Goal: Check status: Check status

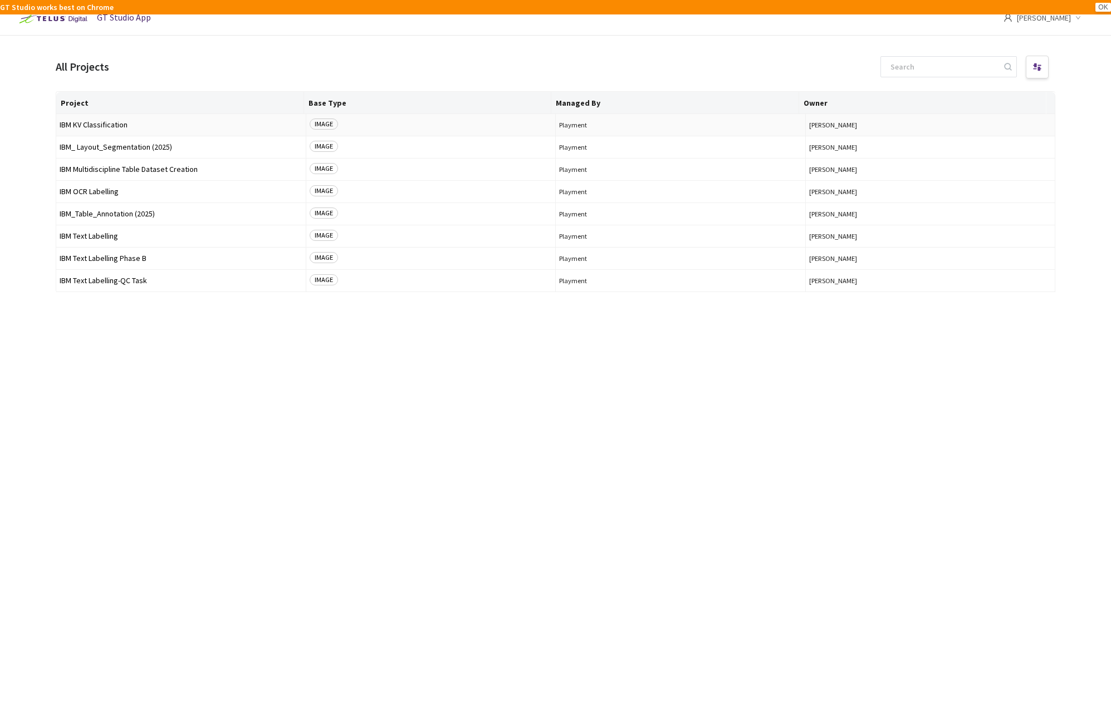
click at [135, 121] on span "IBM KV Classification" at bounding box center [181, 125] width 243 height 8
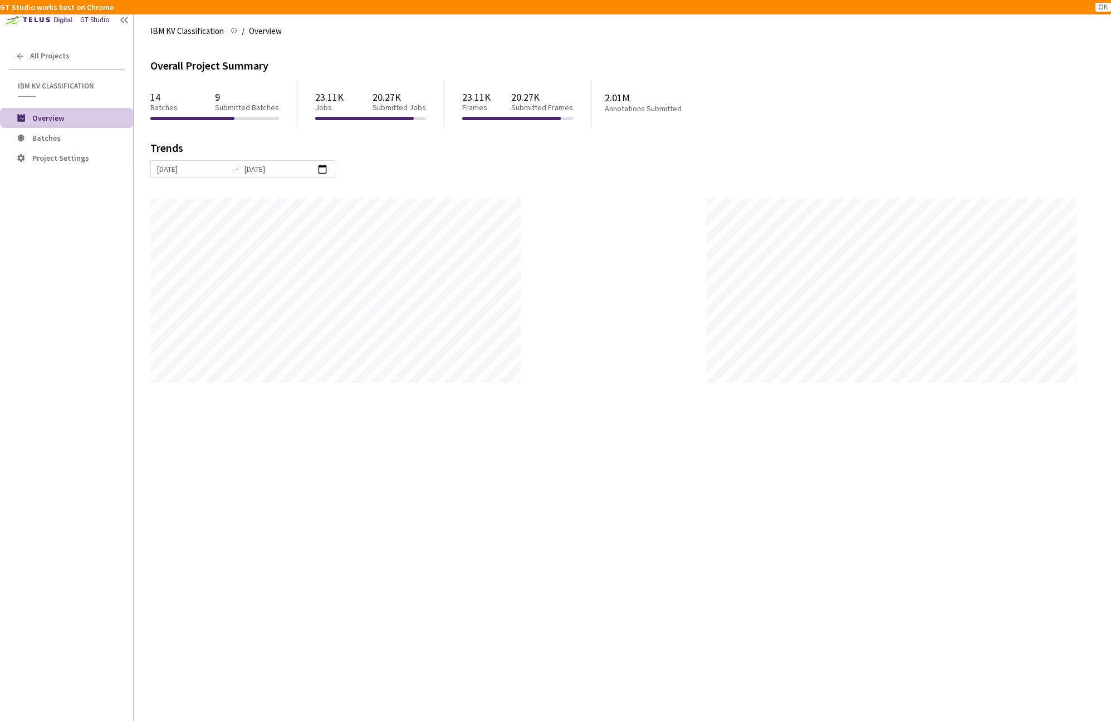
scroll to position [721, 1111]
click at [73, 144] on li "Batches" at bounding box center [66, 138] width 133 height 20
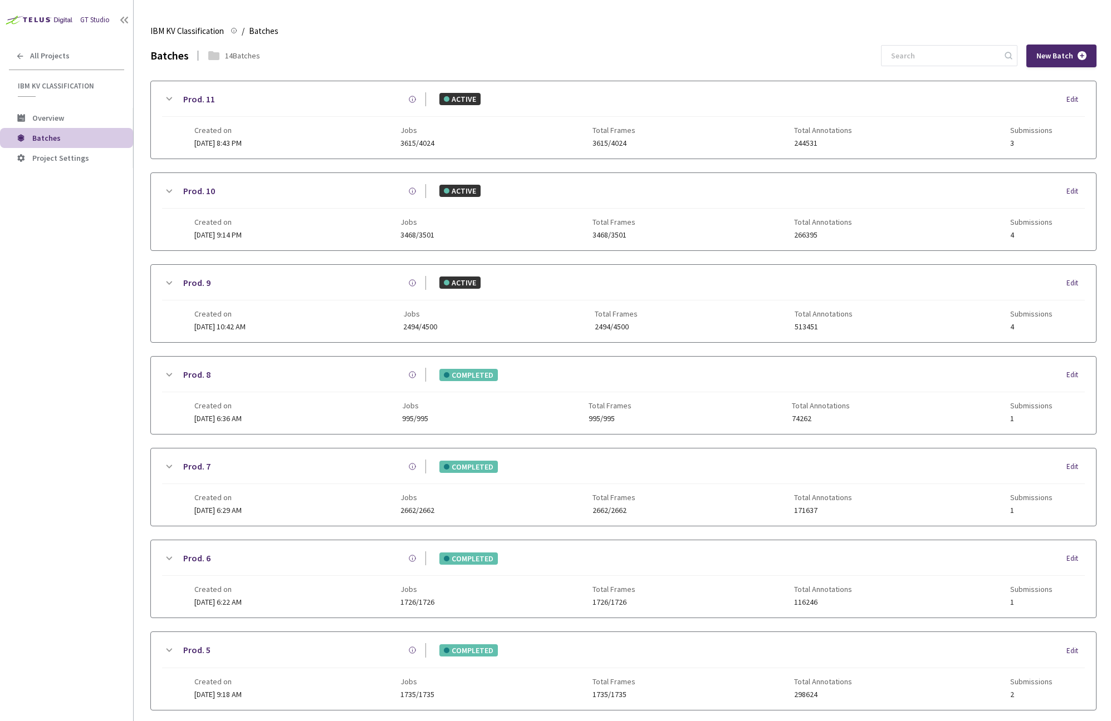
click at [165, 189] on icon at bounding box center [168, 191] width 13 height 13
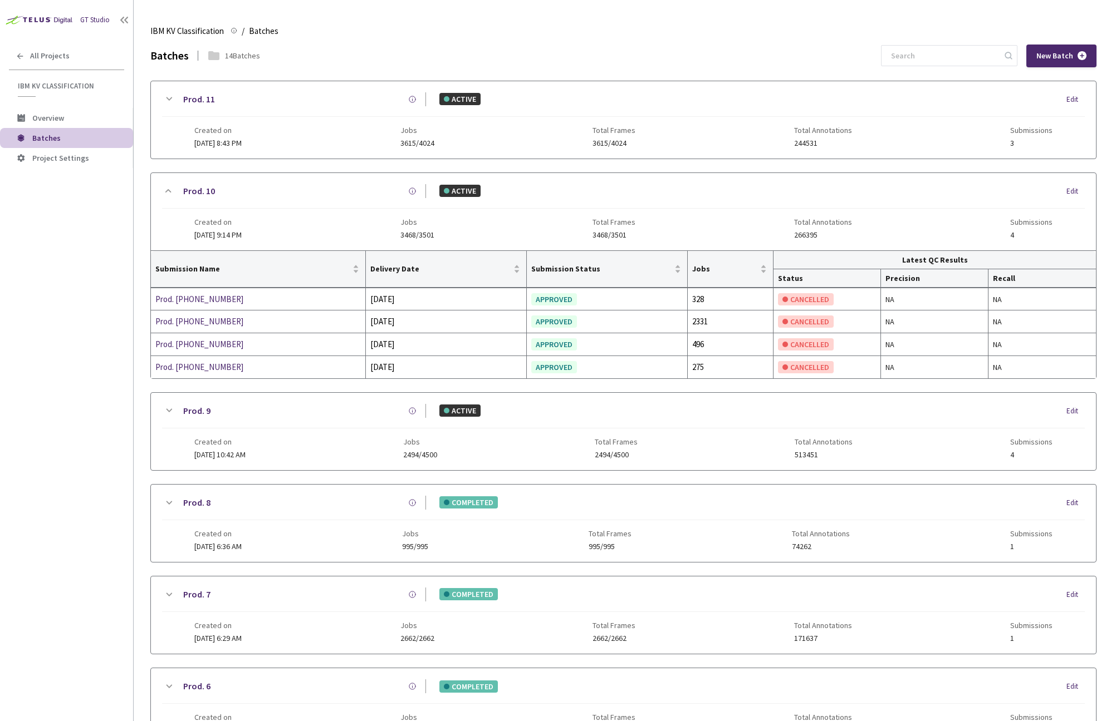
click at [167, 406] on icon at bounding box center [168, 410] width 13 height 13
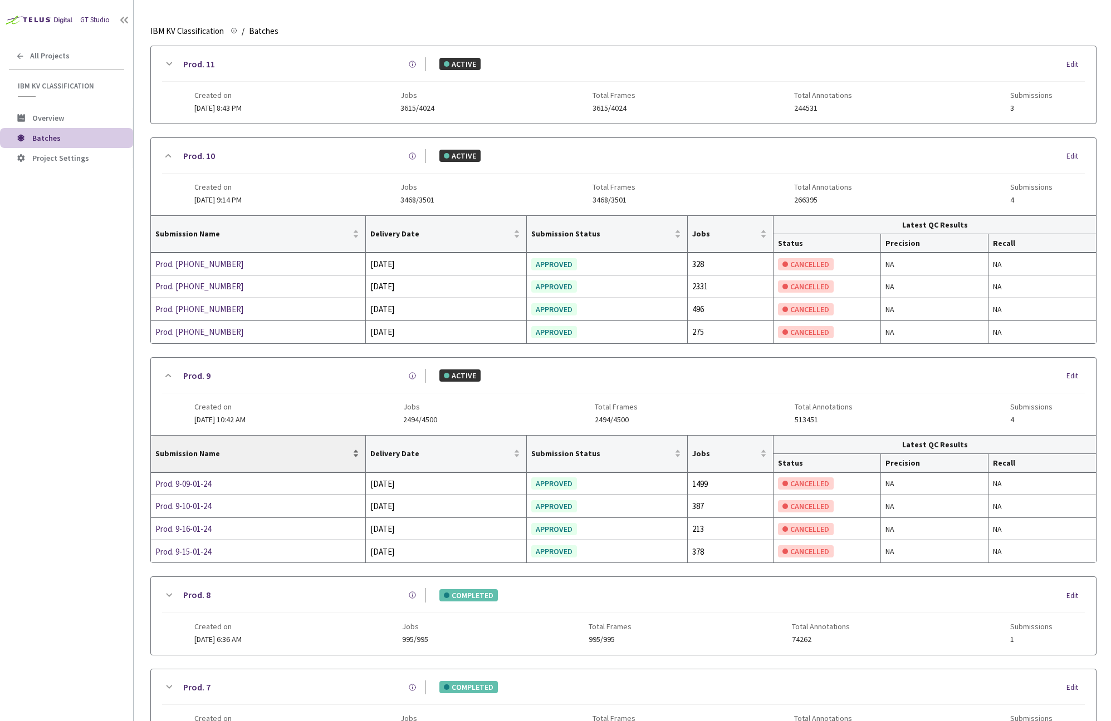
scroll to position [86, 0]
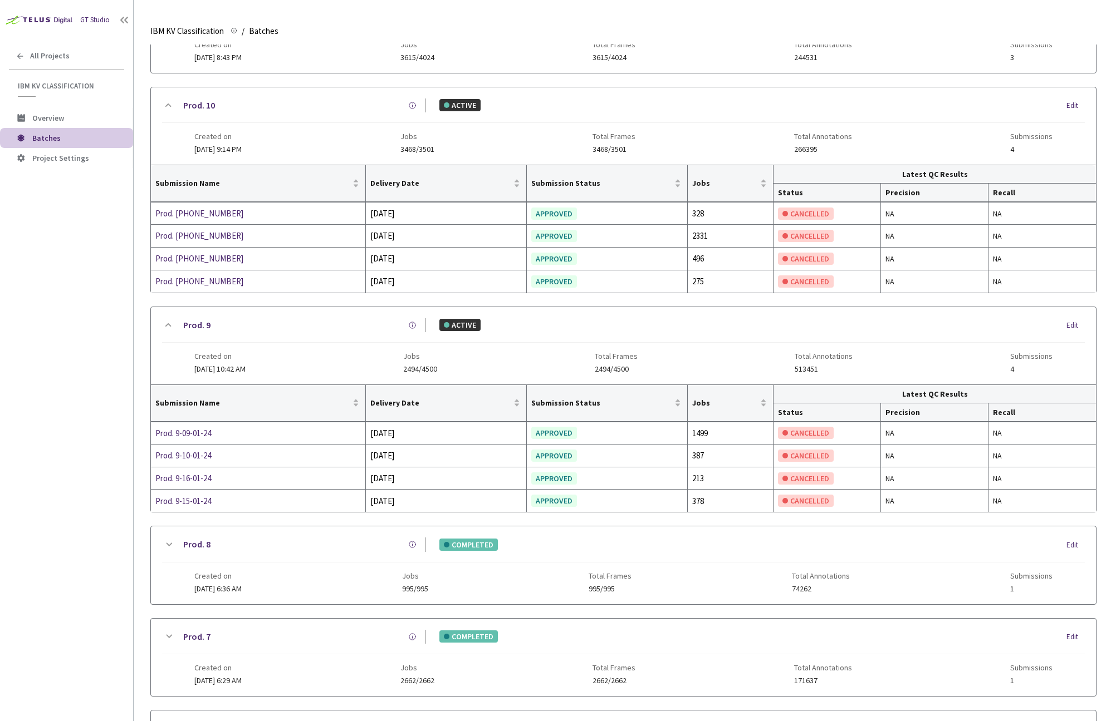
click at [185, 549] on div "Prod. 8 COMPLETED Edit" at bounding box center [623, 550] width 922 height 24
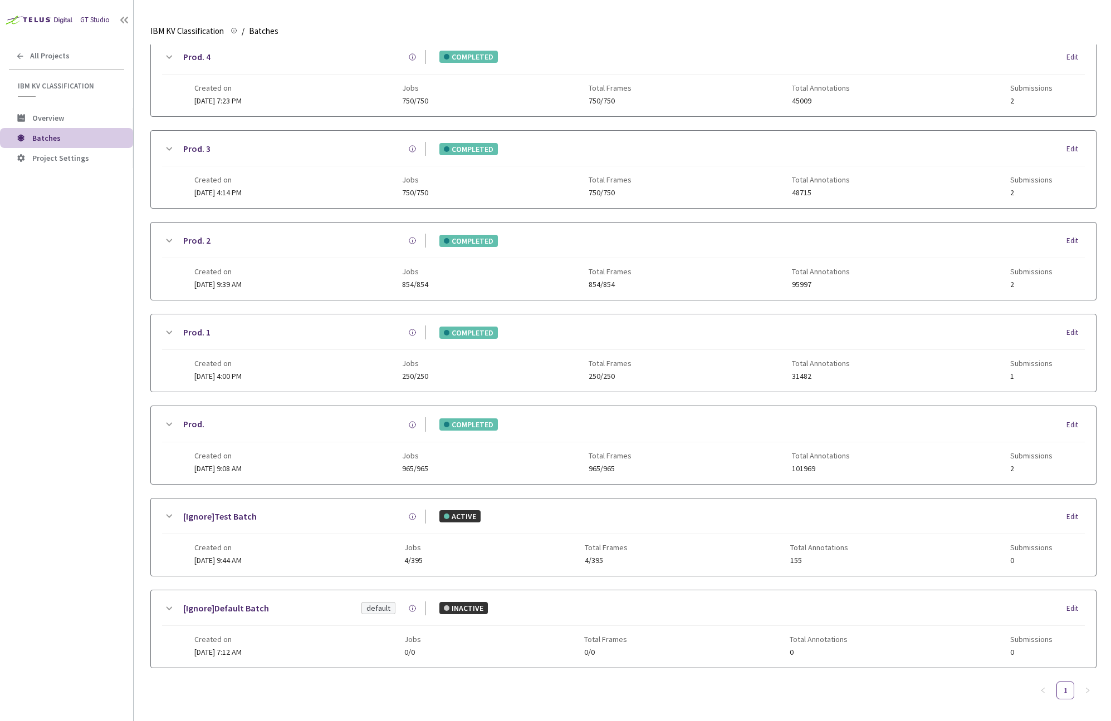
scroll to position [1002, 0]
click at [188, 519] on link "[Ignore]Test Batch" at bounding box center [219, 516] width 73 height 14
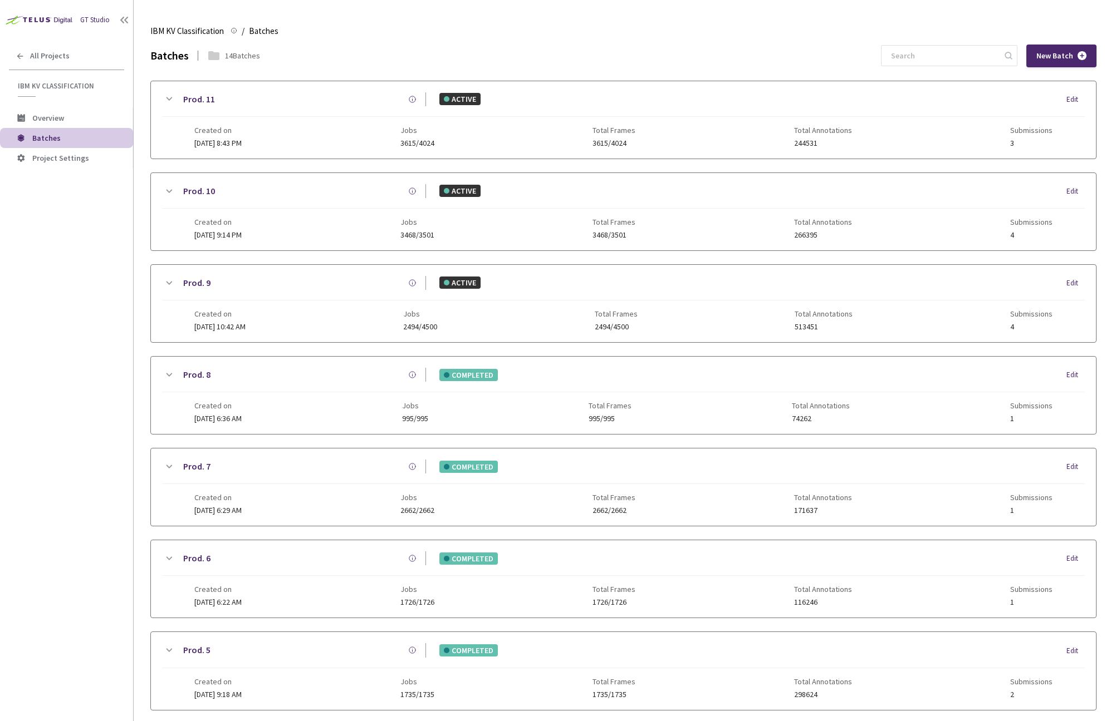
scroll to position [696, 0]
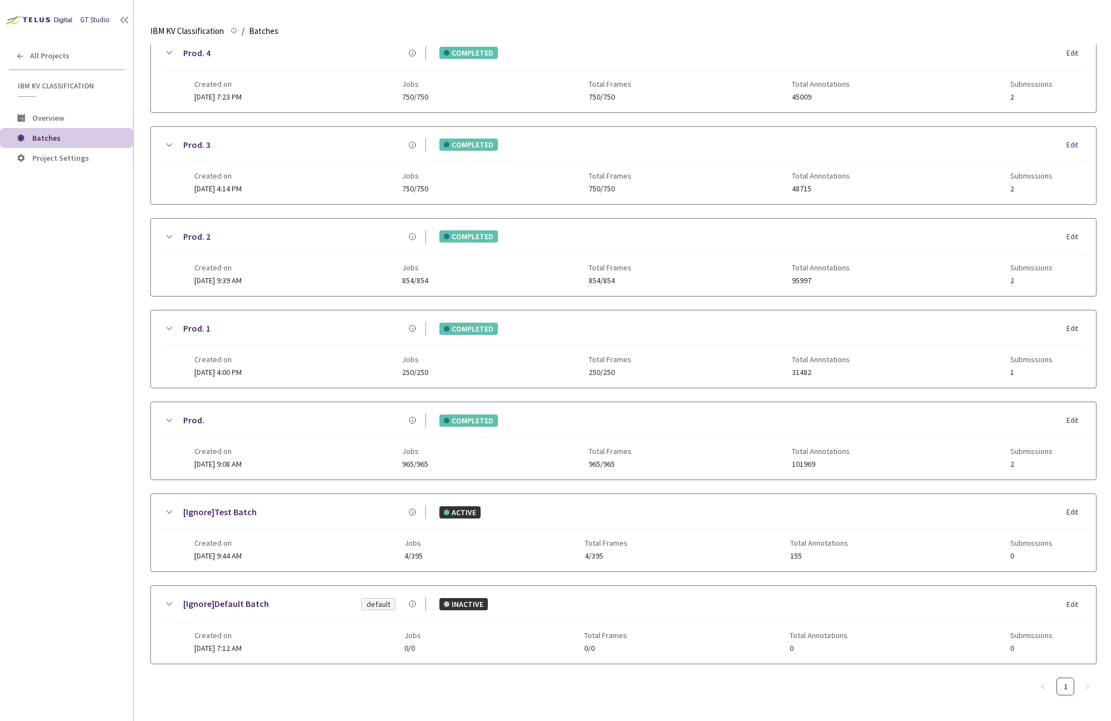
click at [163, 598] on icon at bounding box center [168, 604] width 13 height 13
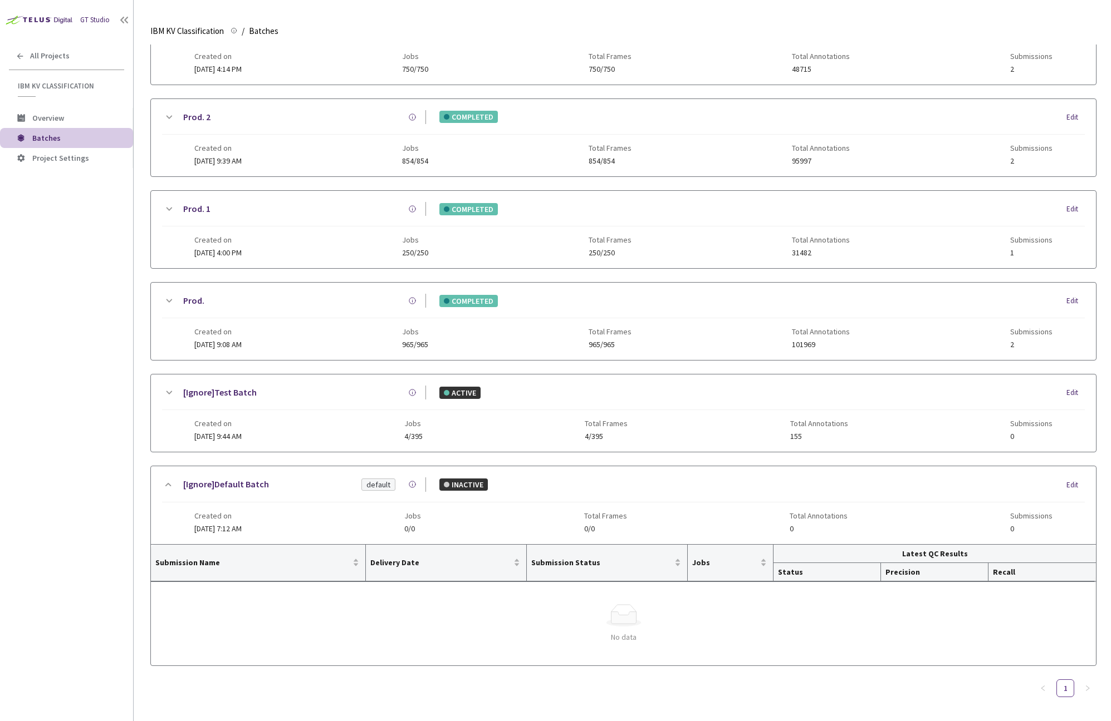
scroll to position [760, 0]
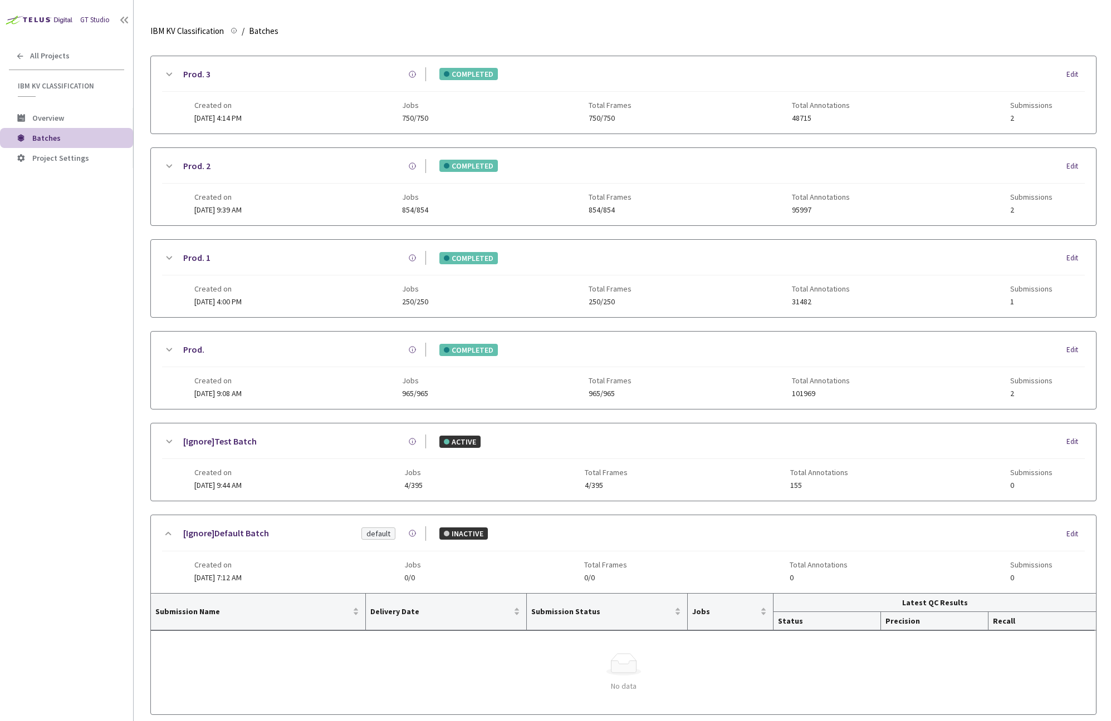
click at [168, 337] on div "Prod. COMPLETED Edit Created on 28 Nov, 2023 at 9:08 AM Jobs 965/965 Total Fram…" at bounding box center [623, 370] width 945 height 77
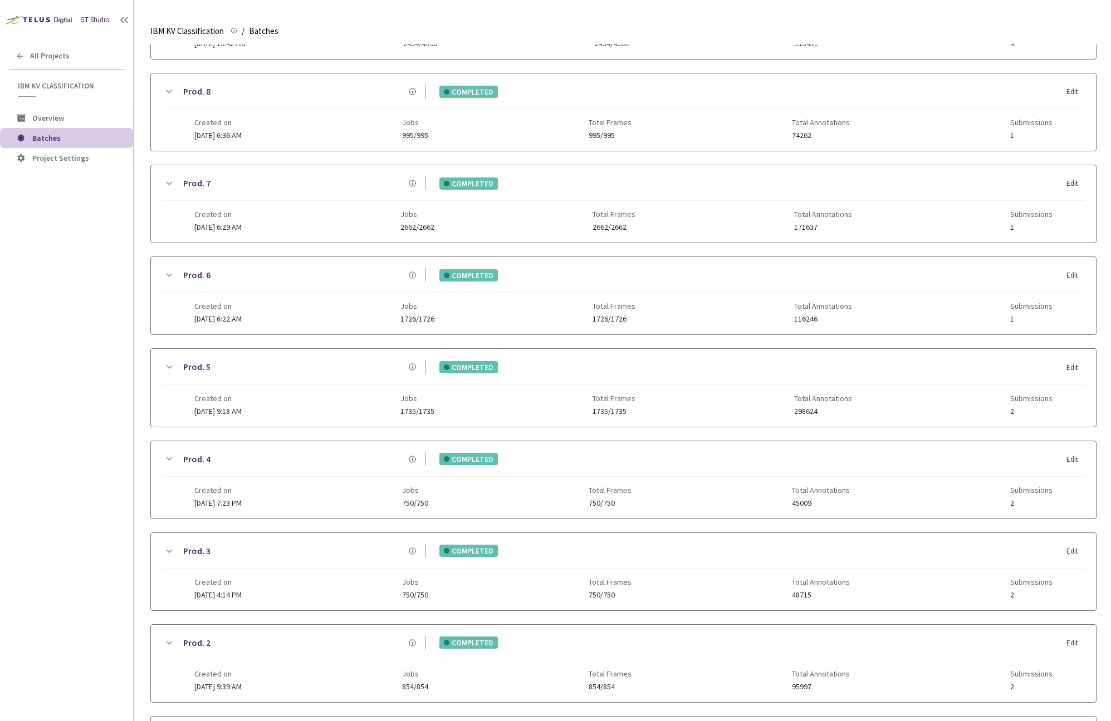
scroll to position [0, 0]
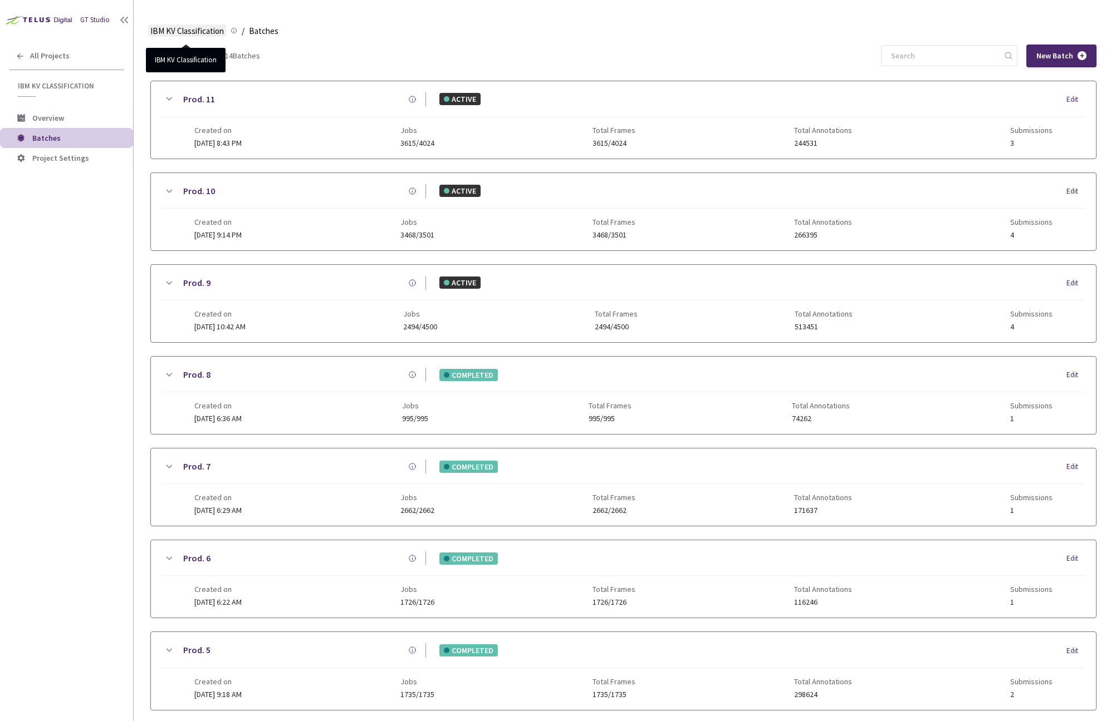
click at [204, 32] on span "IBM KV Classification" at bounding box center [186, 30] width 73 height 13
click at [106, 16] on div "GT Studio" at bounding box center [95, 20] width 30 height 11
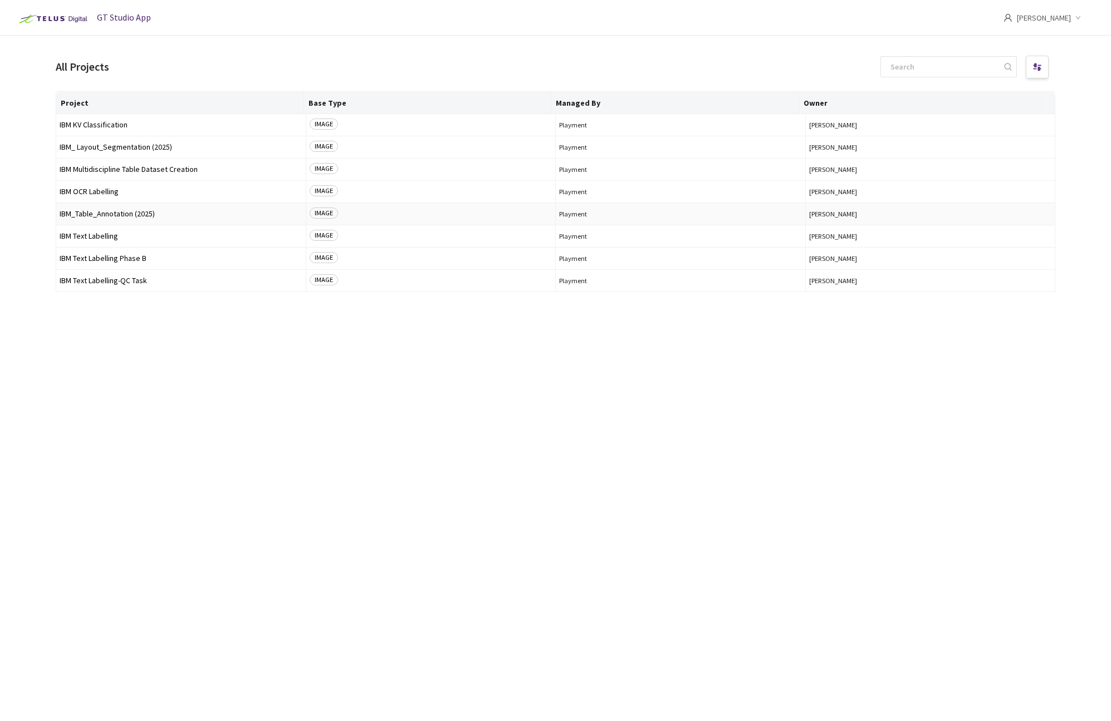
click at [140, 213] on span "IBM_Table_Annotation (2025)" at bounding box center [181, 214] width 243 height 8
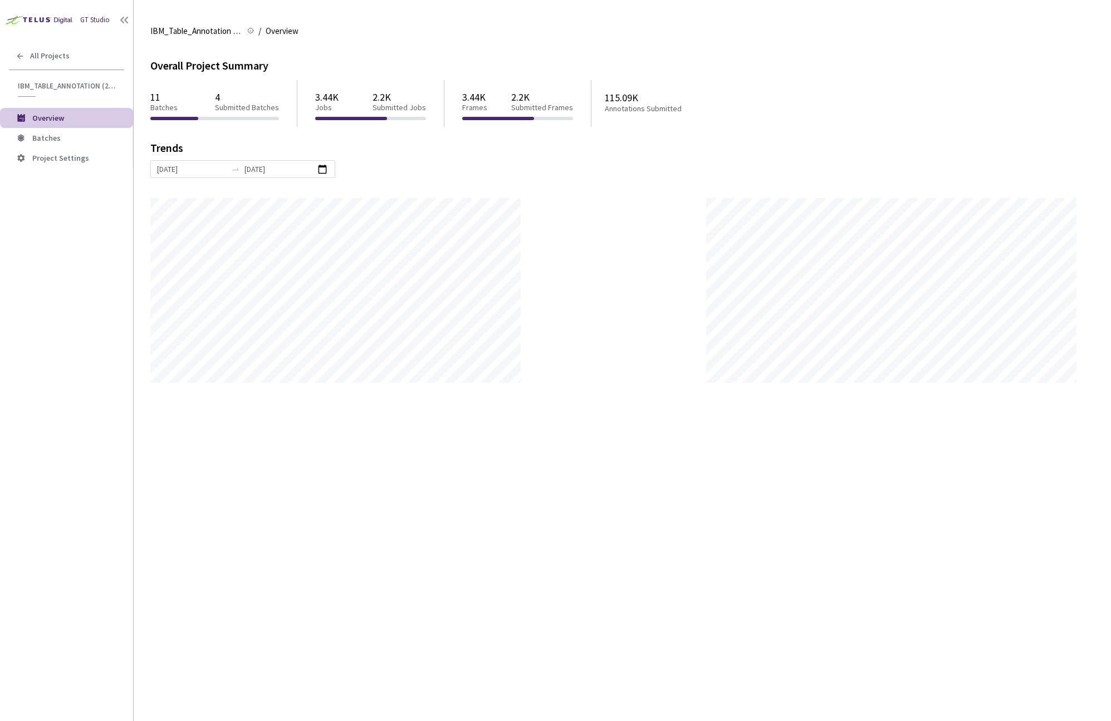
scroll to position [721, 1111]
click at [62, 142] on span "Batches" at bounding box center [78, 138] width 92 height 9
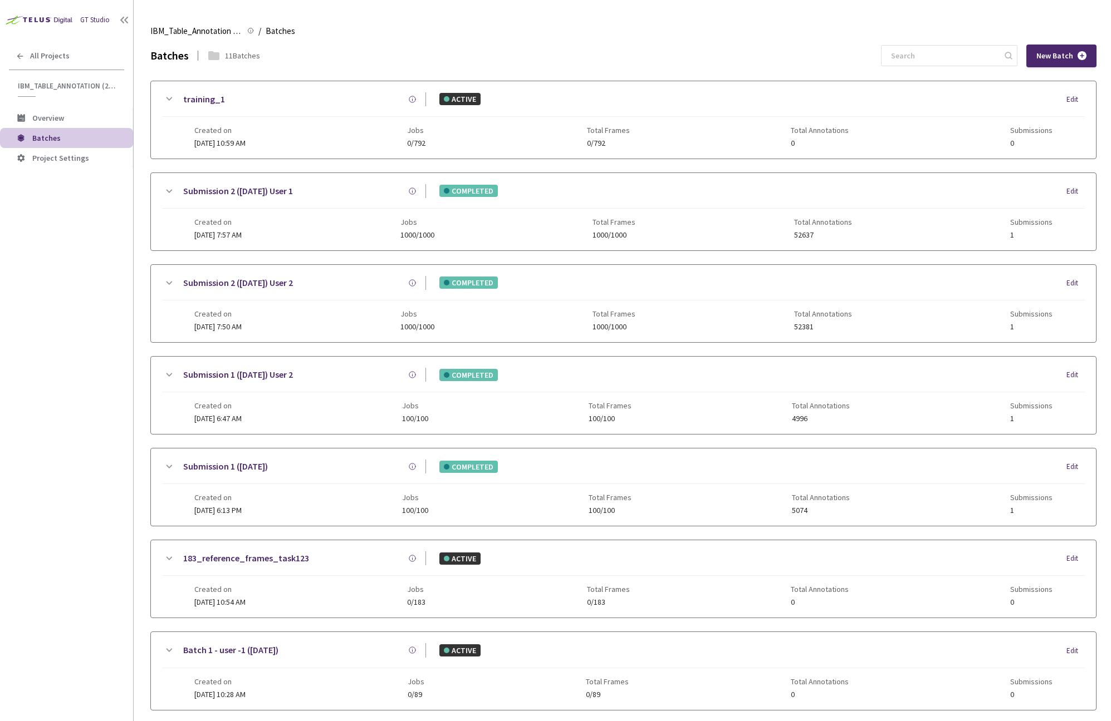
click at [158, 192] on div "Submission 2 (14-7-25) User 1 COMPLETED Edit Created on 04 Aug, 2025 at 7:57 AM…" at bounding box center [623, 211] width 945 height 77
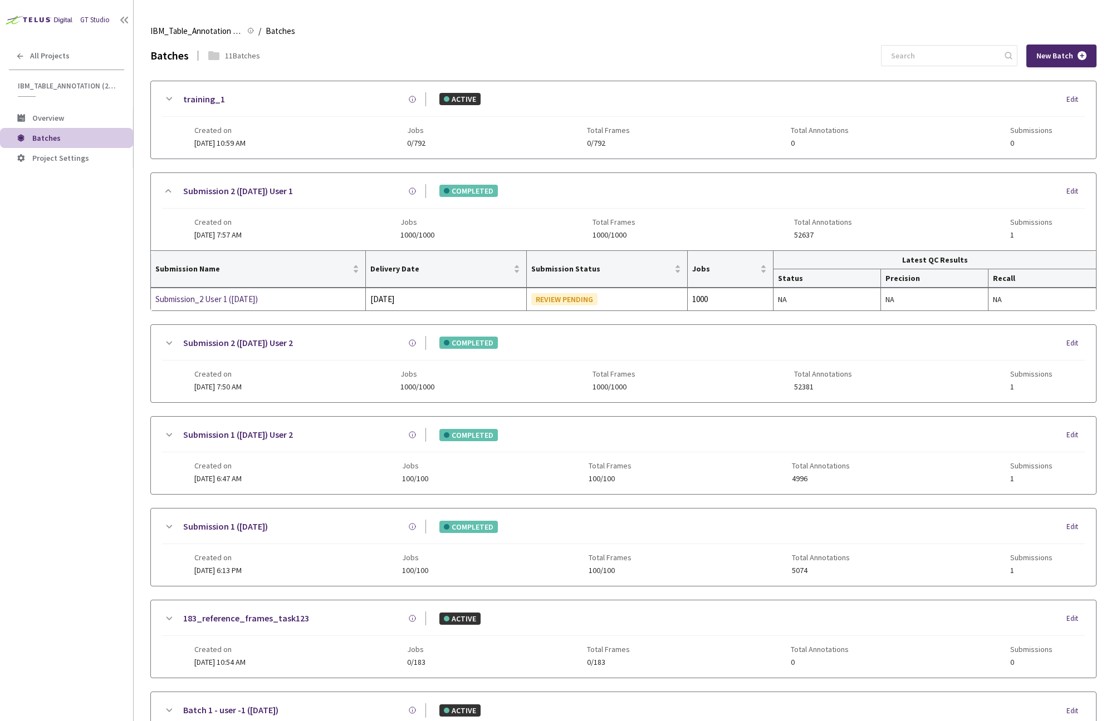
click at [163, 193] on icon at bounding box center [168, 190] width 13 height 13
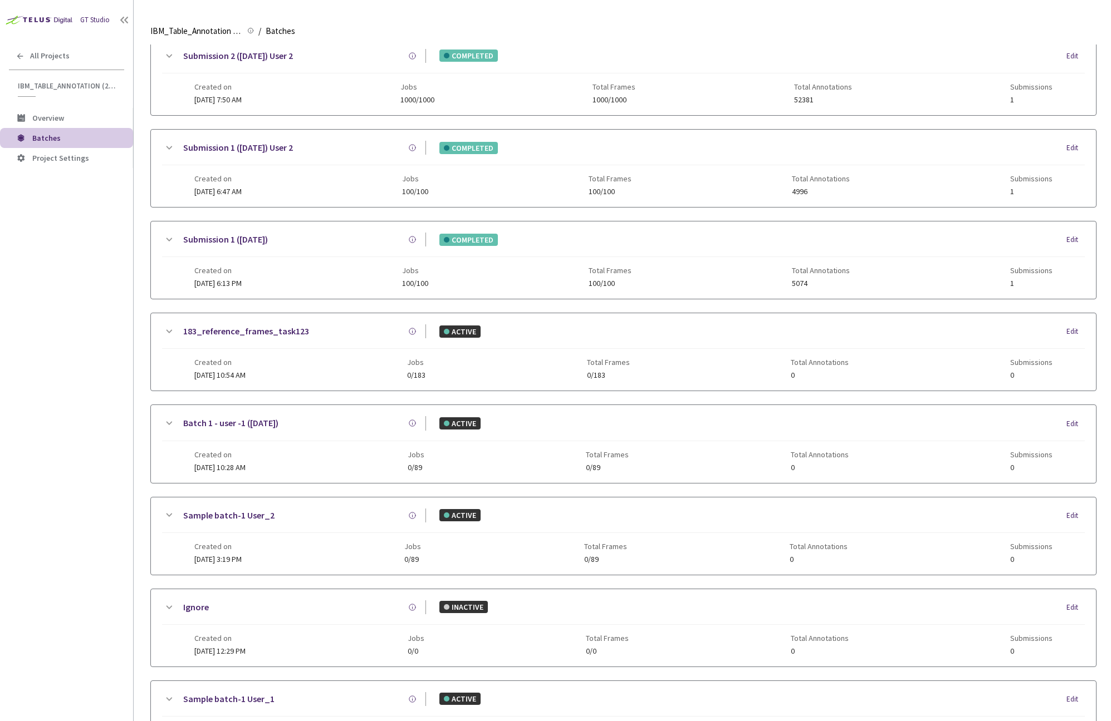
scroll to position [413, 0]
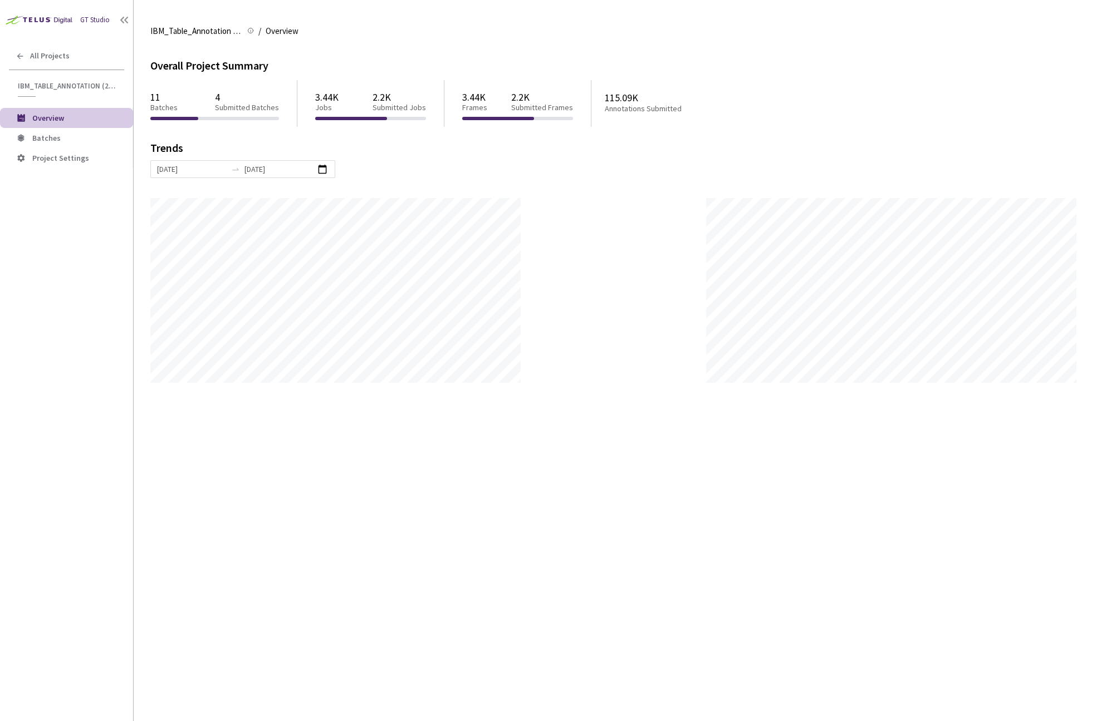
scroll to position [721, 1111]
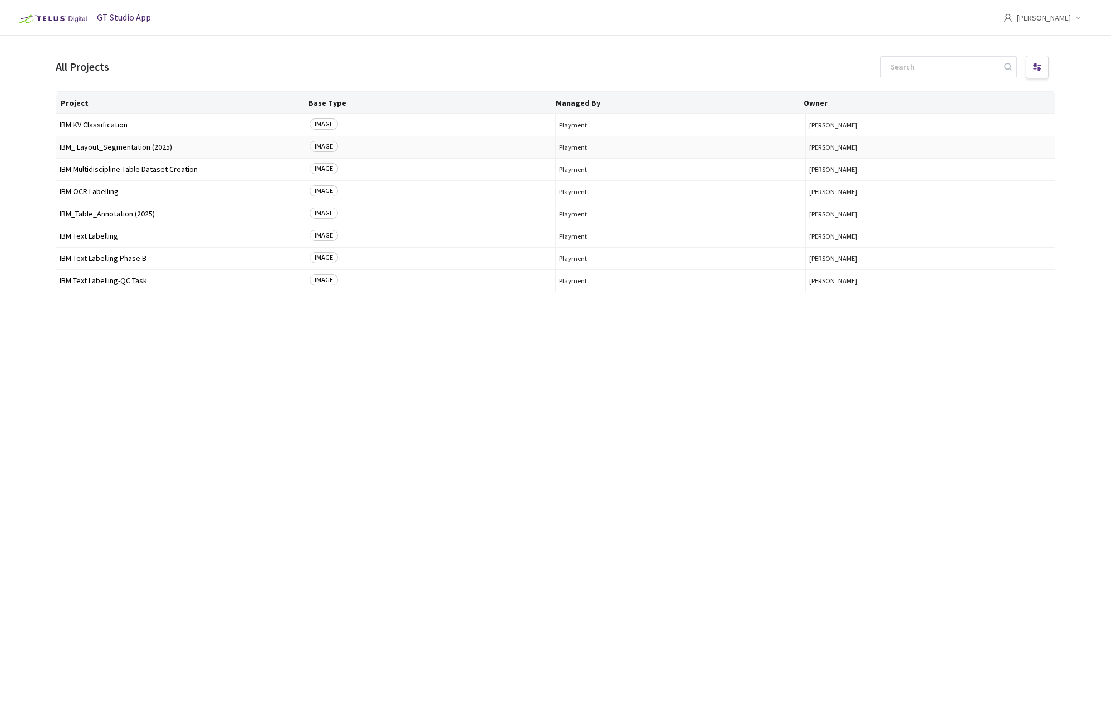
click at [135, 143] on span "IBM_ Layout_Segmentation (2025)" at bounding box center [181, 147] width 243 height 8
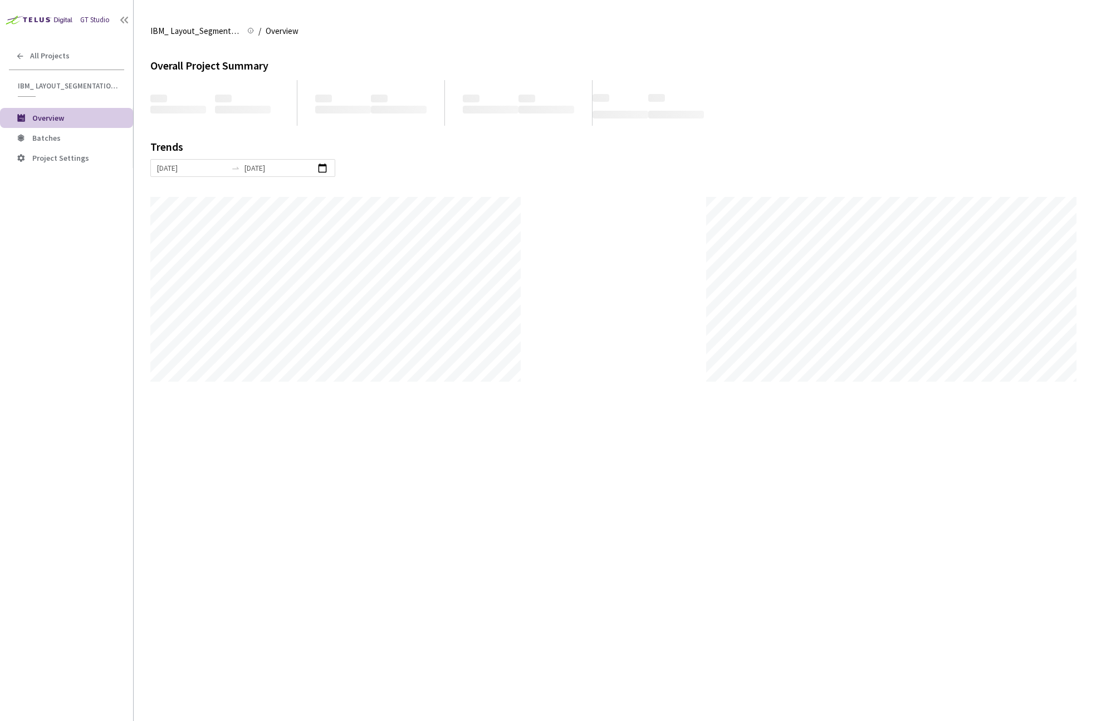
scroll to position [721, 1111]
click at [72, 131] on li "Batches" at bounding box center [66, 138] width 133 height 20
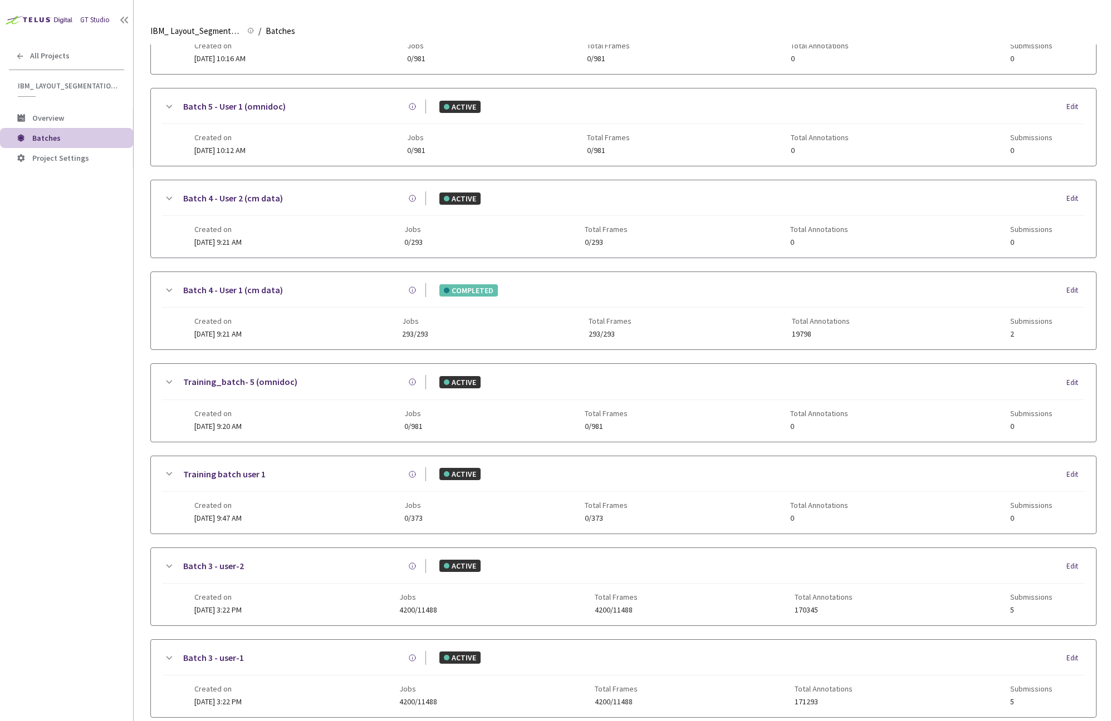
click at [170, 190] on div "Batch 4 - User 2 (cm data) ACTIVE Edit Created on 30 Sep, 2025 at 9:21 AM Jobs …" at bounding box center [623, 218] width 945 height 77
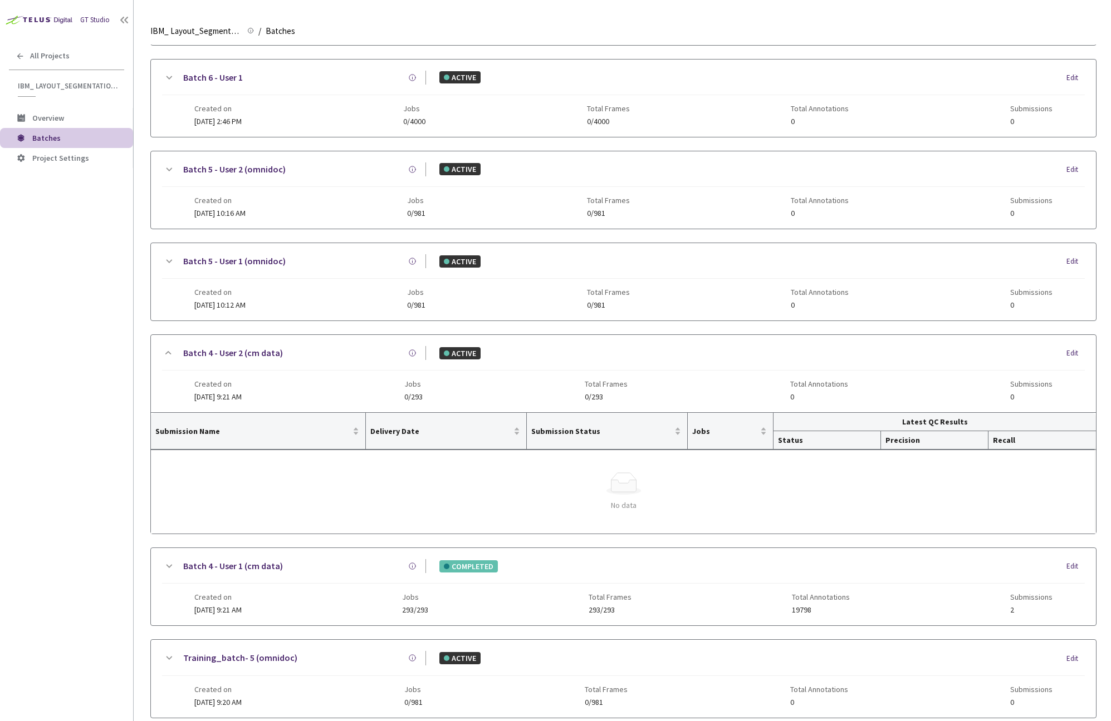
click at [168, 171] on icon at bounding box center [168, 169] width 13 height 13
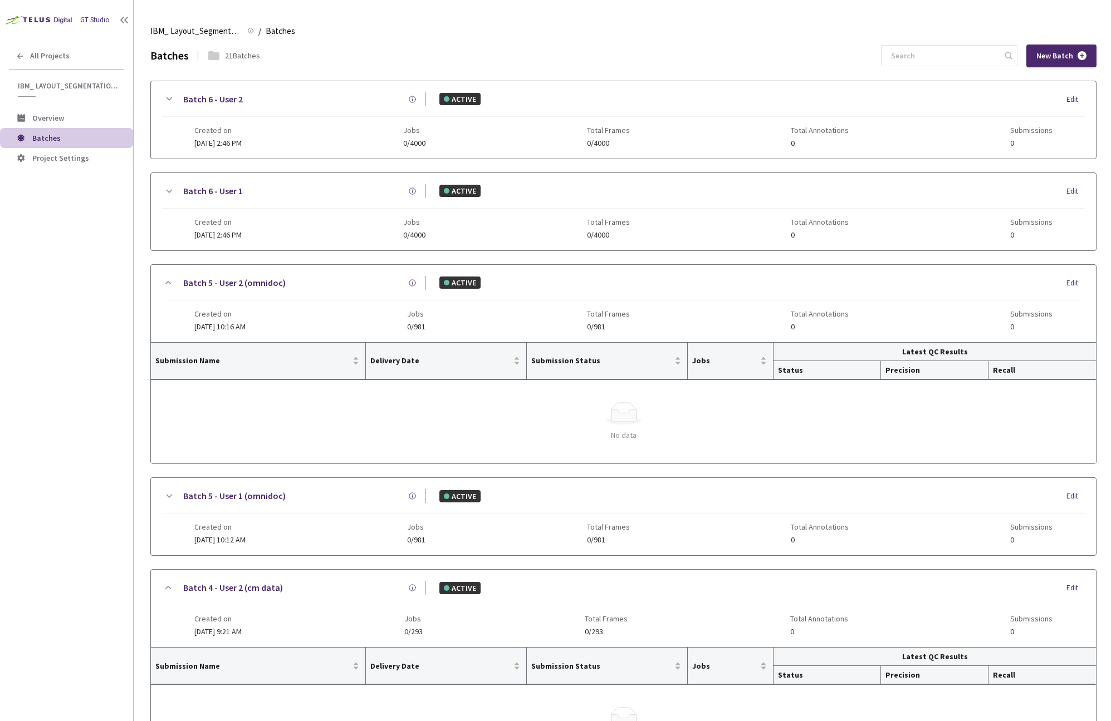
click at [102, 21] on div "GT Studio" at bounding box center [95, 20] width 30 height 11
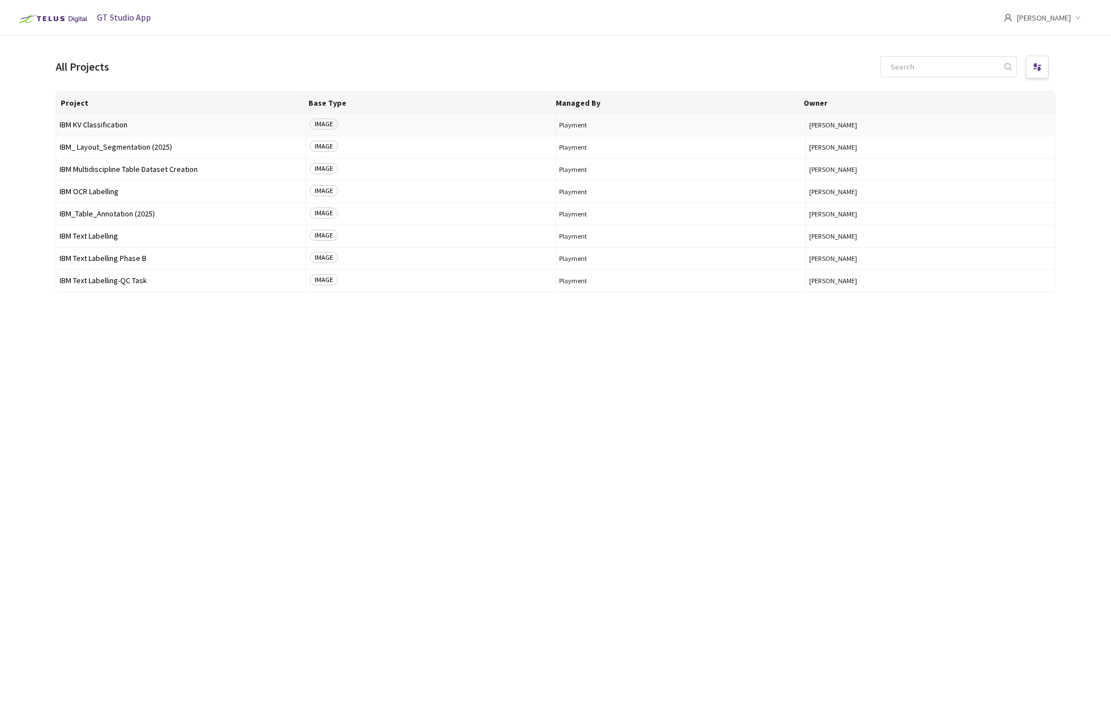
click at [110, 121] on span "IBM KV Classification" at bounding box center [181, 125] width 243 height 8
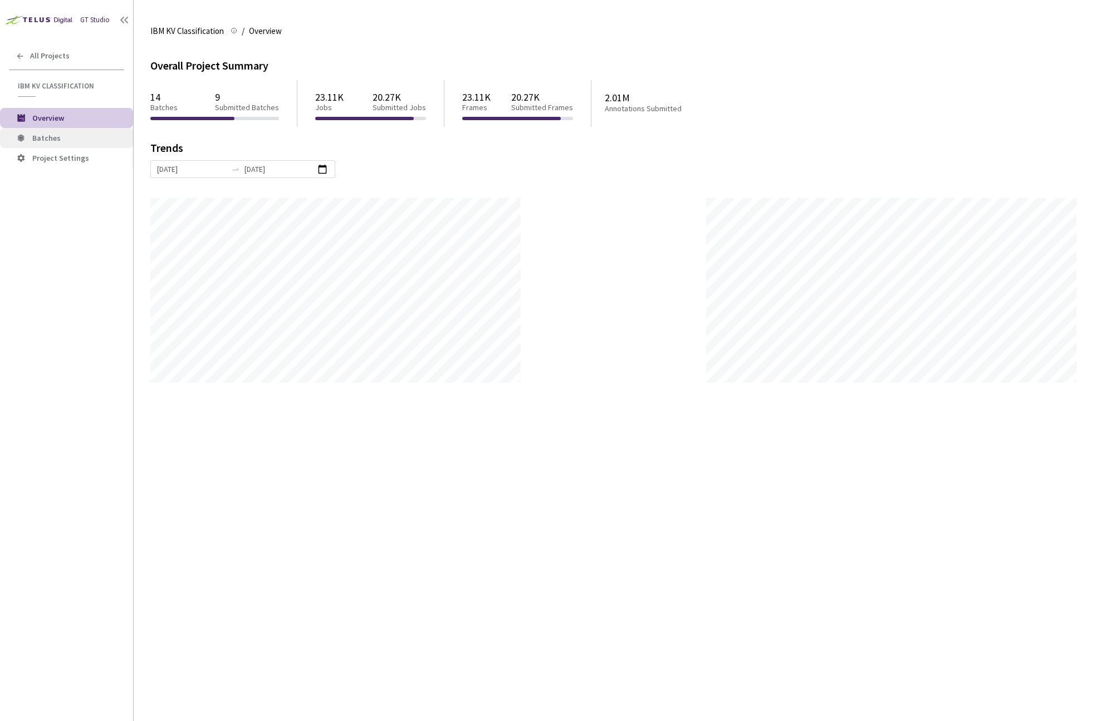
click at [69, 141] on span "Batches" at bounding box center [78, 138] width 92 height 9
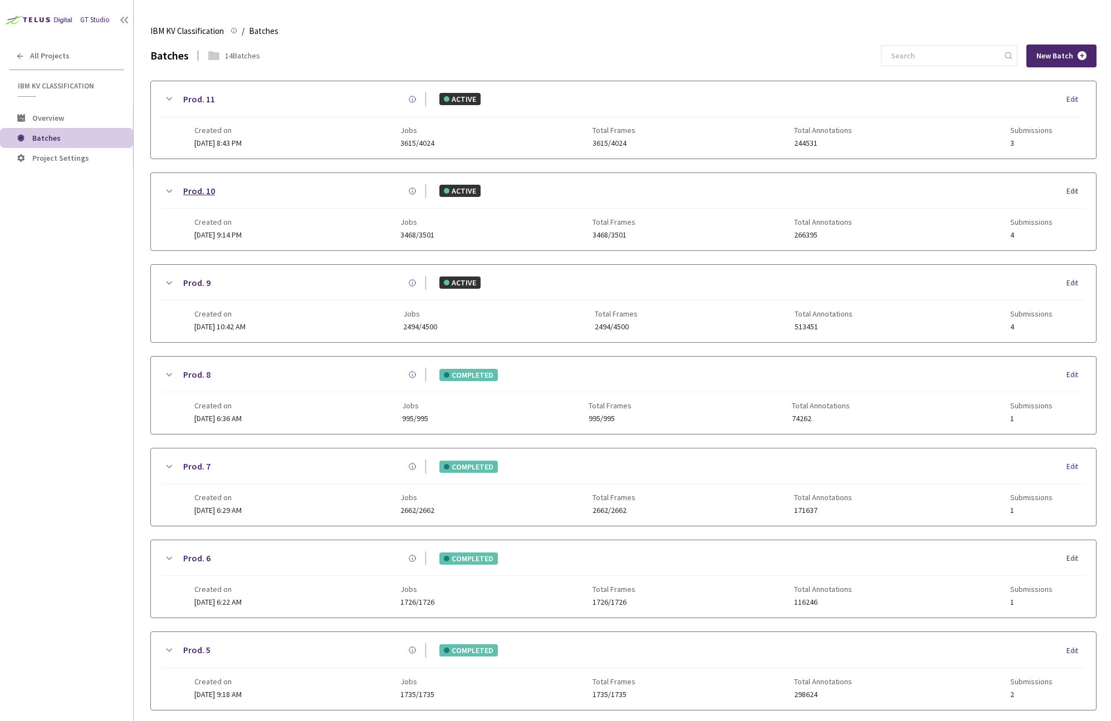
click at [204, 192] on link "Prod. 10" at bounding box center [199, 191] width 32 height 14
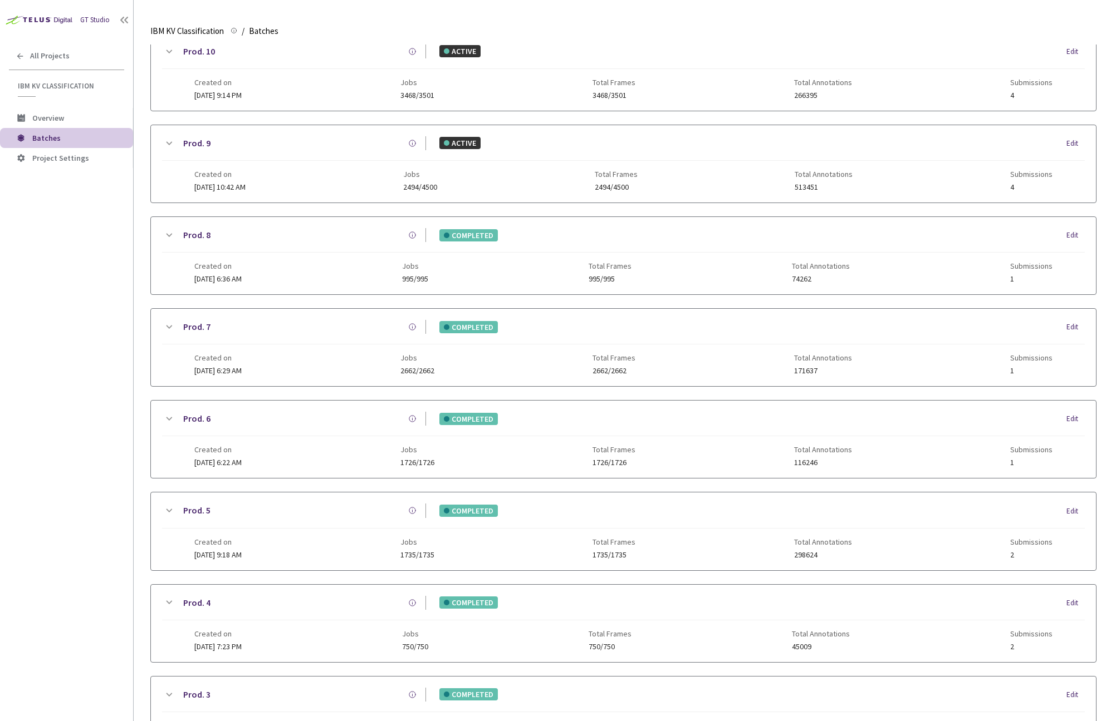
click at [164, 144] on icon at bounding box center [168, 143] width 13 height 13
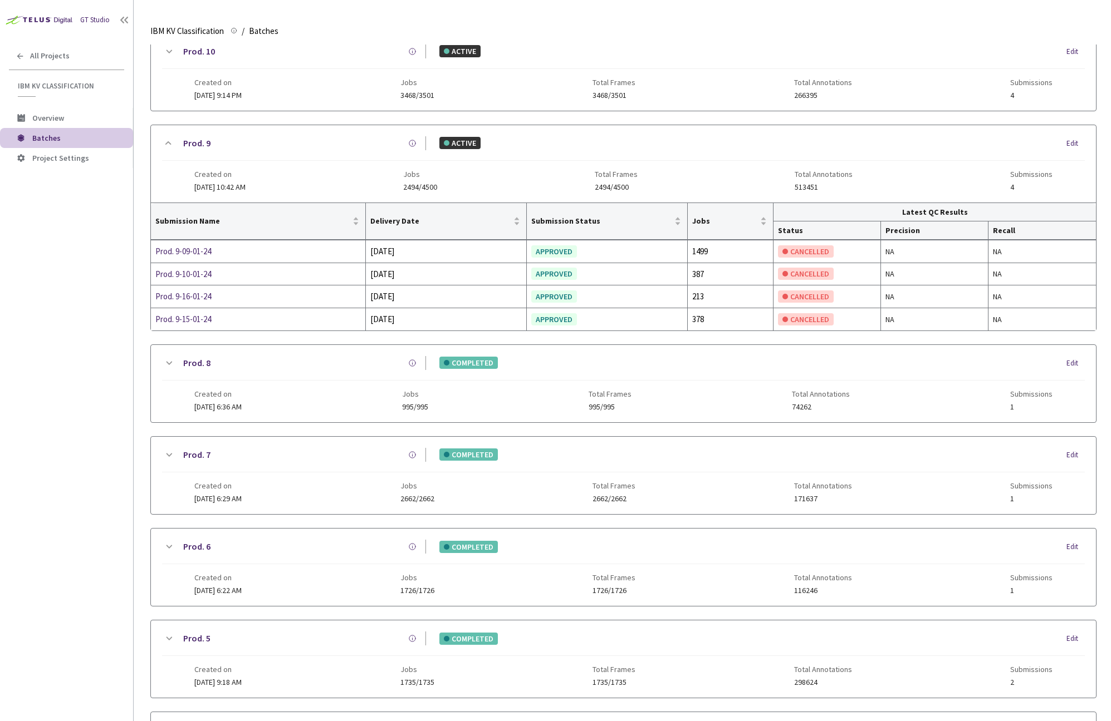
click at [168, 360] on icon at bounding box center [168, 363] width 13 height 13
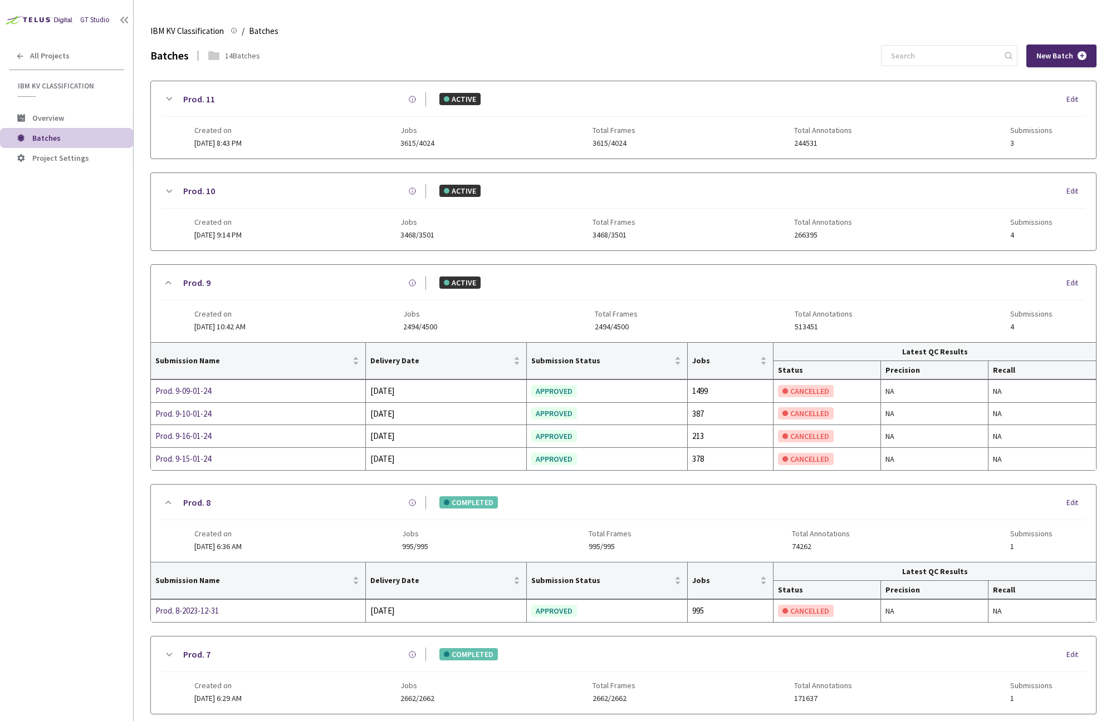
click at [168, 189] on icon at bounding box center [168, 191] width 13 height 13
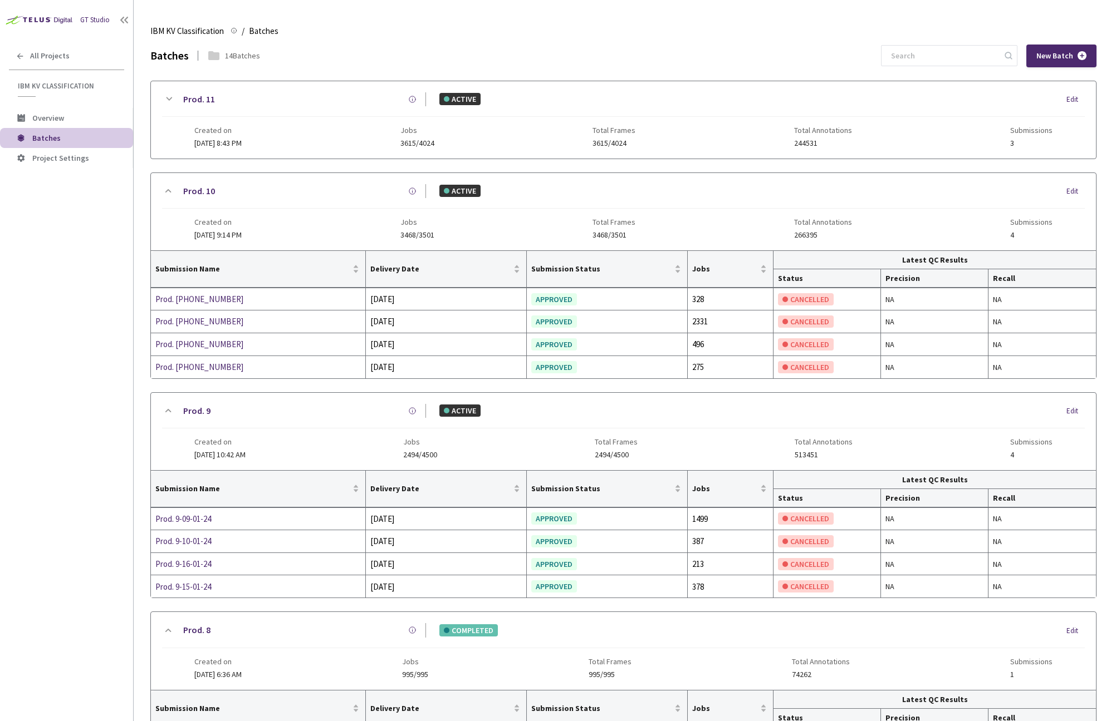
click at [170, 101] on icon at bounding box center [168, 98] width 13 height 13
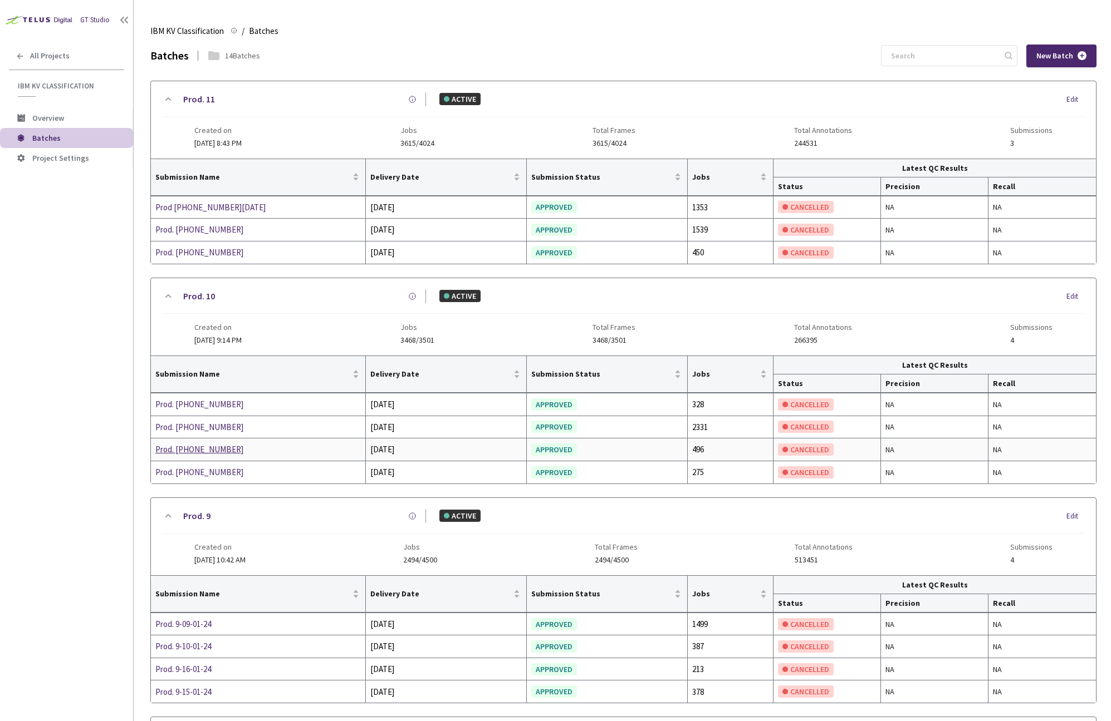
click at [209, 449] on div "Prod. 10-09-01-23" at bounding box center [214, 449] width 118 height 13
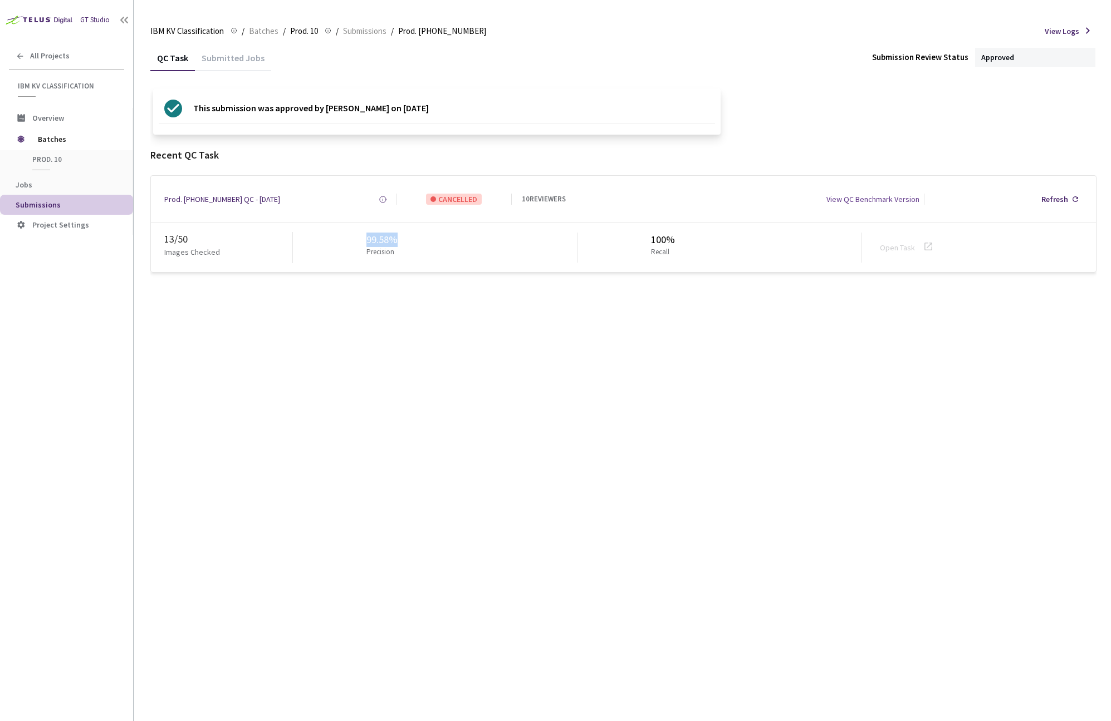
drag, startPoint x: 367, startPoint y: 241, endPoint x: 351, endPoint y: 240, distance: 16.2
click at [351, 240] on div "99.58% Precision" at bounding box center [435, 248] width 284 height 30
click at [372, 243] on div "99.58%" at bounding box center [382, 240] width 32 height 14
click at [252, 62] on div "Submitted Jobs" at bounding box center [233, 61] width 76 height 19
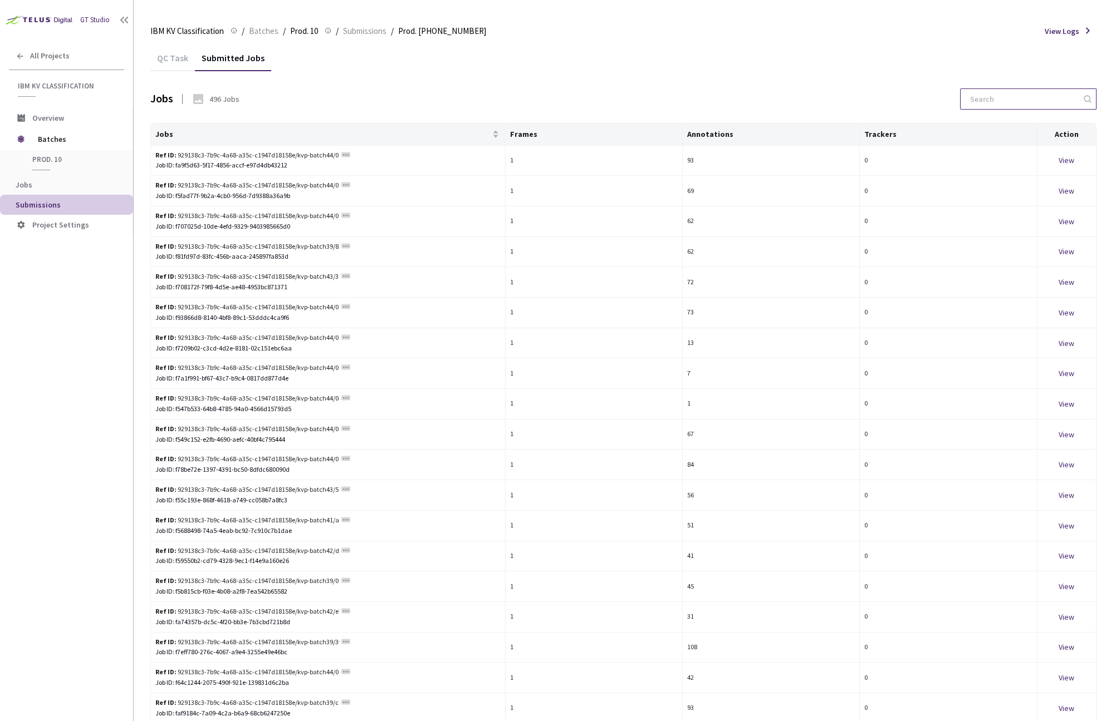
click at [996, 106] on input at bounding box center [1022, 99] width 119 height 20
paste input "9aed405c32c92471c2ceb823a850fdd9d7200ccda0bb559f2d80aaae5100a8a9"
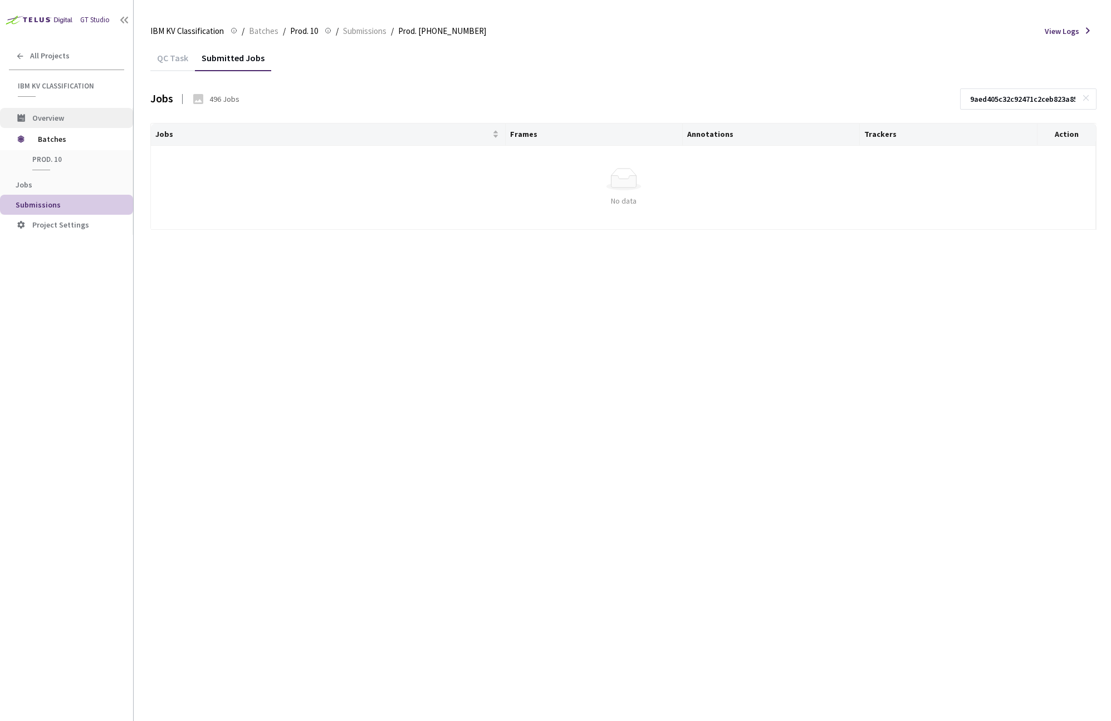
type input "9aed405c32c92471c2ceb823a850fdd9d7200ccda0bb559f2d80aaae5100a8a9"
click at [53, 112] on li "Overview" at bounding box center [66, 118] width 133 height 20
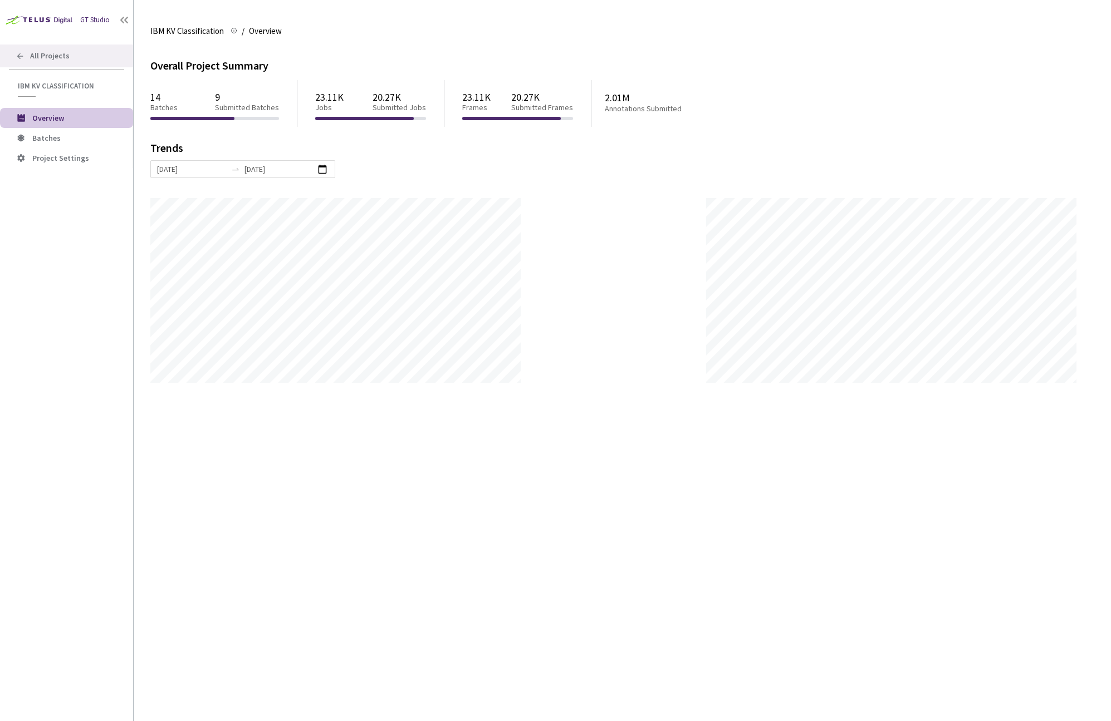
click at [63, 61] on div "All Projects" at bounding box center [66, 56] width 133 height 23
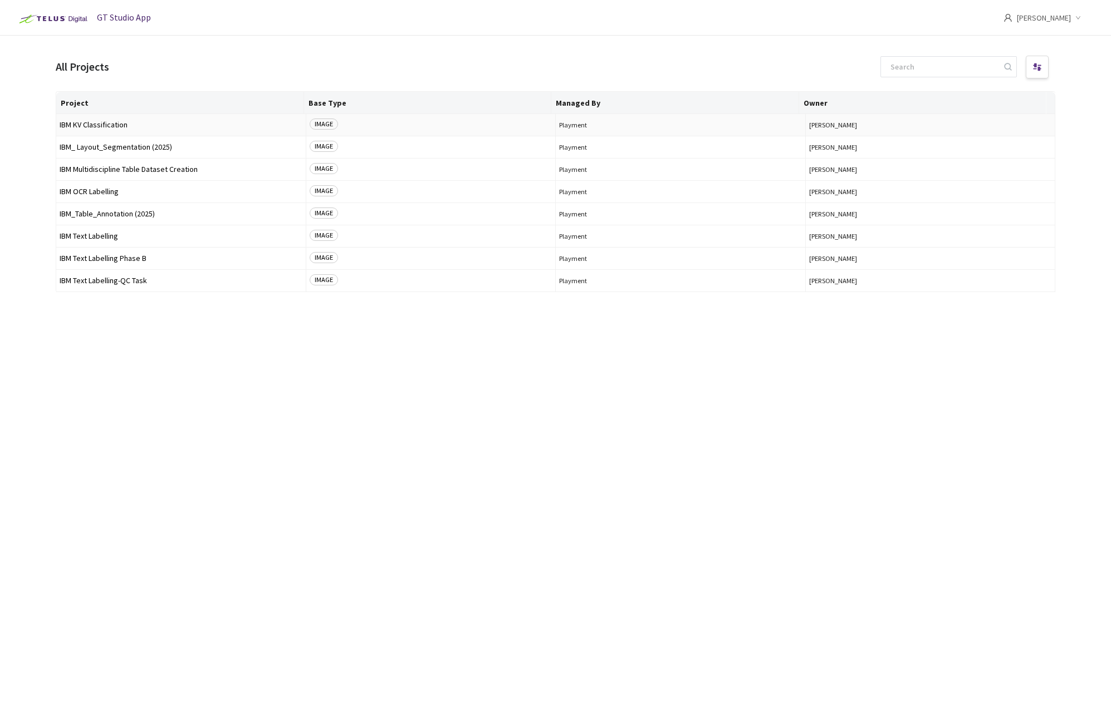
click at [136, 121] on span "IBM KV Classification" at bounding box center [181, 125] width 243 height 8
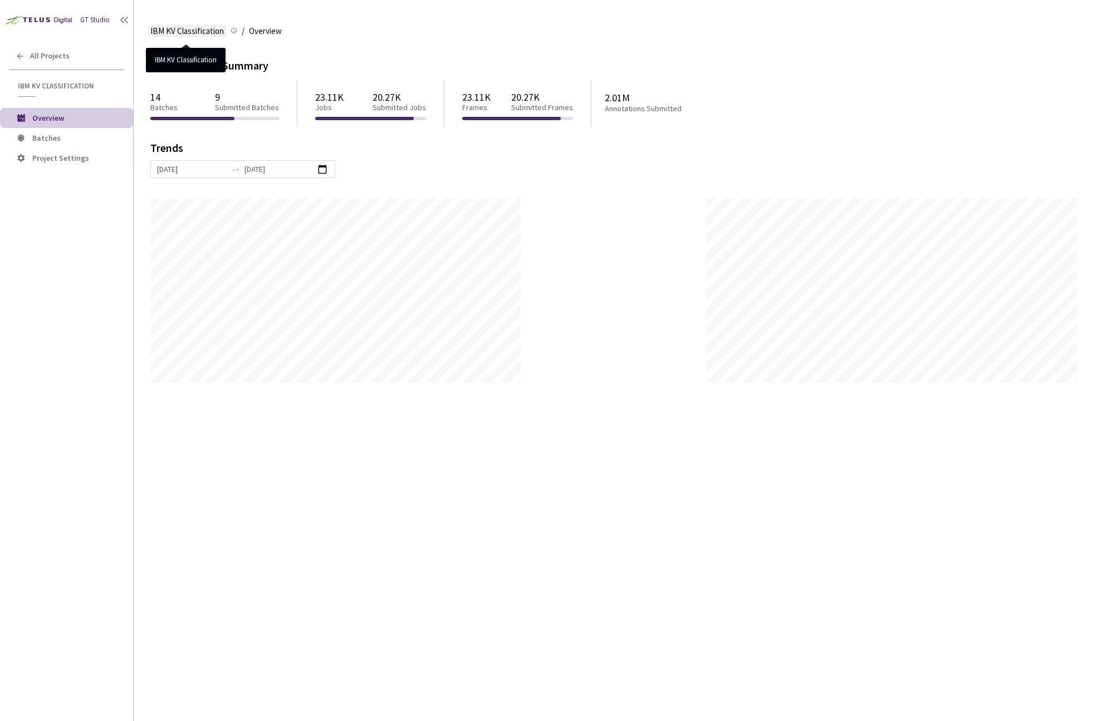
click at [219, 30] on span "IBM KV Classification" at bounding box center [186, 30] width 73 height 13
click at [183, 36] on span "IBM KV Classification" at bounding box center [186, 30] width 73 height 13
click at [58, 143] on span "Batches" at bounding box center [46, 138] width 28 height 10
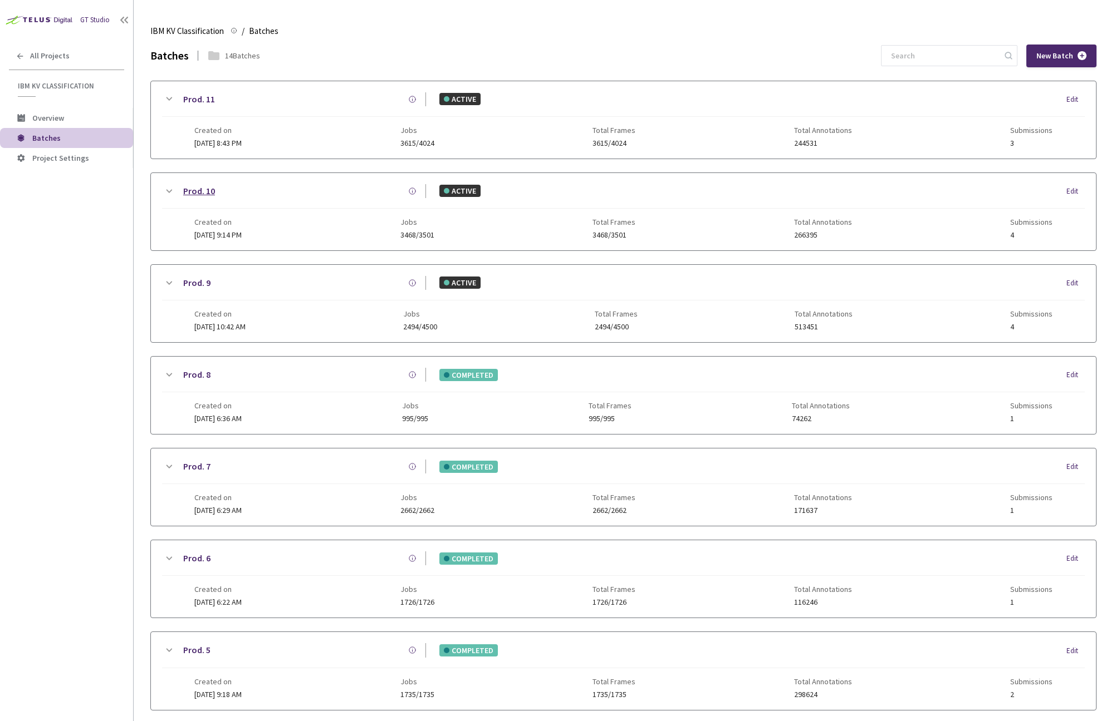
click at [203, 189] on link "Prod. 10" at bounding box center [199, 191] width 32 height 14
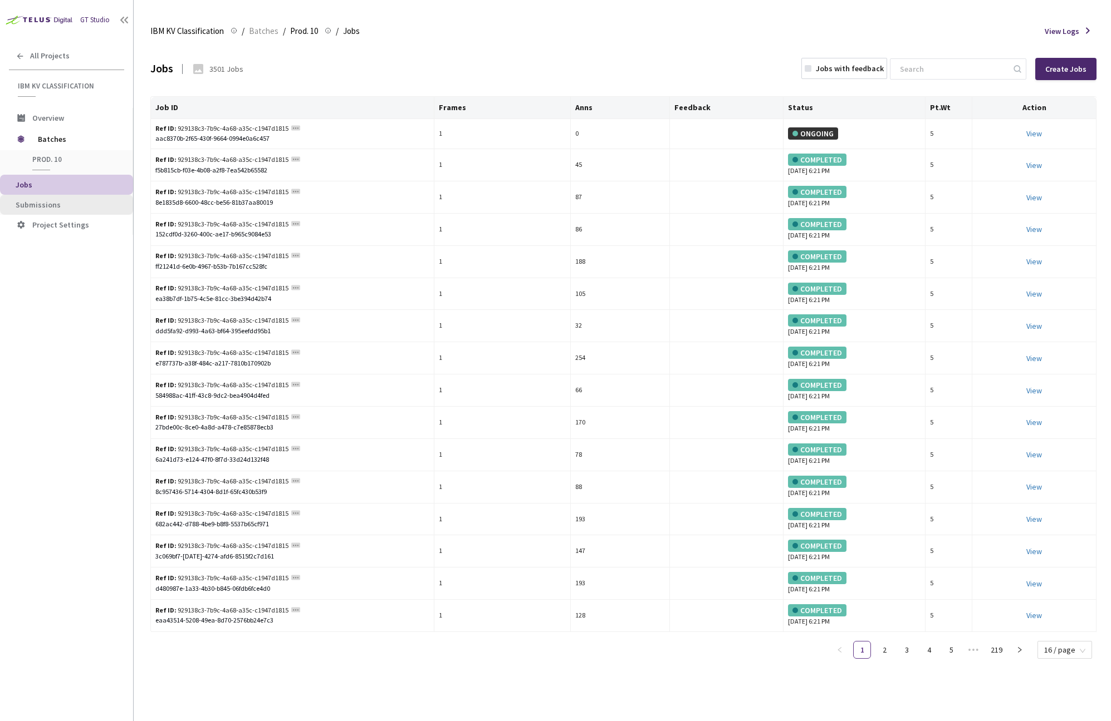
click at [73, 205] on span "Submissions" at bounding box center [70, 204] width 109 height 9
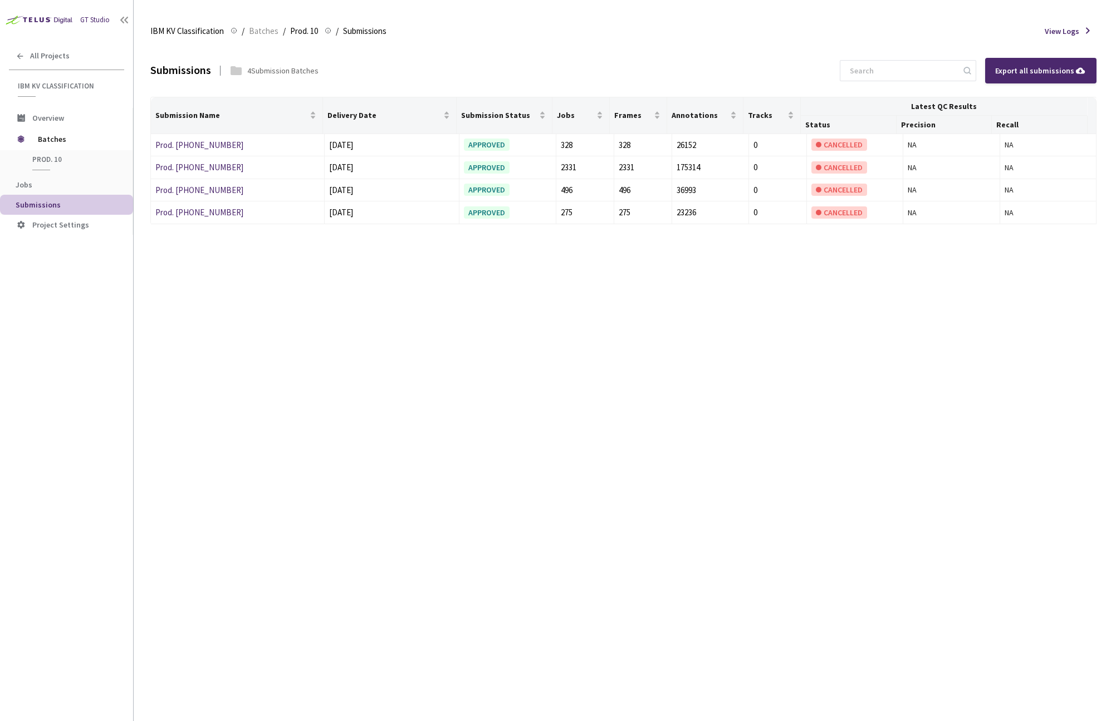
click at [102, 22] on div "GT Studio" at bounding box center [95, 20] width 30 height 11
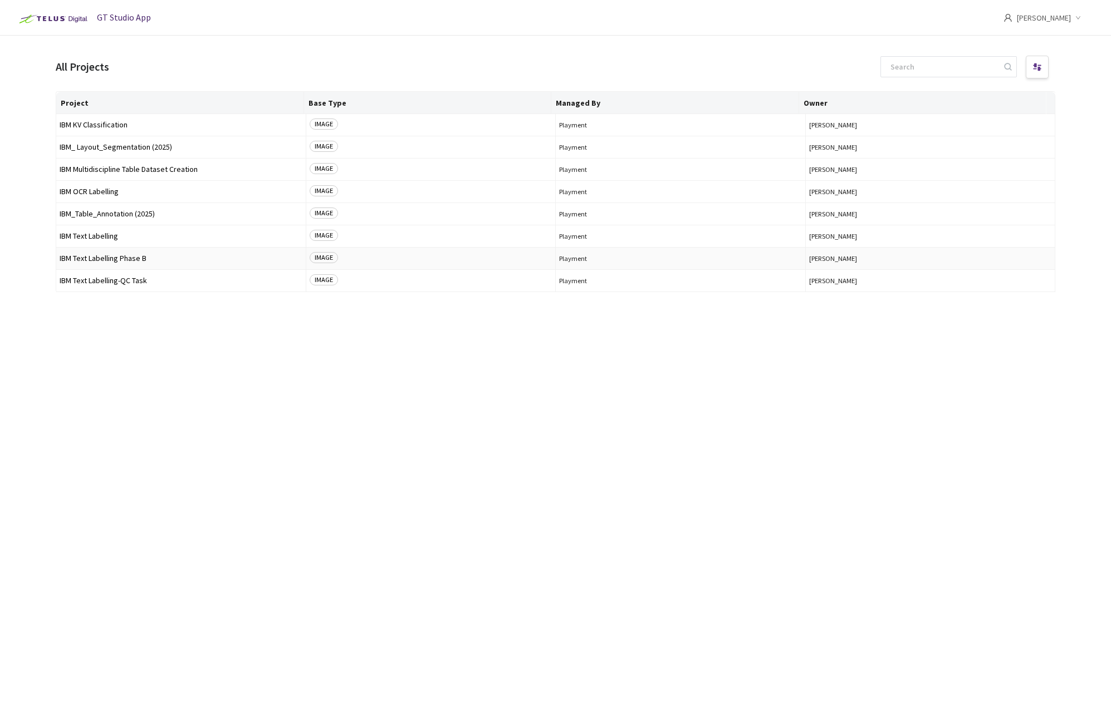
click at [126, 262] on td "IBM Text Labelling Phase B" at bounding box center [181, 259] width 250 height 22
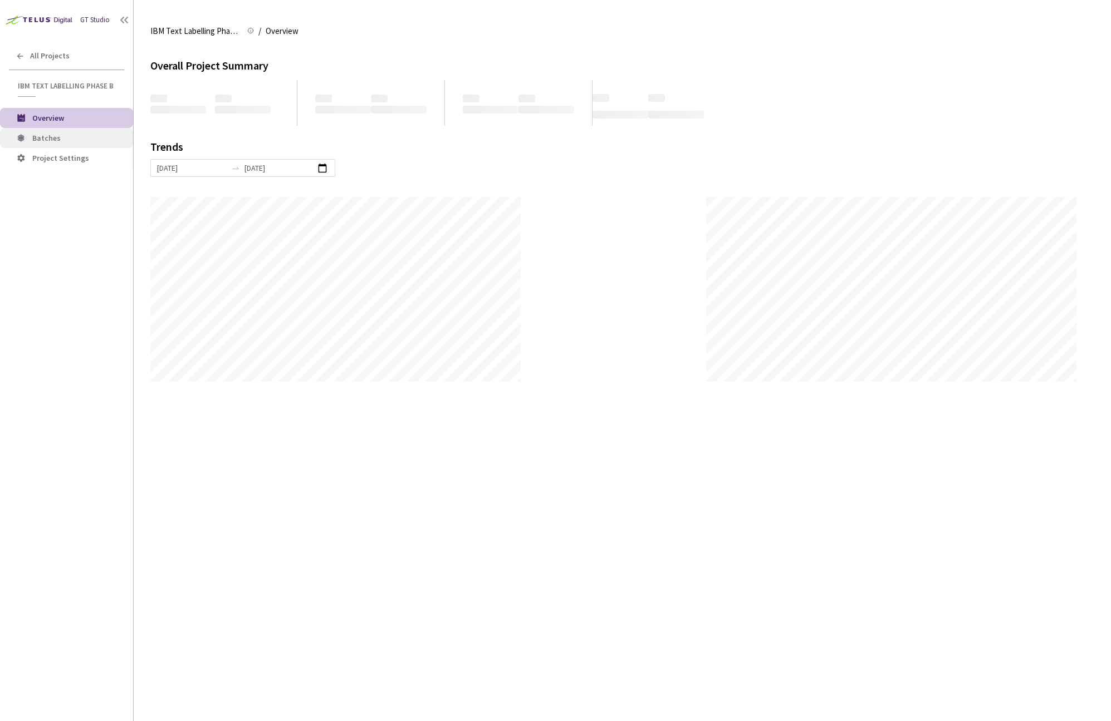
scroll to position [721, 1111]
click at [50, 145] on li "Batches" at bounding box center [66, 138] width 133 height 20
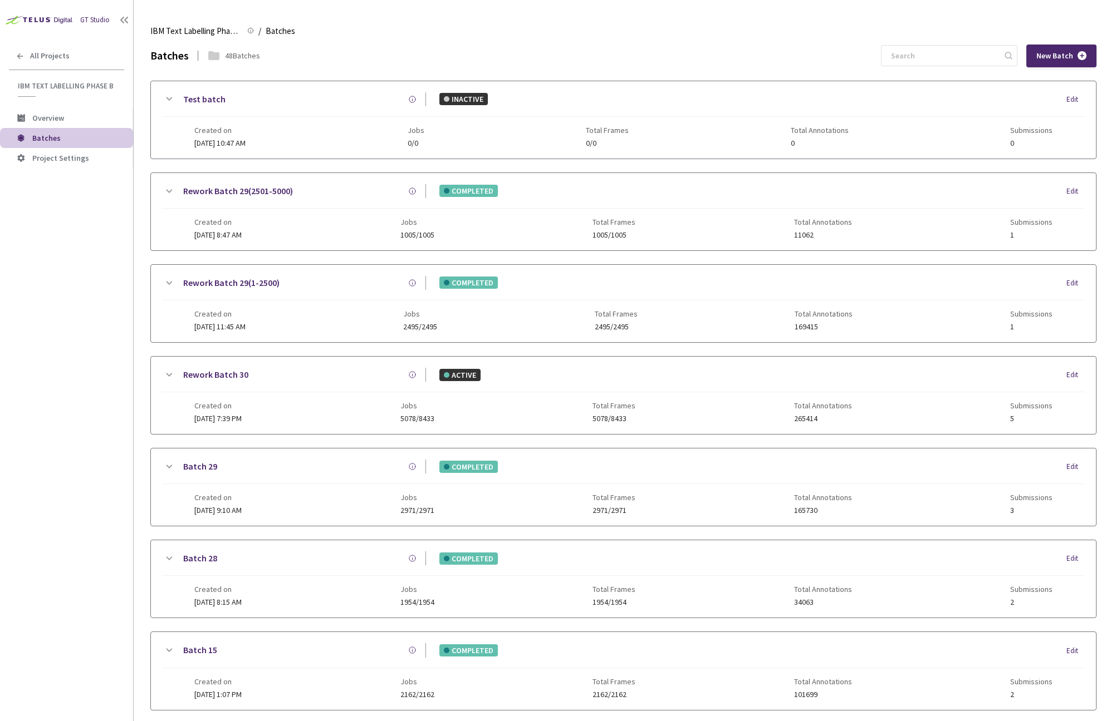
click at [248, 181] on div "Rework Batch 29(2501-5000) COMPLETED Edit Created on 06 Mar, 2024 at 8:47 AM Jo…" at bounding box center [623, 211] width 945 height 77
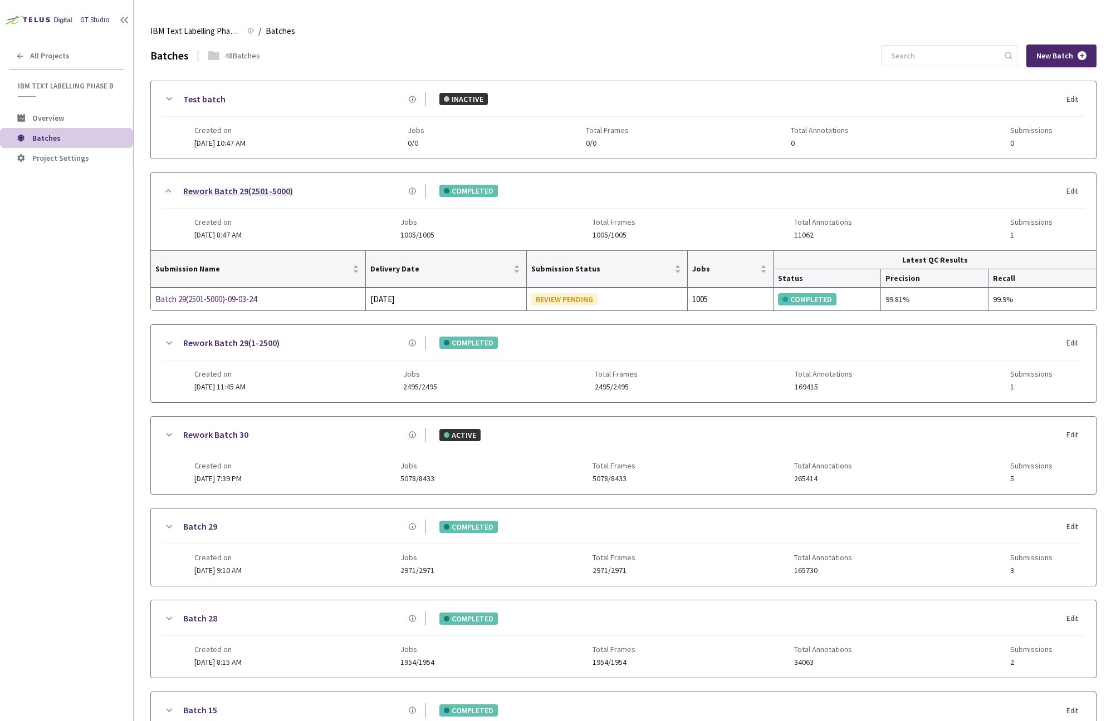
click at [253, 190] on link "Rework Batch 29(2501-5000)" at bounding box center [238, 191] width 110 height 14
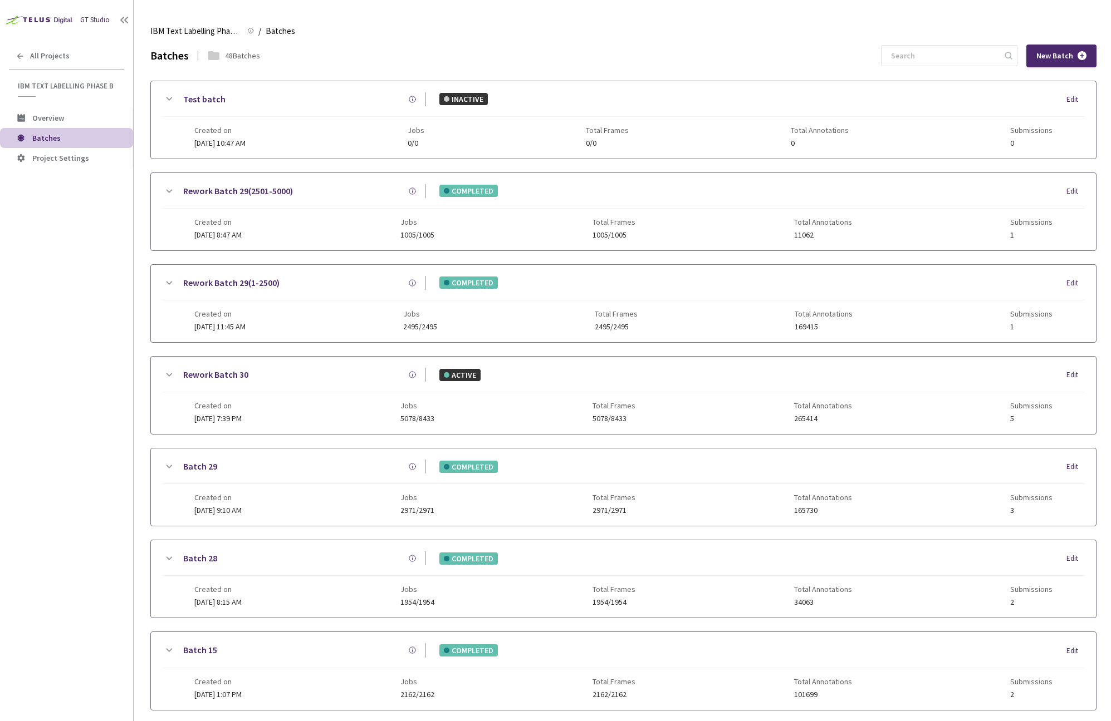
click at [169, 98] on icon at bounding box center [168, 98] width 13 height 13
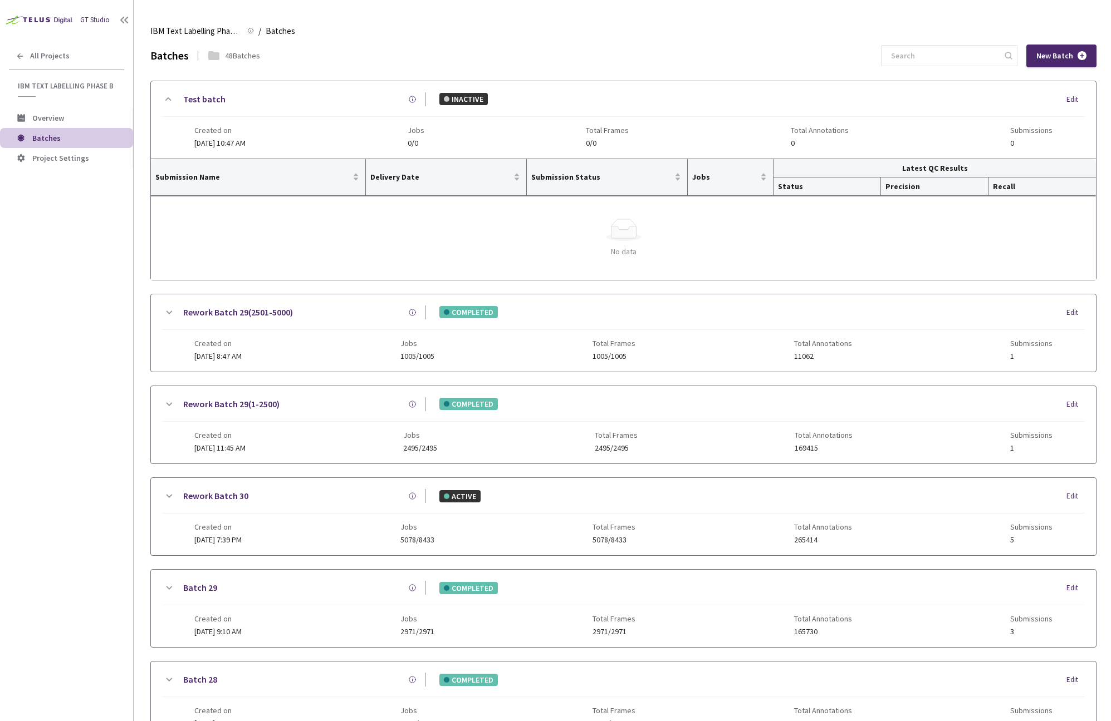
click at [106, 19] on div "GT Studio" at bounding box center [95, 20] width 30 height 11
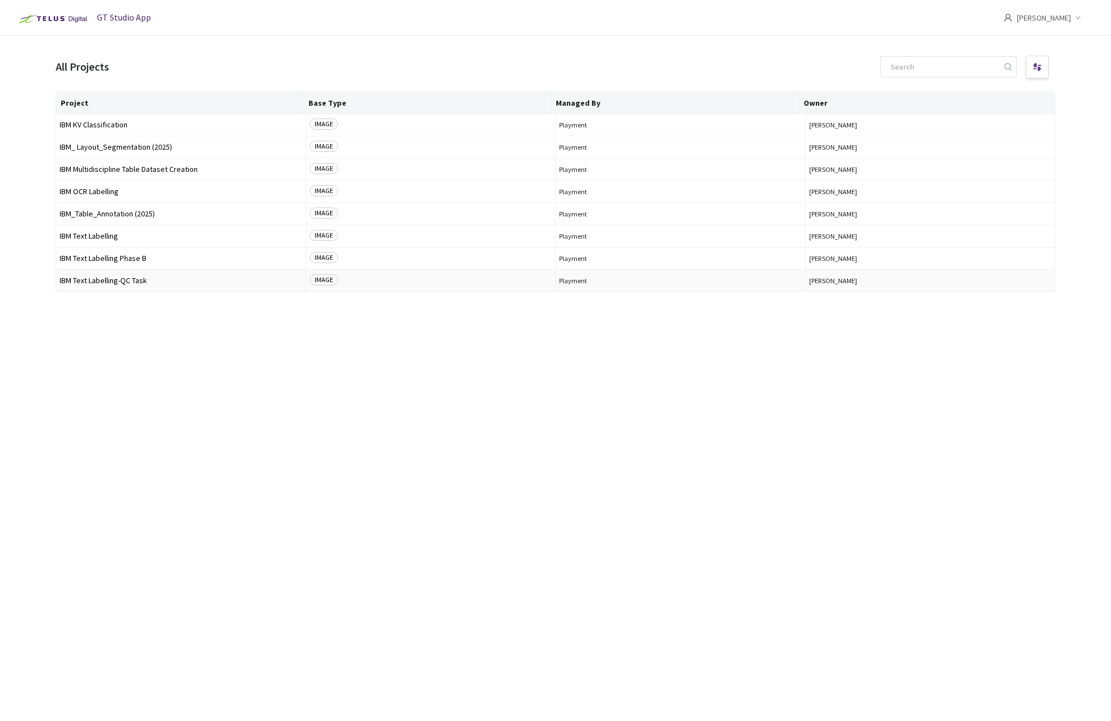
click at [140, 277] on span "IBM Text Labelling-QC Task" at bounding box center [181, 281] width 243 height 8
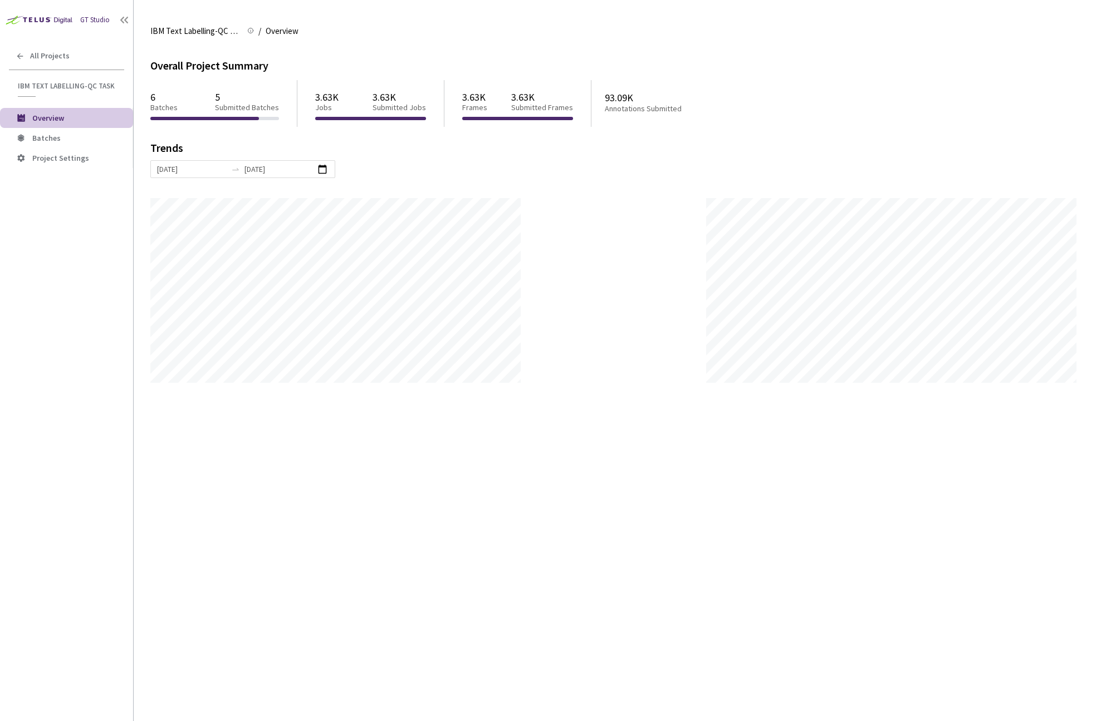
scroll to position [721, 1111]
click at [64, 135] on span "Batches" at bounding box center [78, 138] width 92 height 9
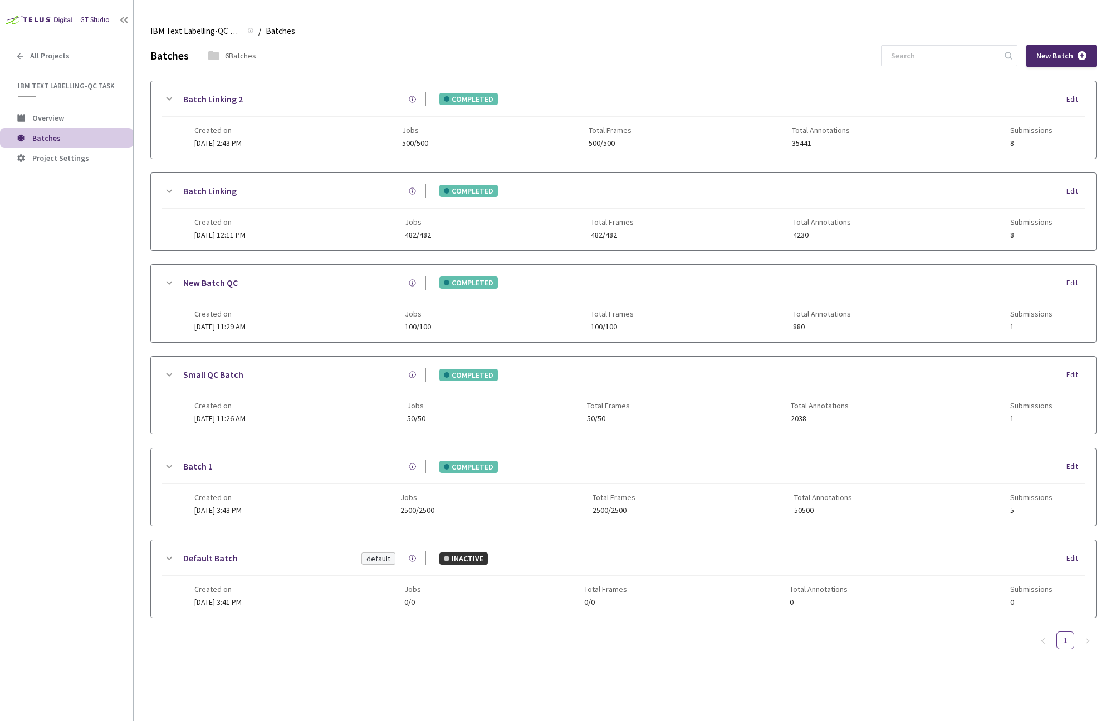
click at [172, 102] on icon at bounding box center [168, 98] width 13 height 13
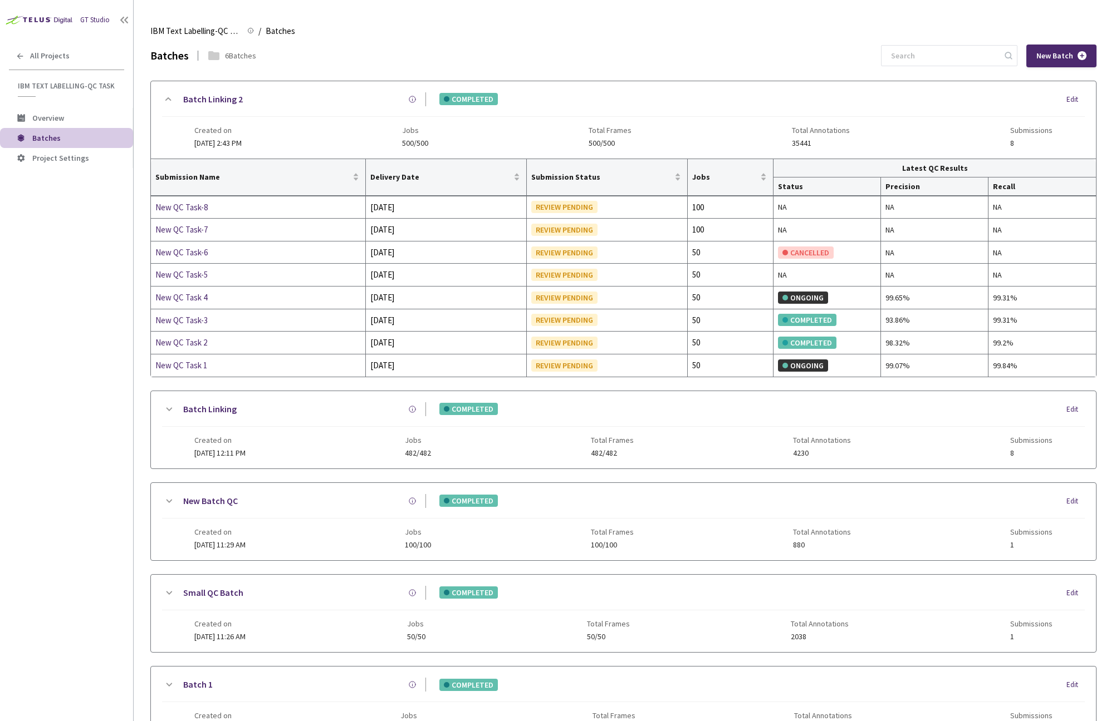
click at [170, 97] on icon at bounding box center [168, 98] width 13 height 13
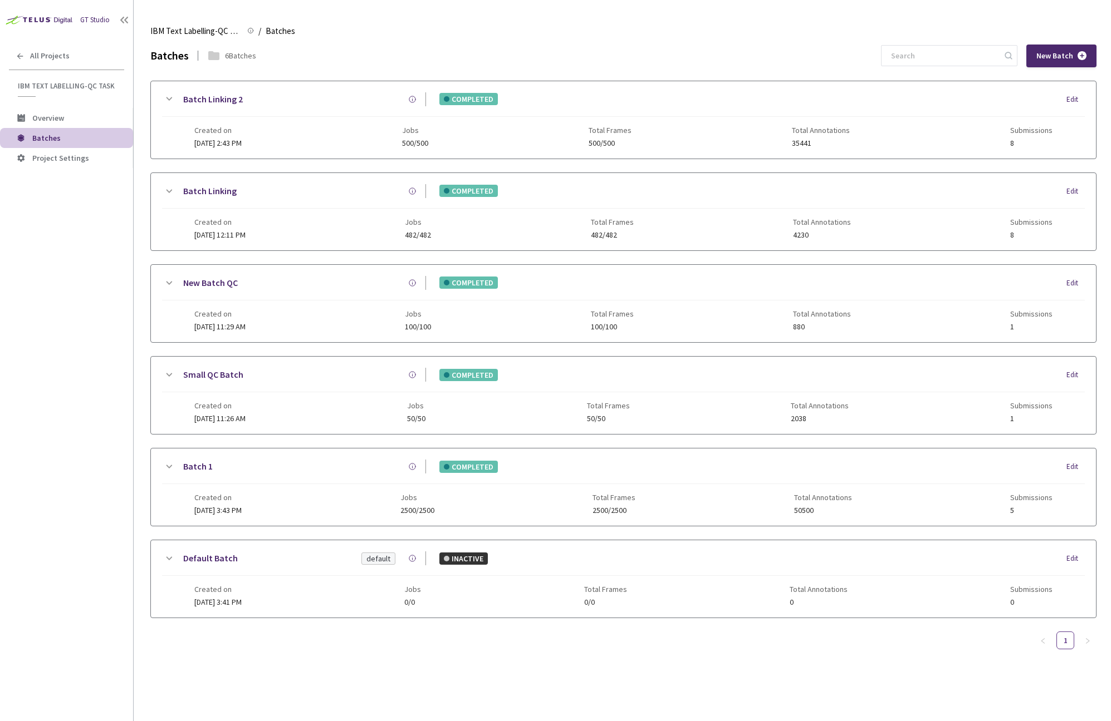
click at [164, 95] on icon at bounding box center [168, 98] width 13 height 13
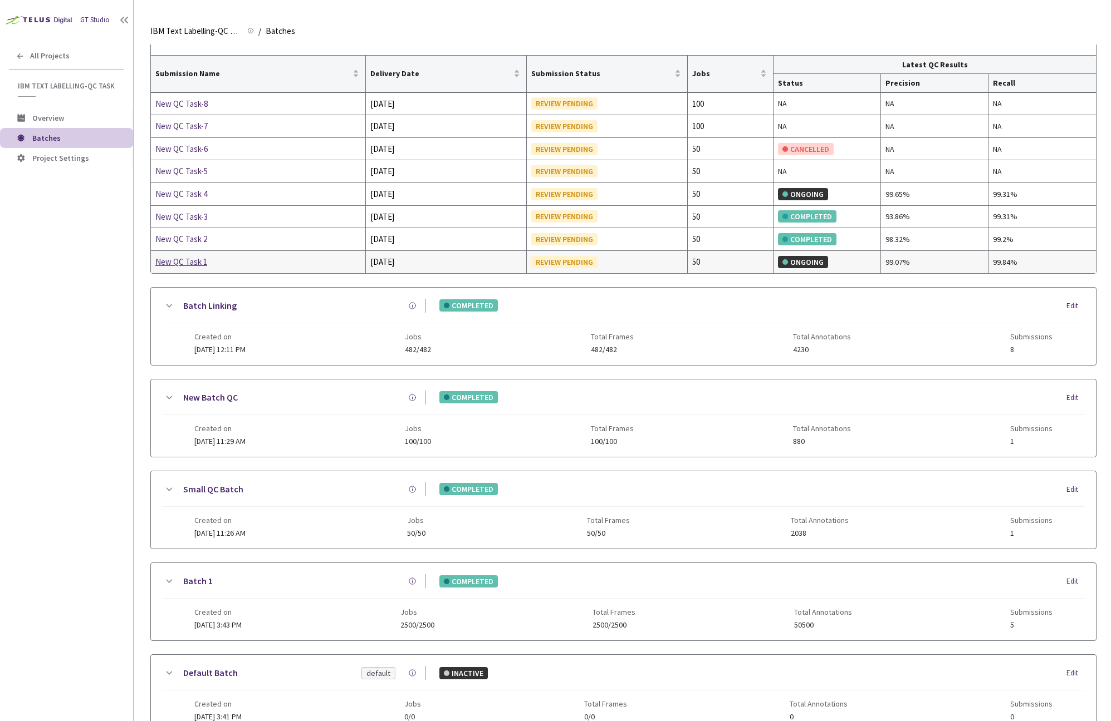
scroll to position [32, 0]
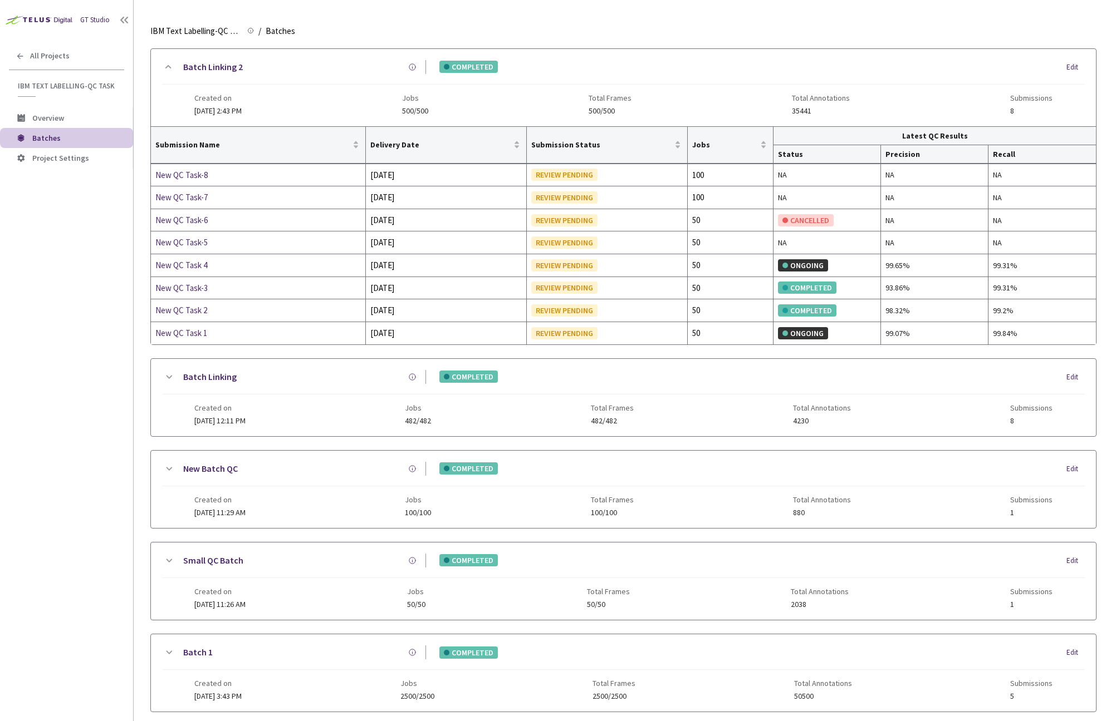
click at [171, 375] on icon at bounding box center [168, 377] width 13 height 13
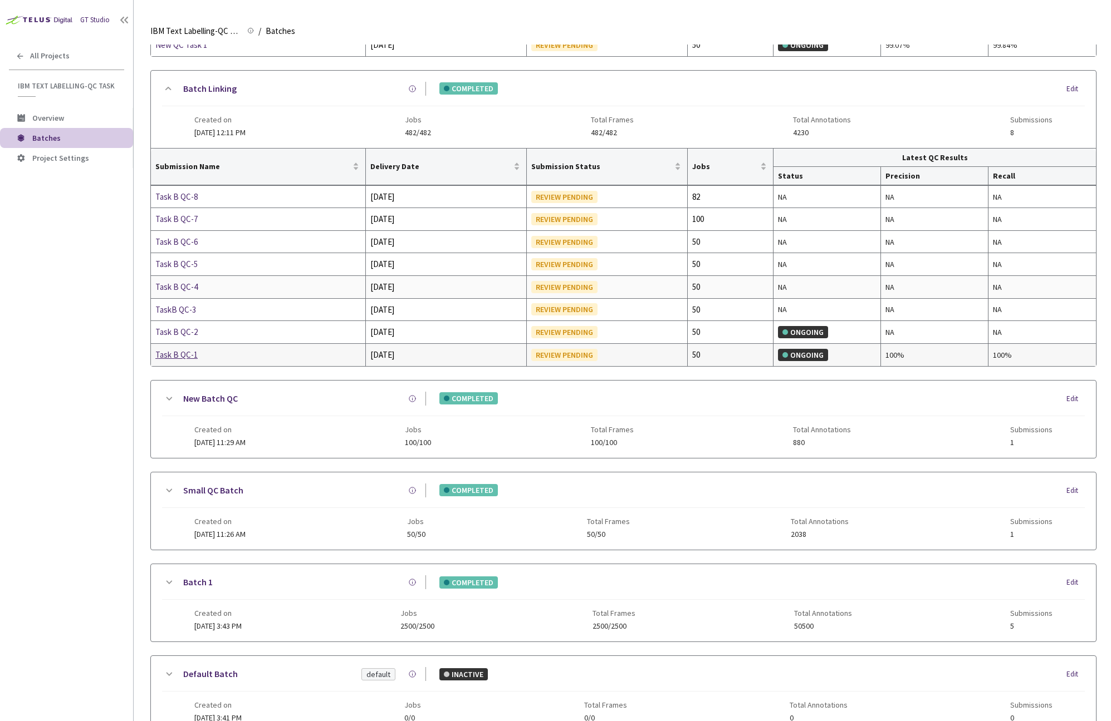
scroll to position [385, 0]
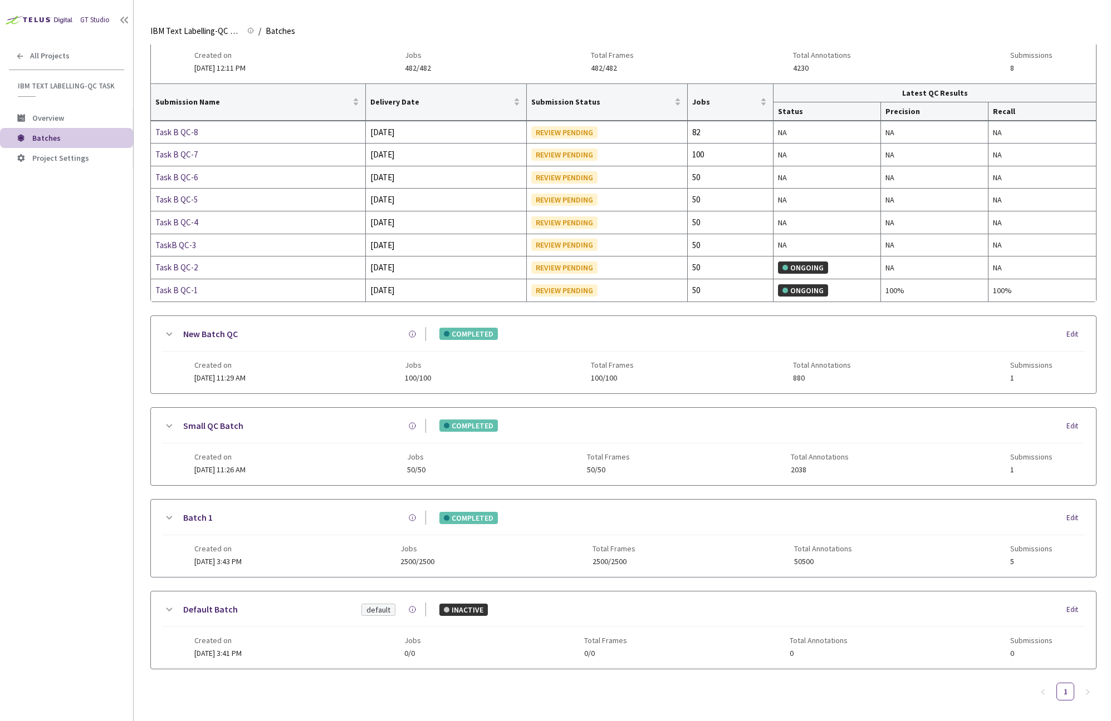
click at [170, 328] on icon at bounding box center [168, 334] width 13 height 13
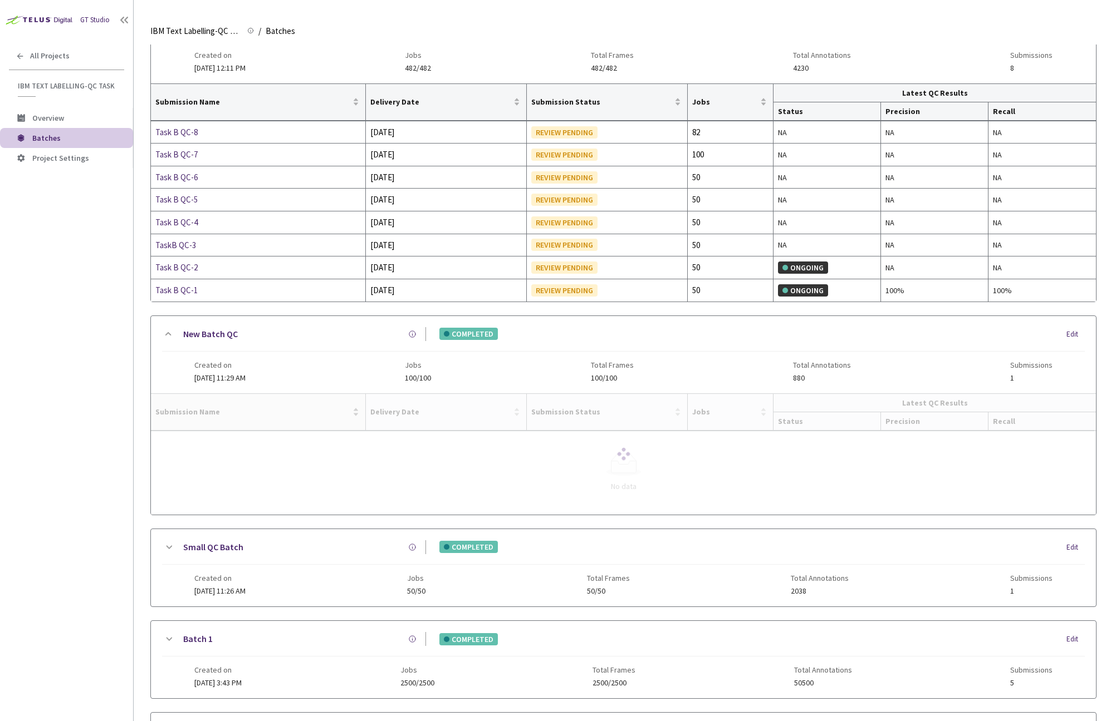
scroll to position [445, 0]
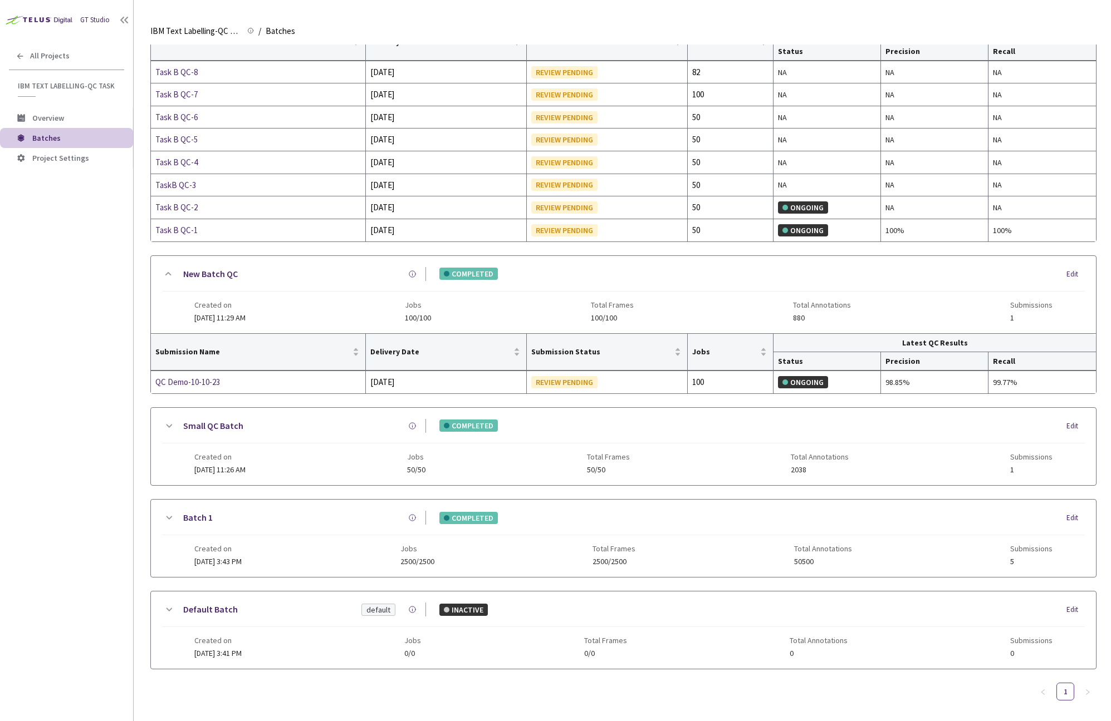
click at [169, 420] on icon at bounding box center [168, 426] width 13 height 13
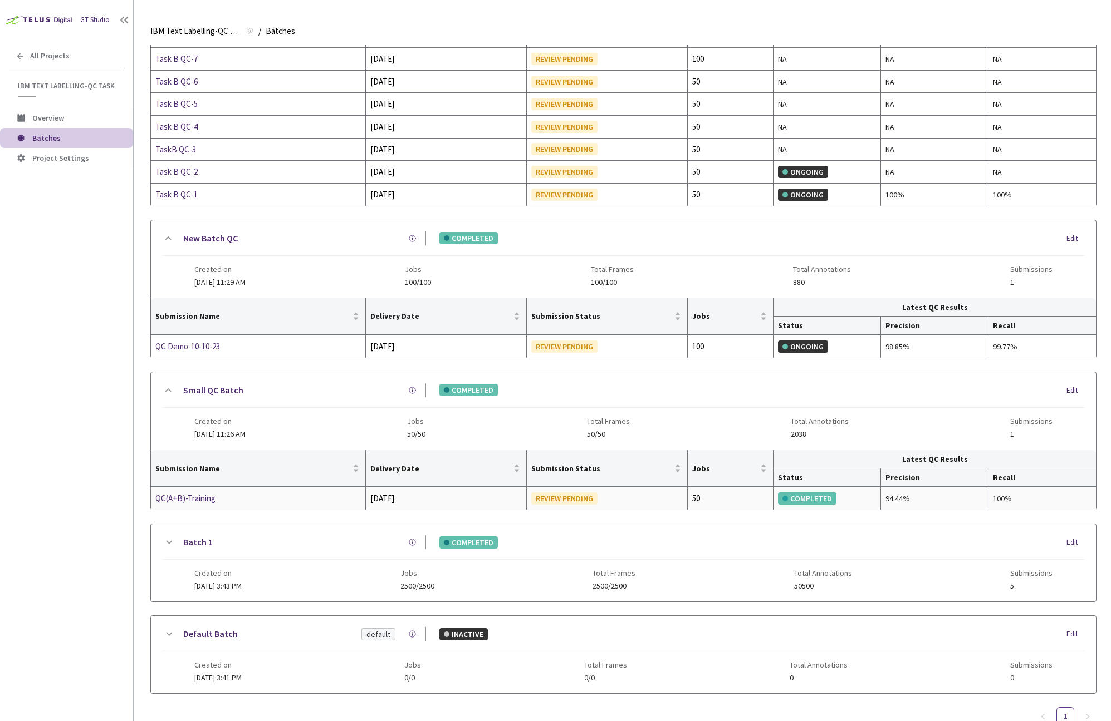
scroll to position [505, 0]
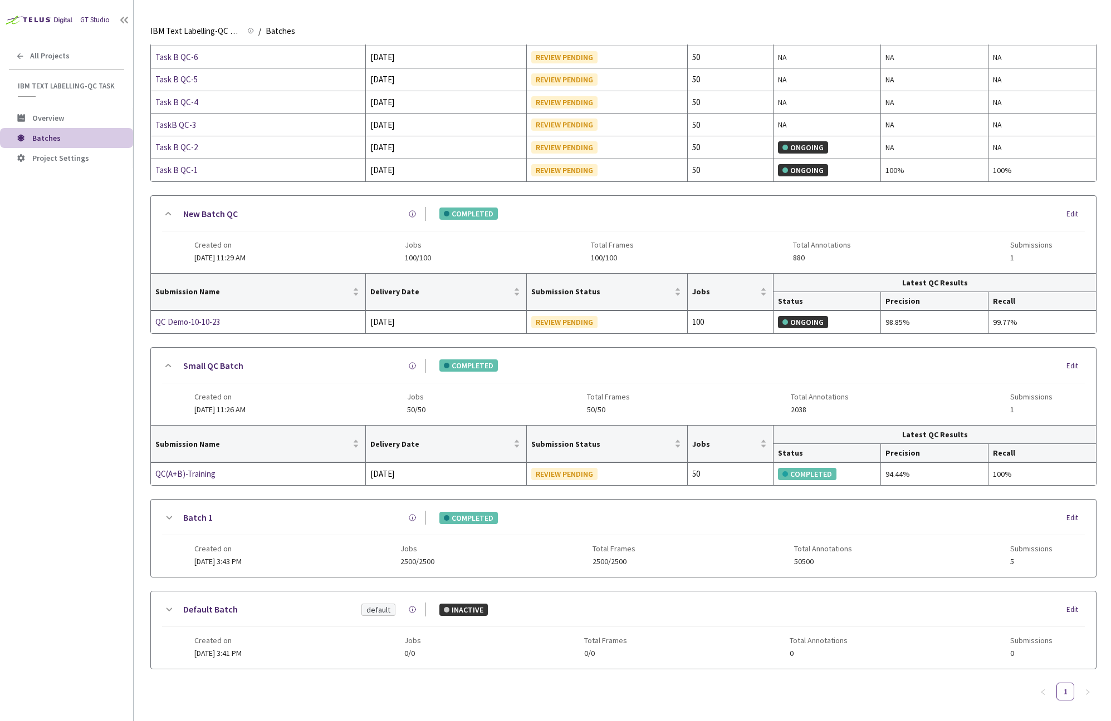
click at [166, 515] on icon at bounding box center [168, 518] width 13 height 13
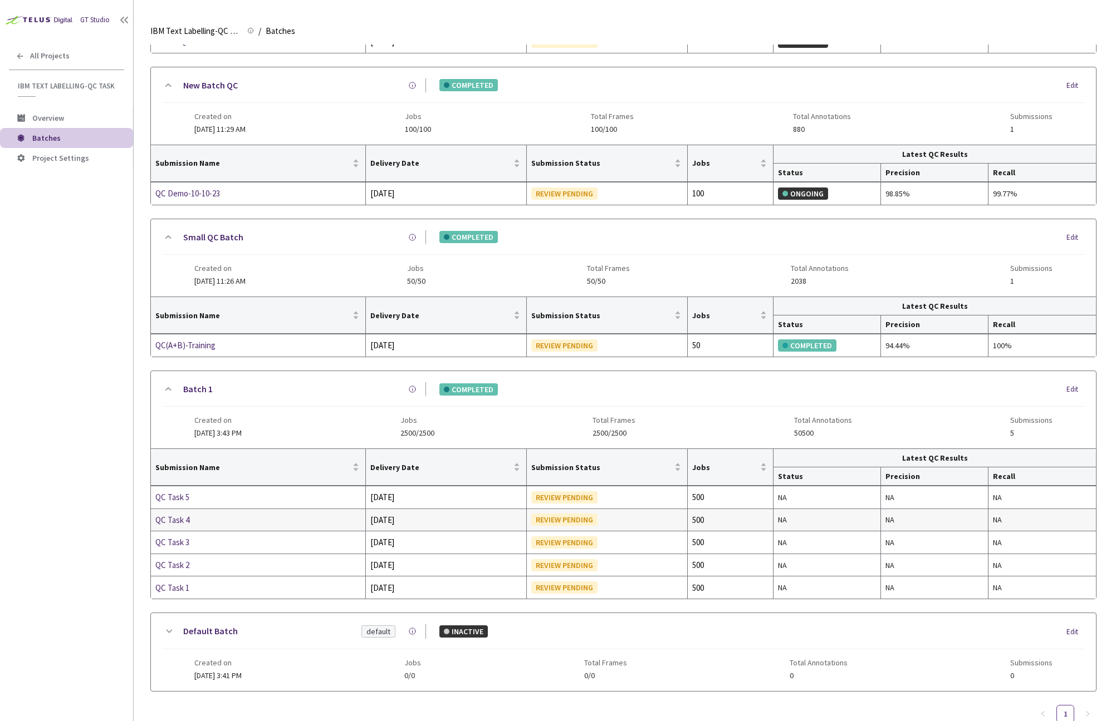
scroll to position [641, 0]
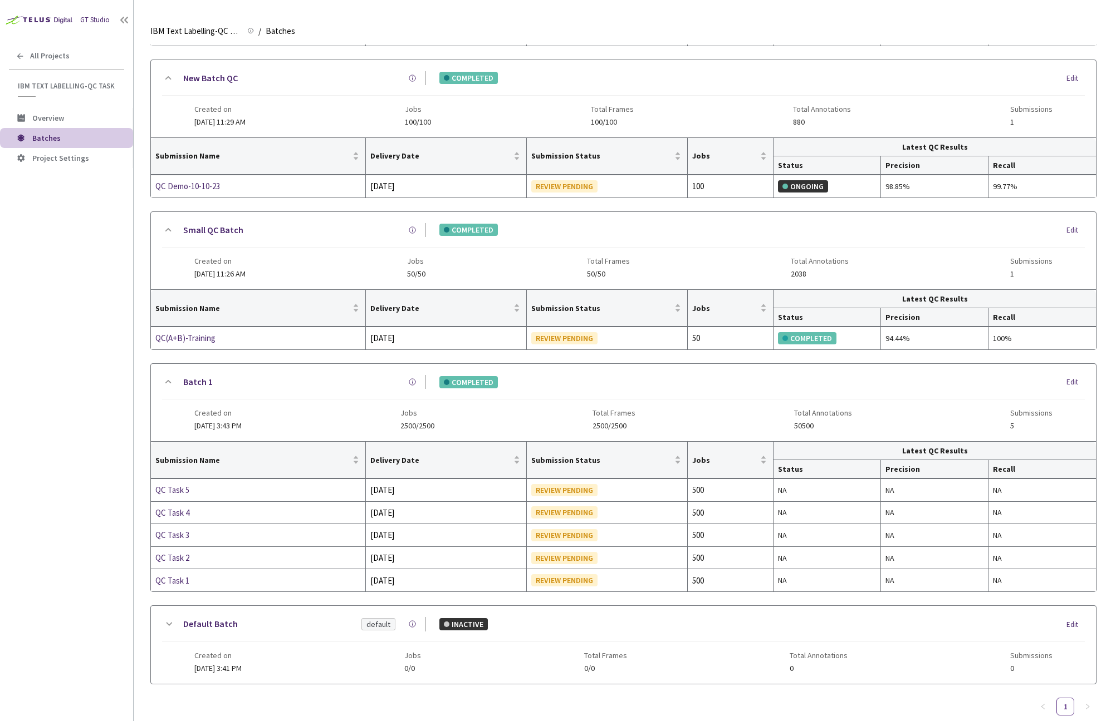
click at [166, 619] on icon at bounding box center [168, 624] width 13 height 13
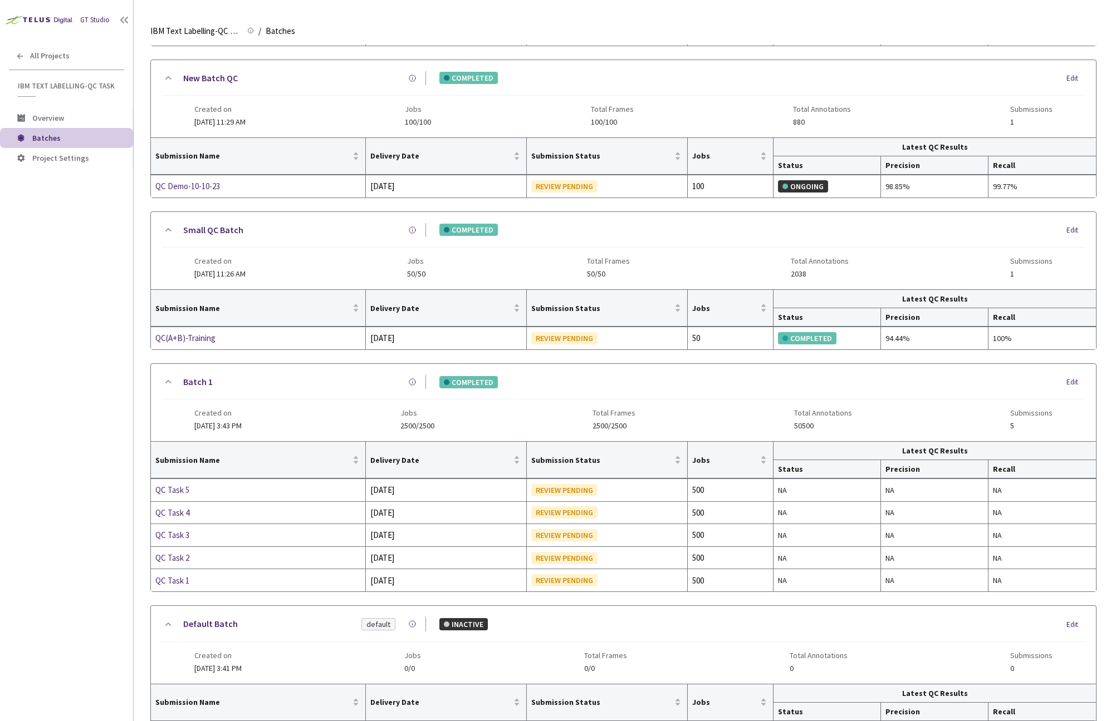
scroll to position [776, 0]
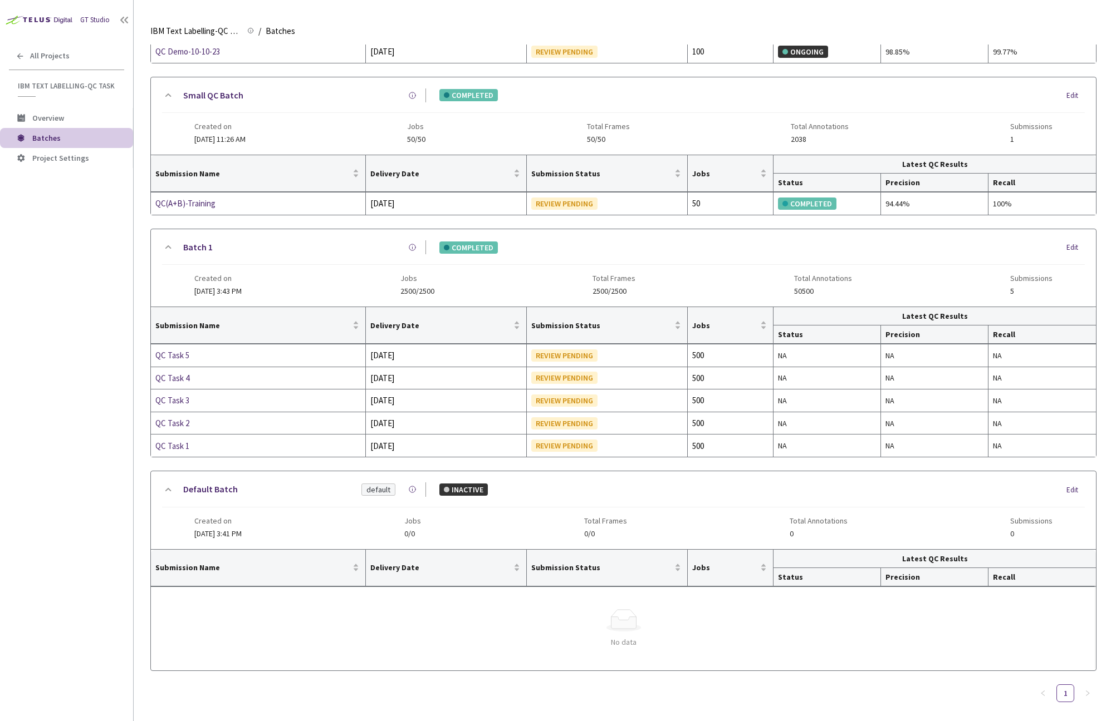
click at [96, 20] on div "GT Studio" at bounding box center [95, 20] width 30 height 11
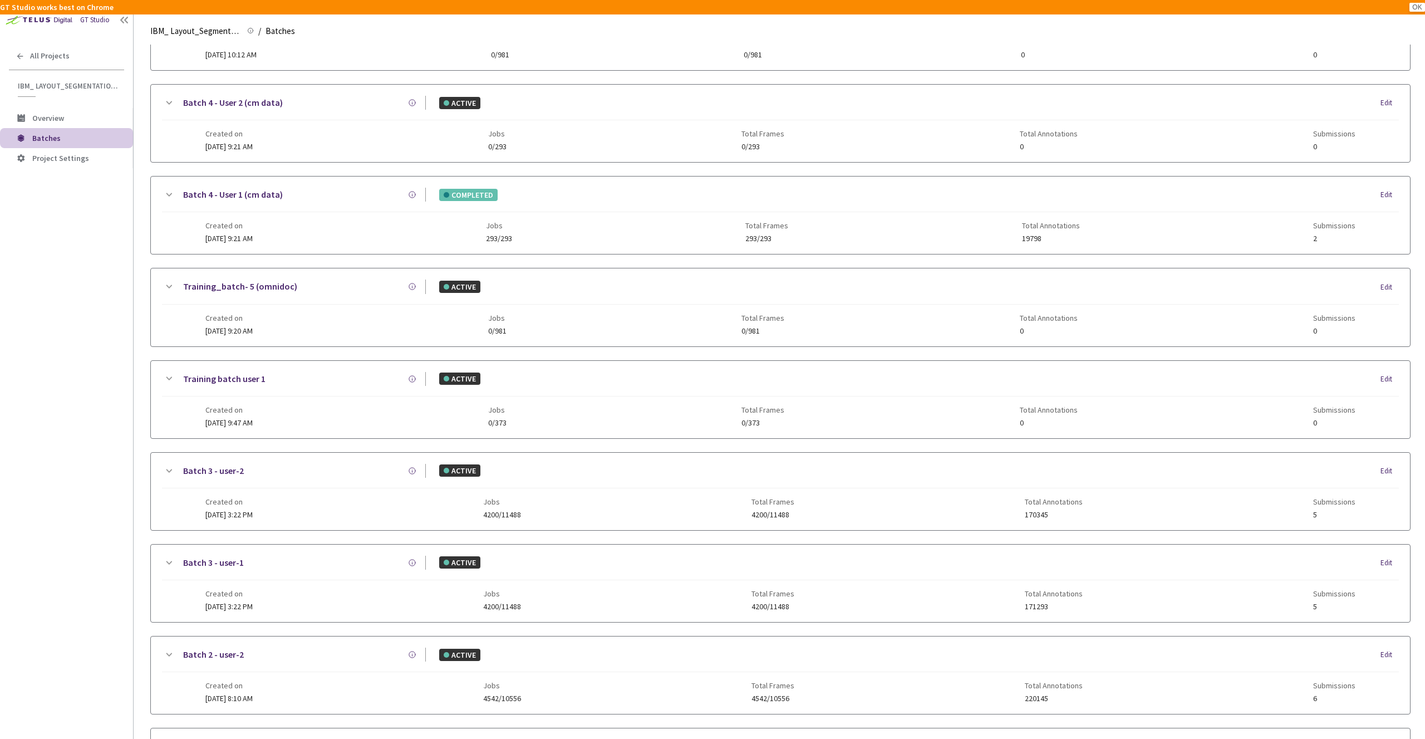
scroll to position [371, 0]
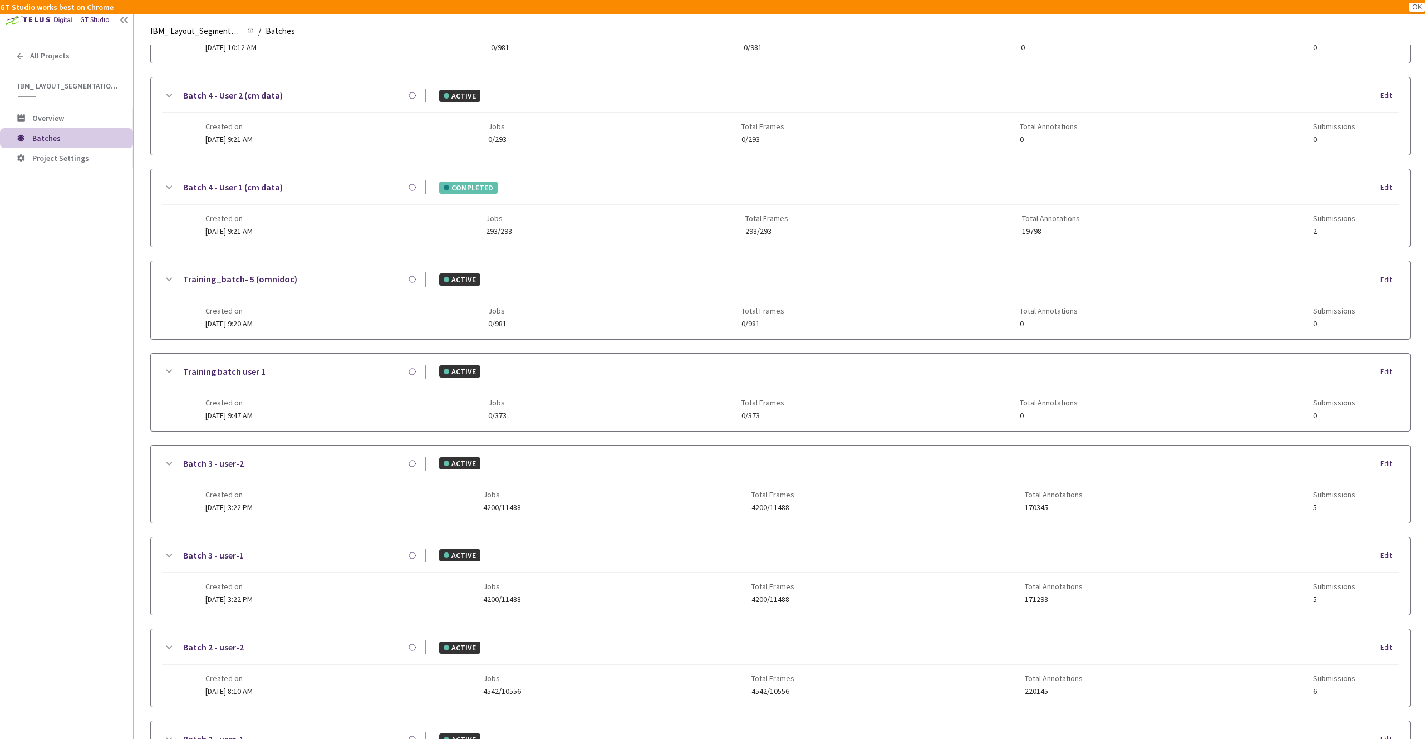
click at [169, 462] on icon at bounding box center [168, 463] width 13 height 13
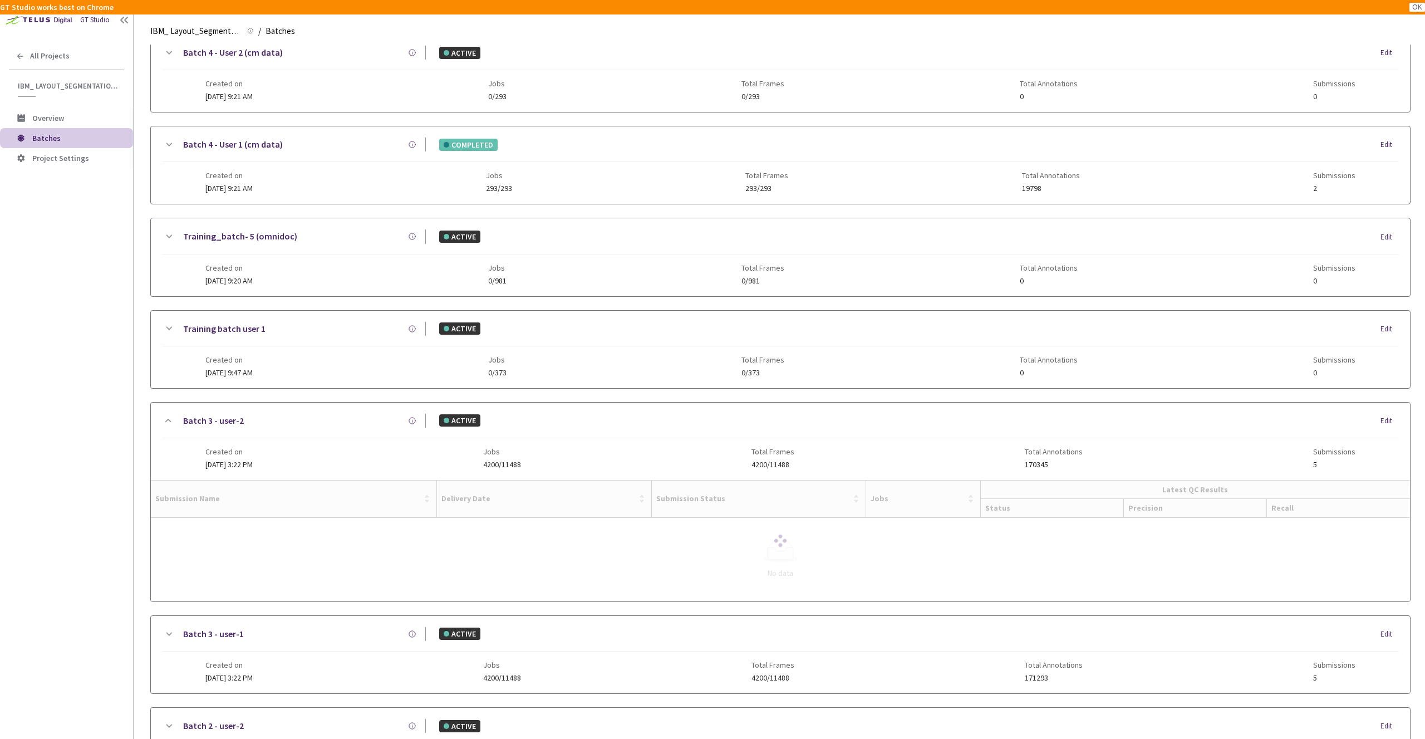
scroll to position [474, 0]
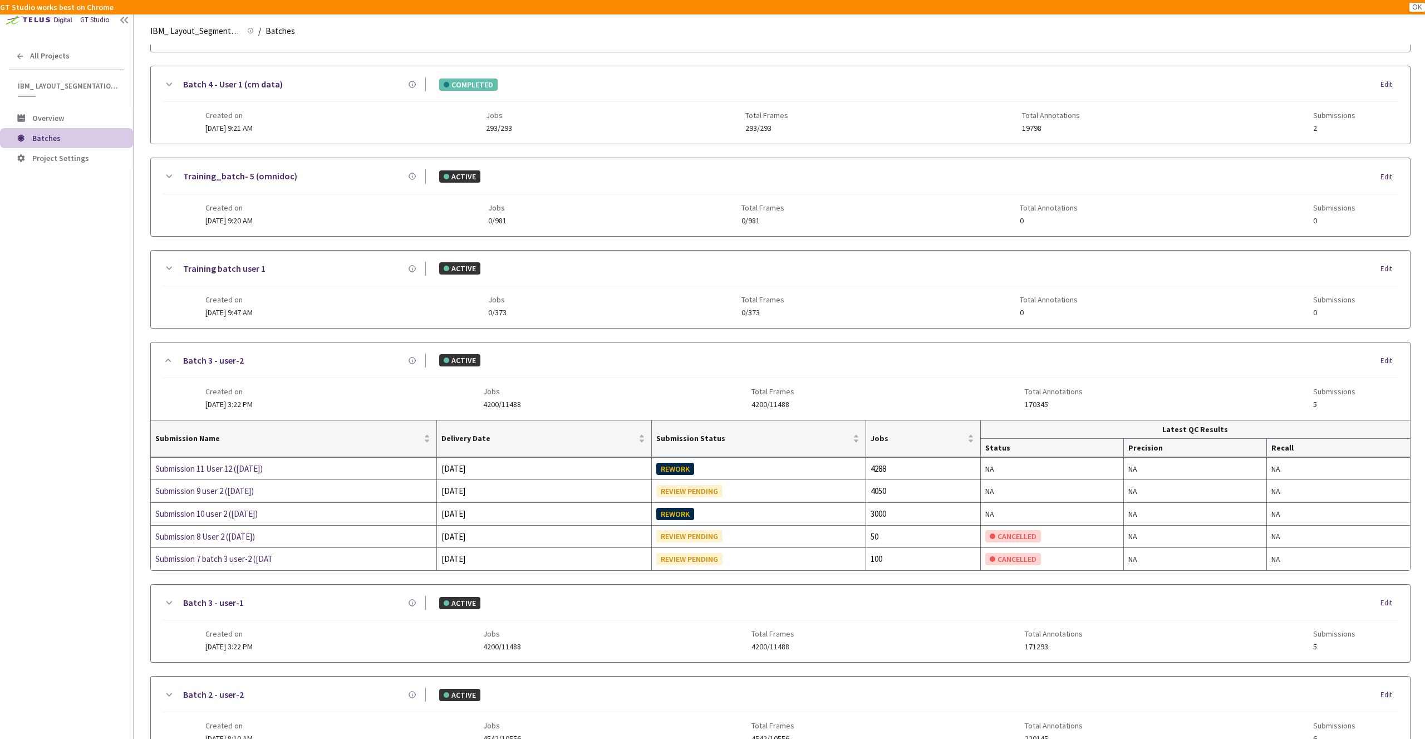
click at [158, 596] on div "Batch 3 - user-1 ACTIVE Edit Created on [DATE] 3:22 PM Jobs 4200/11488 Total Fr…" at bounding box center [780, 623] width 1259 height 77
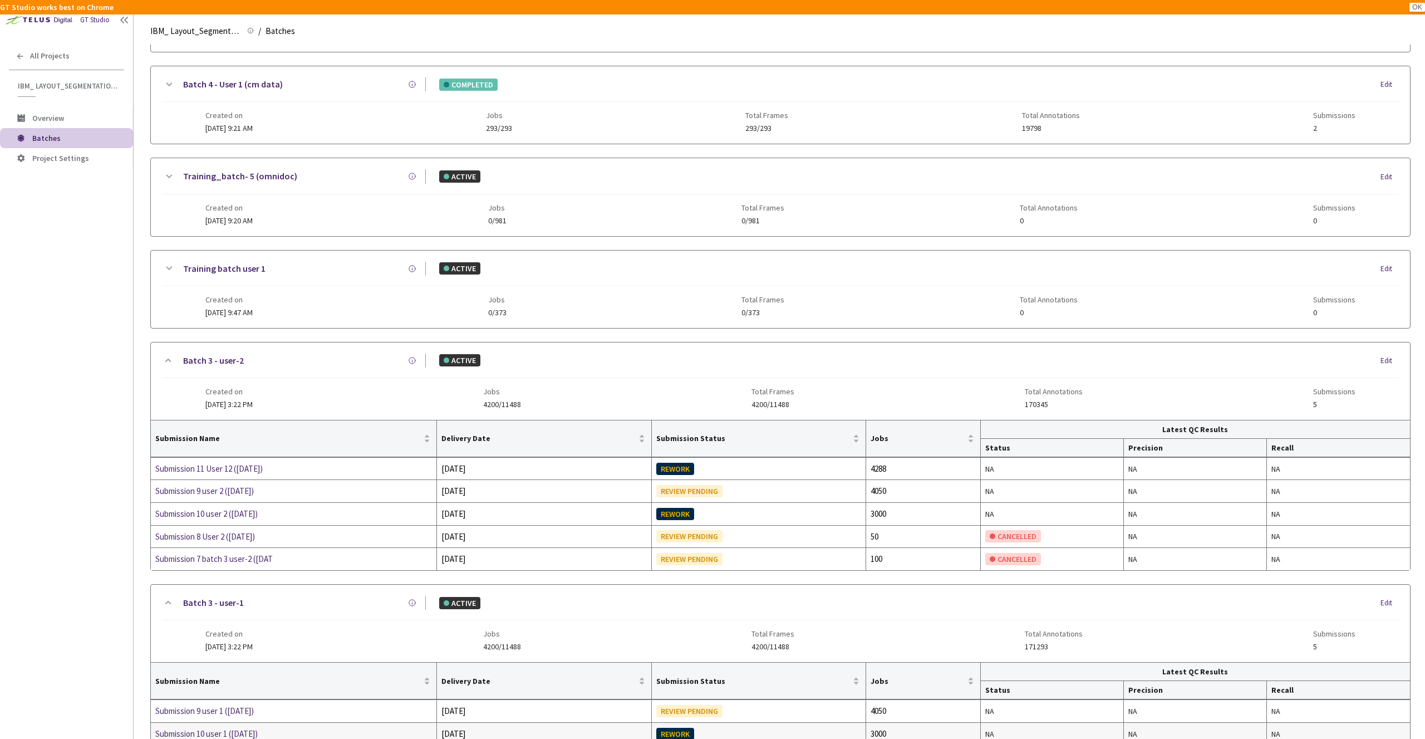
scroll to position [617, 0]
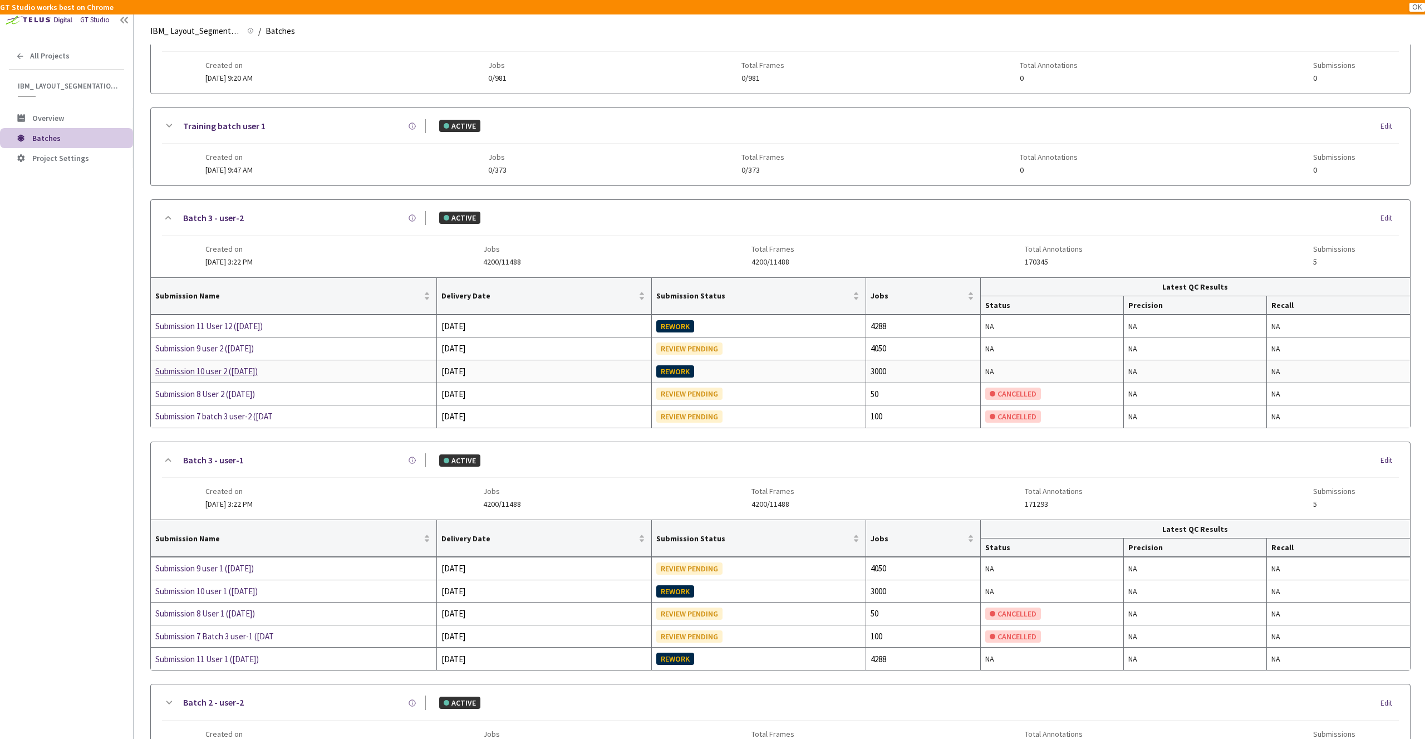
click at [252, 373] on div "Submission 10 user 2 ([DATE])" at bounding box center [214, 371] width 118 height 13
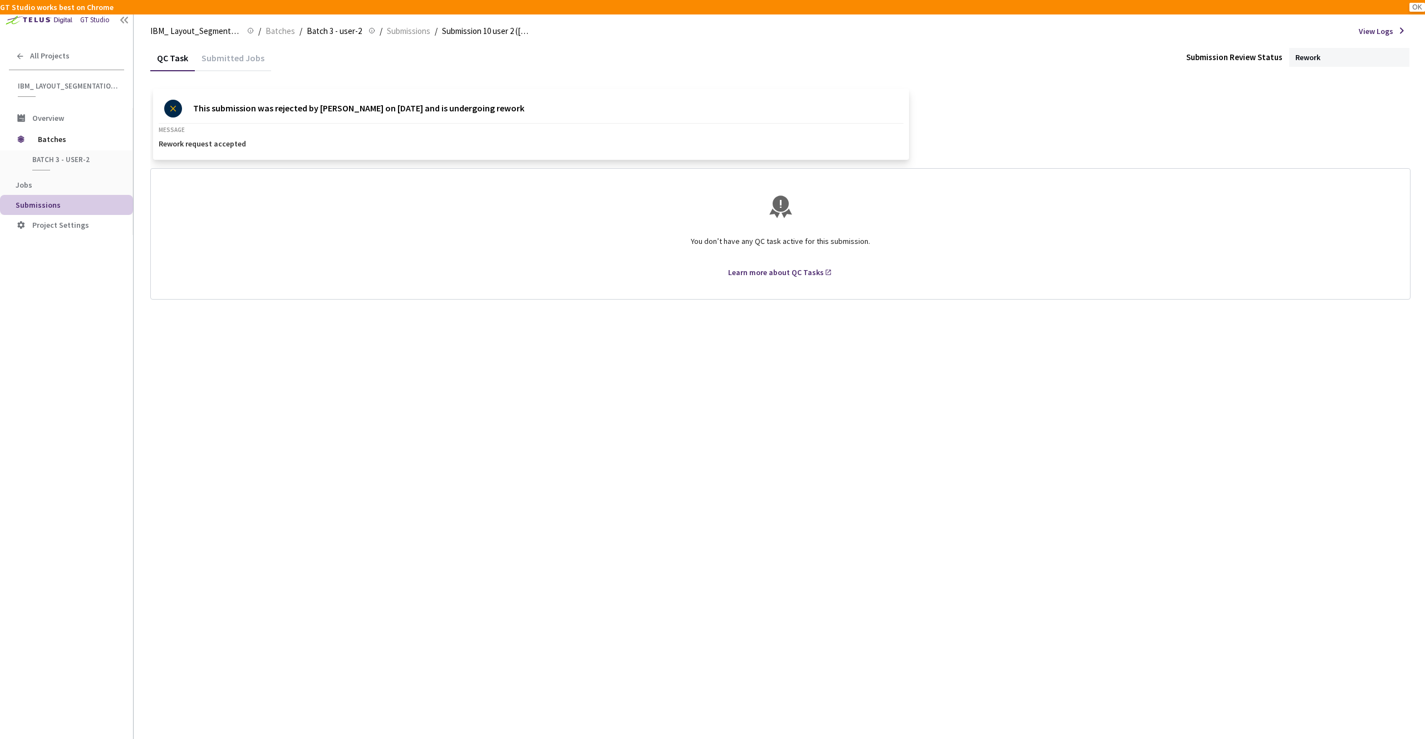
click at [233, 58] on div "Submitted Jobs" at bounding box center [233, 61] width 76 height 19
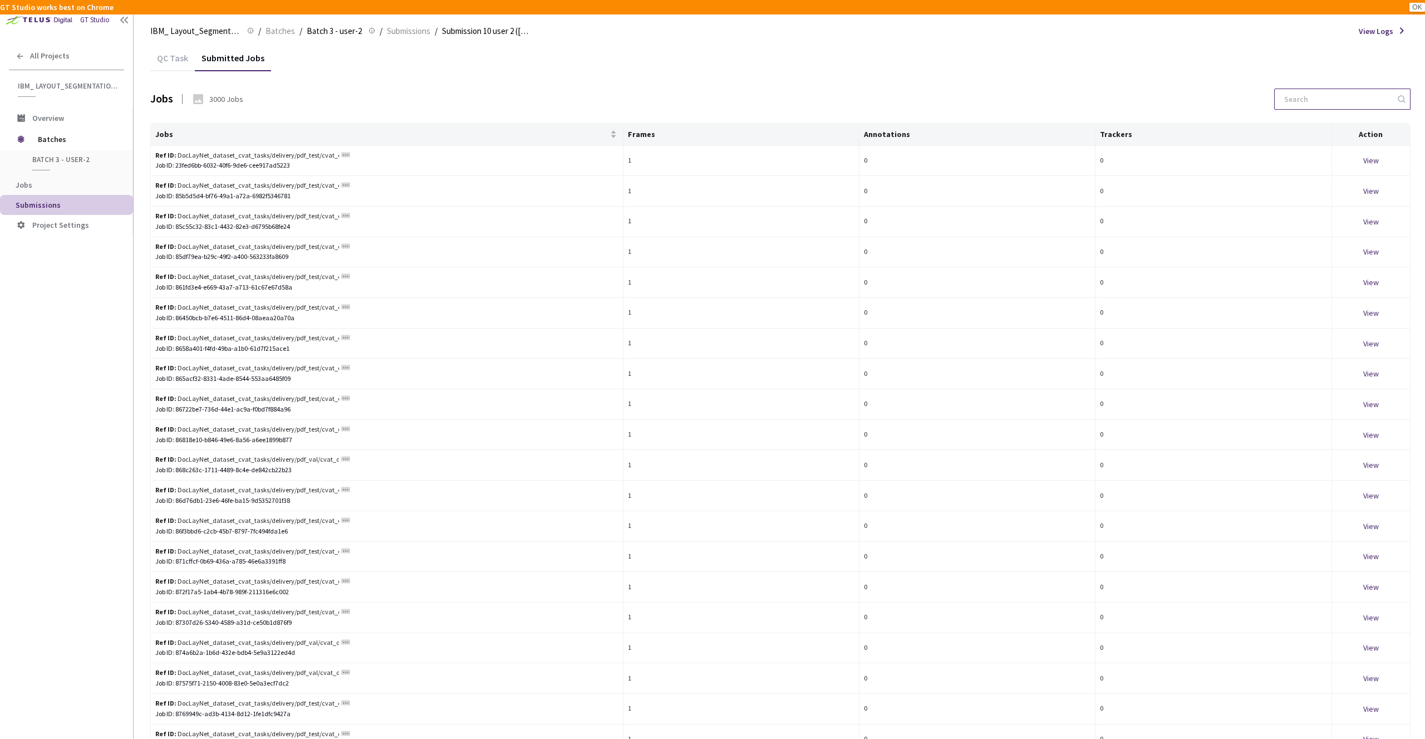
click at [1315, 99] on input at bounding box center [1337, 99] width 119 height 20
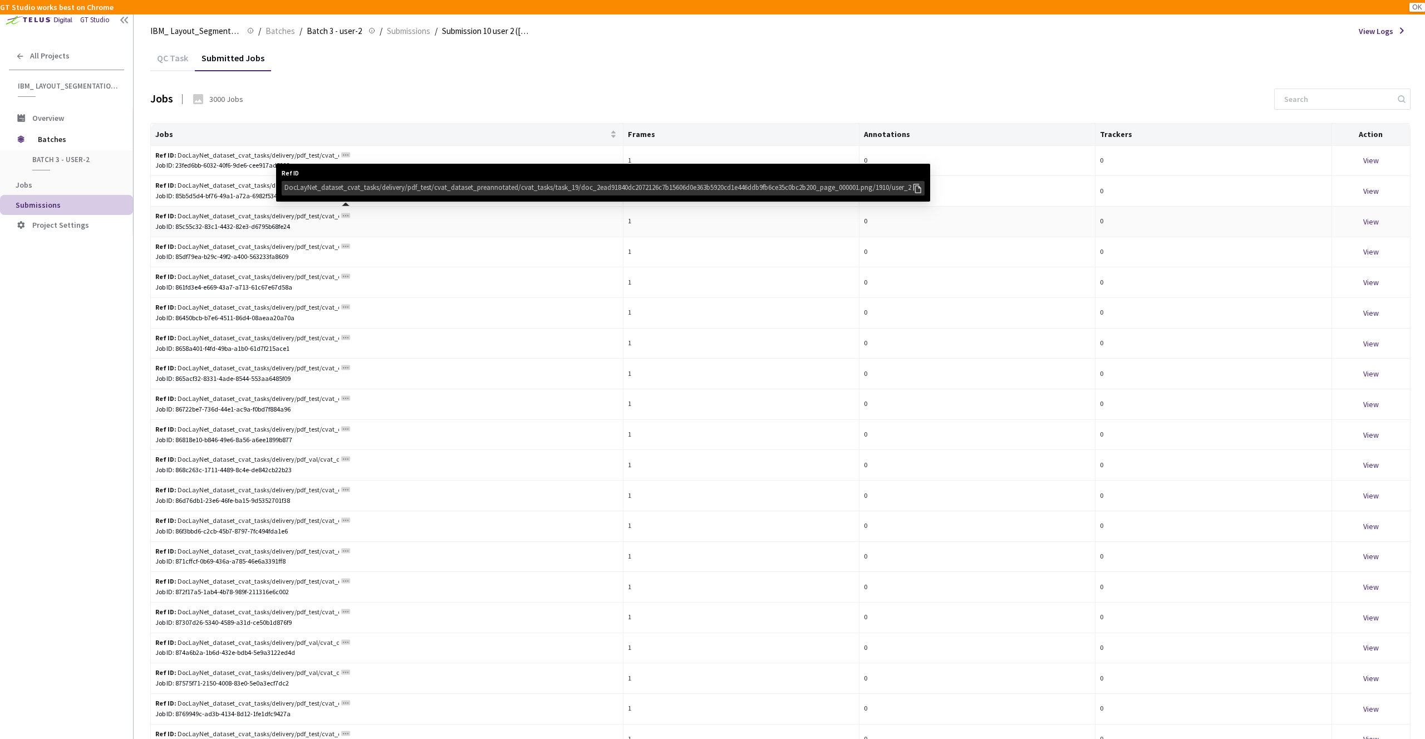
click at [348, 213] on rect at bounding box center [345, 215] width 9 height 5
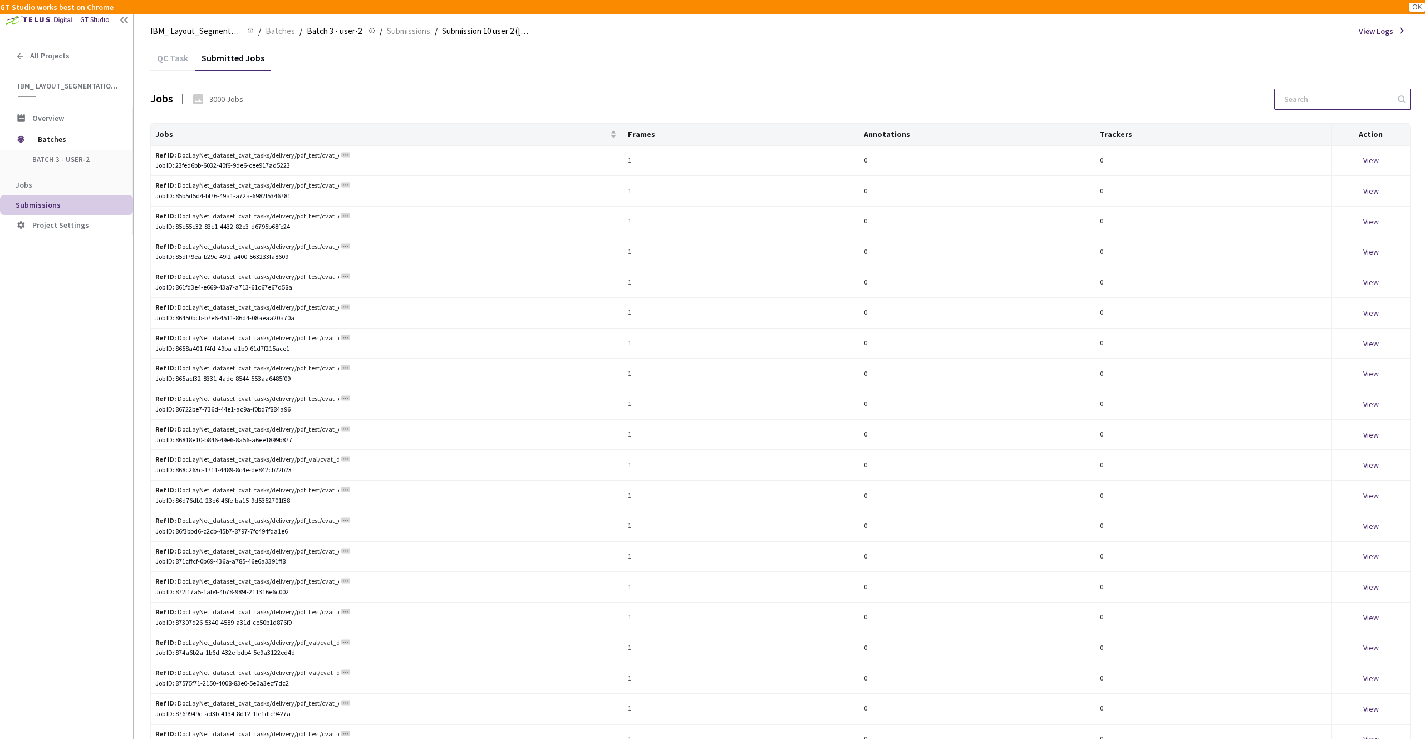
click at [1321, 100] on input at bounding box center [1337, 99] width 119 height 20
paste input "submission-10_29-09-2025_v1"
type input "submission-10_29-09-2025_v1"
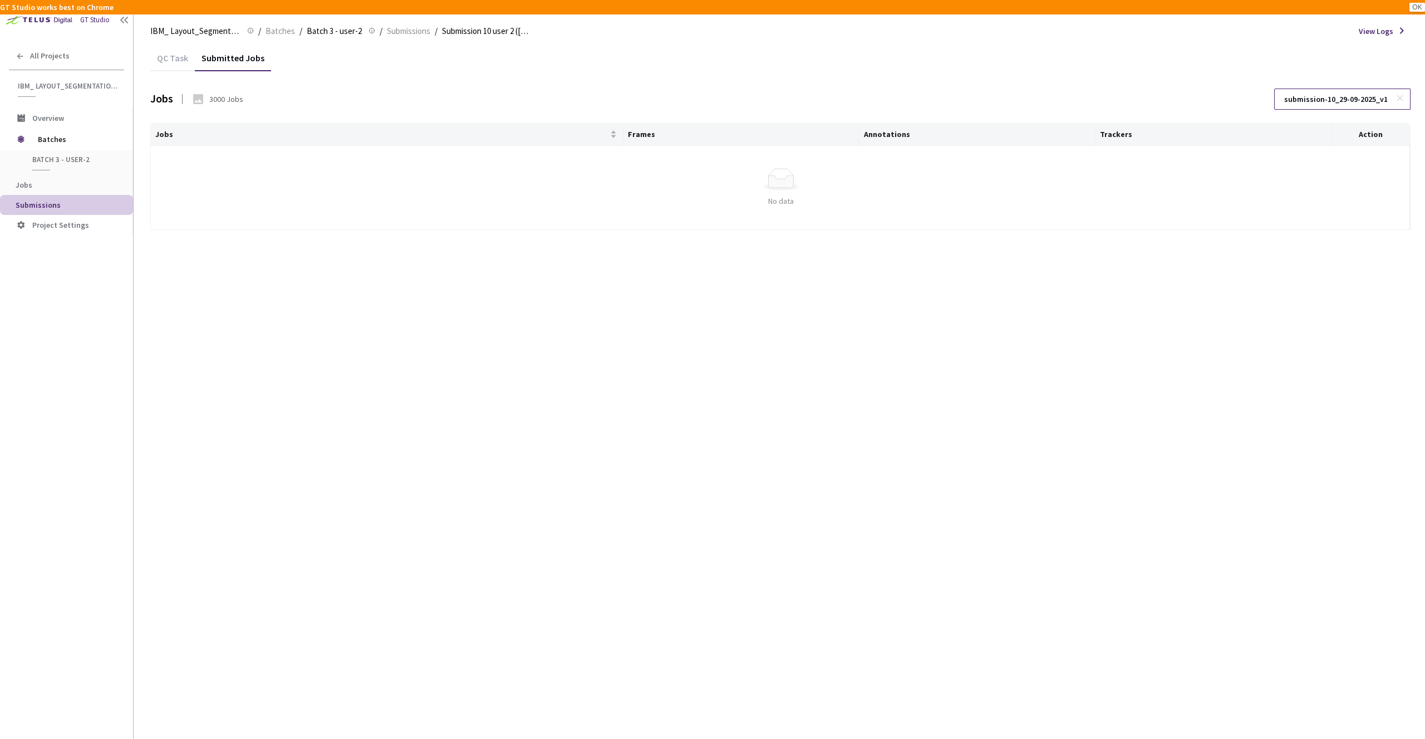
click at [1366, 101] on input "submission-10_29-09-2025_v1" at bounding box center [1337, 99] width 119 height 20
click at [1365, 101] on input "submission-10_29-09-2025_v1" at bounding box center [1337, 99] width 119 height 20
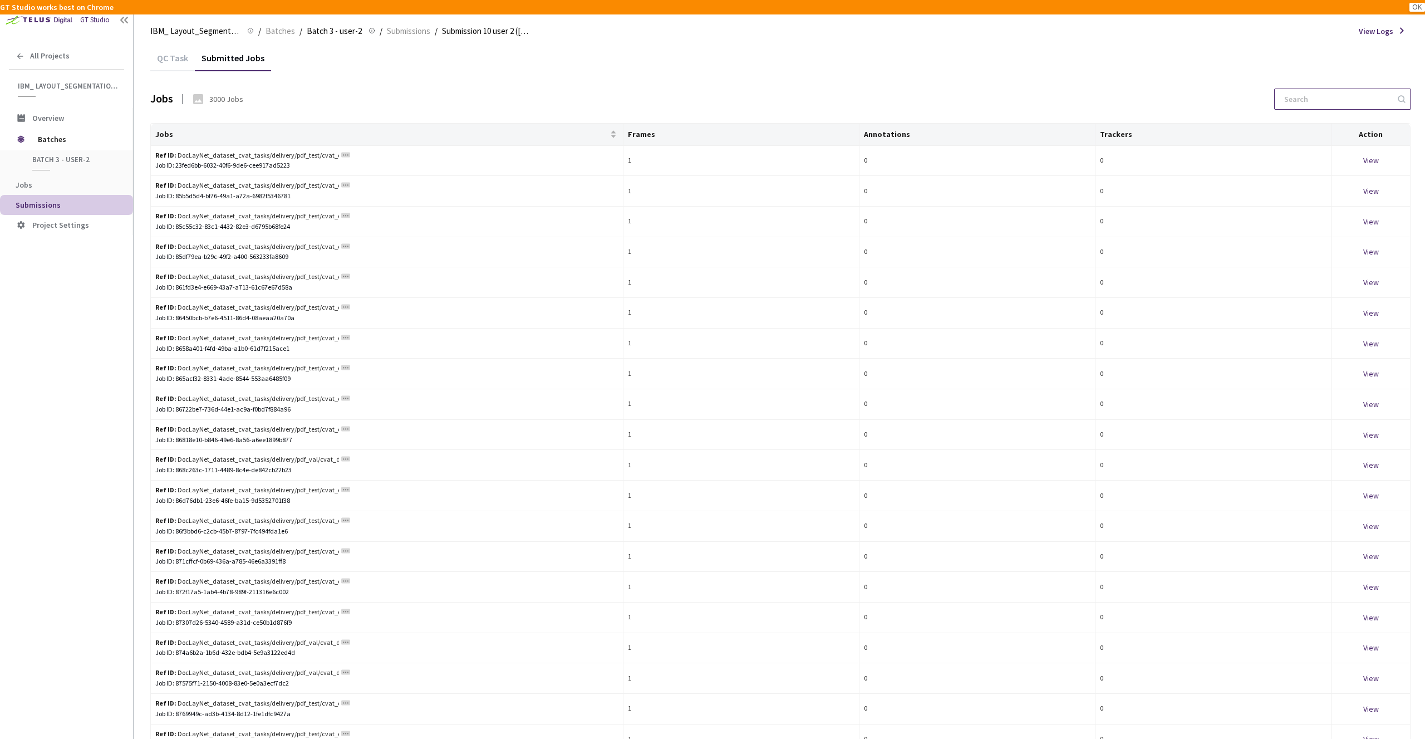
click at [1306, 96] on input at bounding box center [1337, 99] width 119 height 20
paste input "5928255cfc5274b6767e302e9388c6425b8fbdb302c3a352e8a9837a8ffcfa5e_key_value.html"
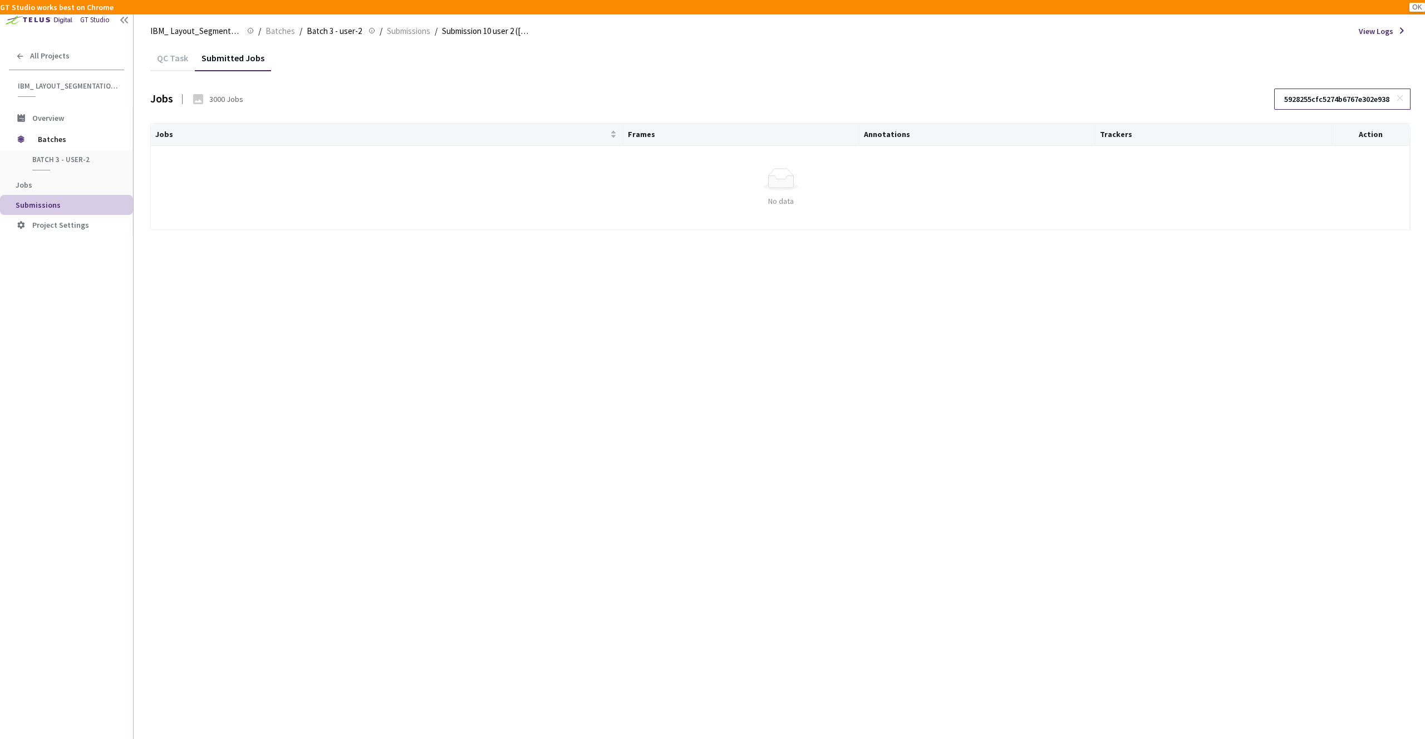
drag, startPoint x: 1384, startPoint y: 99, endPoint x: 1346, endPoint y: 100, distance: 38.4
click at [1346, 100] on input "5928255cfc5274b6767e302e9388c6425b8fbdb302c3a352e8a9837a8ffcfa5e" at bounding box center [1337, 99] width 119 height 20
type input "5928255cfc5274b6767e302e9388c6425b8fbdb302c3a352e8a9"
drag, startPoint x: 1300, startPoint y: 93, endPoint x: 1138, endPoint y: 96, distance: 162.6
click at [1138, 96] on div "Jobs 3000 Jobs 5928255cfc5274b6767e302e9388c6425b8fbdb302c3a352e8a9" at bounding box center [780, 106] width 1260 height 35
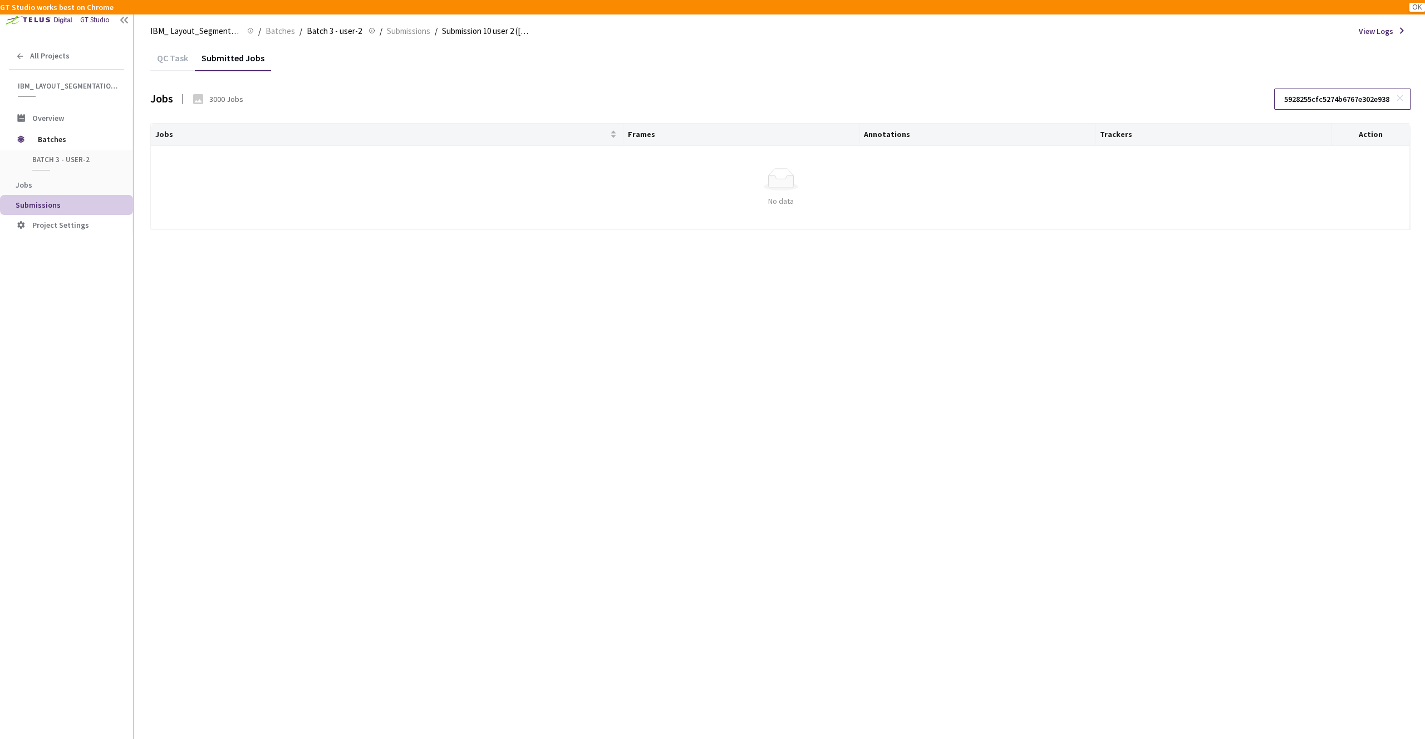
click at [1283, 98] on input "5928255cfc5274b6767e302e9388c6425b8fbdb302c3a352e8a9" at bounding box center [1337, 99] width 119 height 20
click at [1339, 104] on input "5928255cfc5274b6767e302e9388c6425b8fbdb302c3a352e8a9" at bounding box center [1337, 99] width 119 height 20
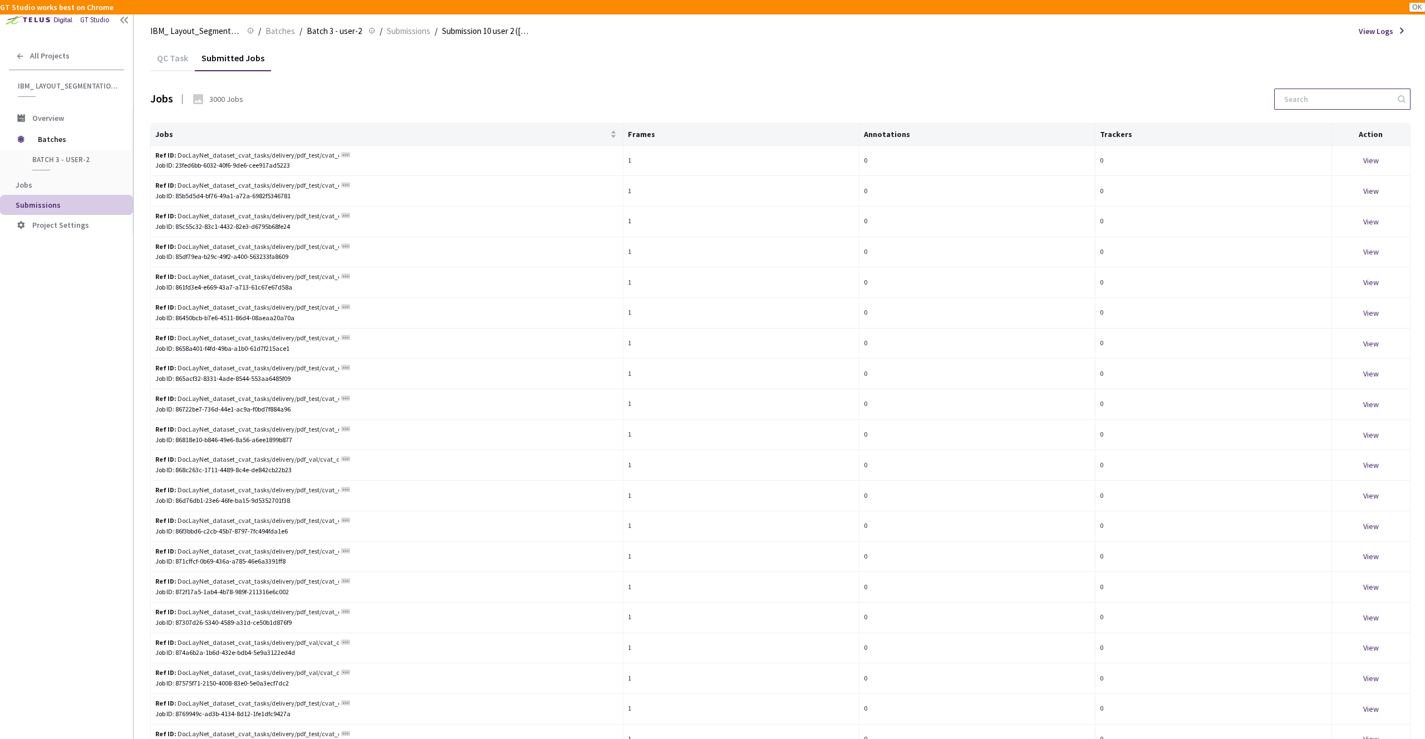
click at [1327, 99] on input at bounding box center [1337, 99] width 119 height 20
paste input "doc_9aed405c32c92471c2ceb823a850fdd9d7200ccda0bb559f2d80aaae5100a8a9_page_00000…"
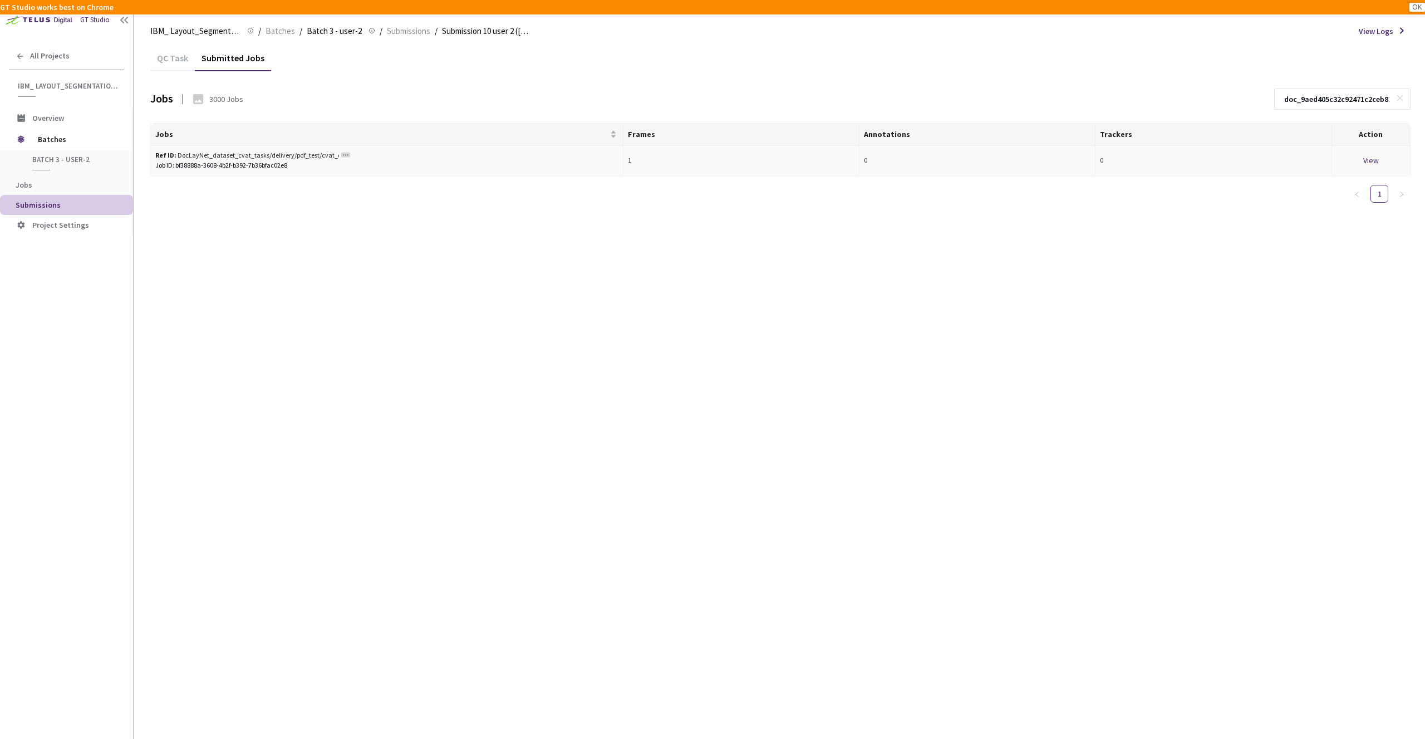
type input "doc_9aed405c32c92471c2ceb823a850fdd9d7200ccda0bb559f2d80aaae5100a8a9_page_00000…"
click at [295, 154] on div "Ref ID: DocLayNet_dataset_cvat_tasks/delivery/pdf_test/cvat_dataset_preannotate…" at bounding box center [247, 155] width 184 height 11
click at [1375, 150] on td "View" at bounding box center [1371, 161] width 78 height 31
click at [1373, 158] on div "View" at bounding box center [1371, 160] width 69 height 12
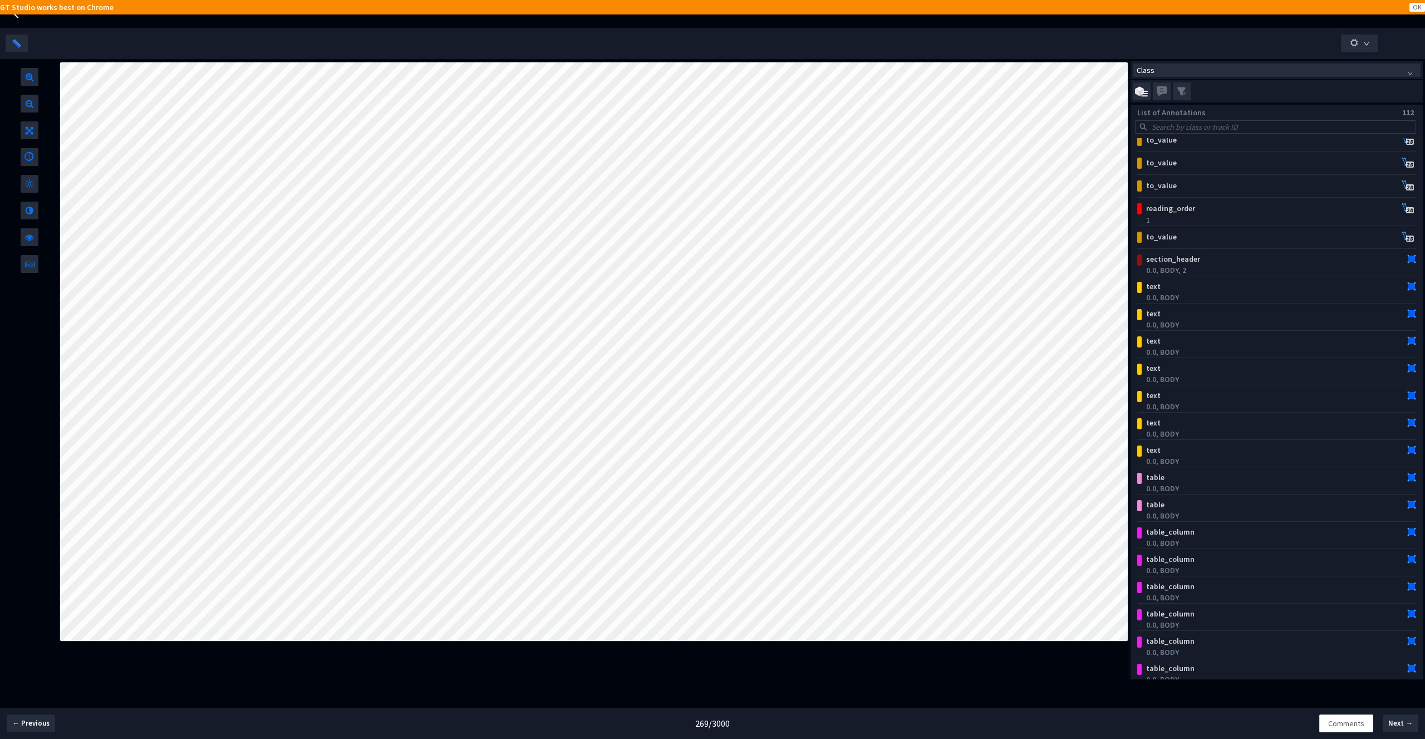
scroll to position [541, 0]
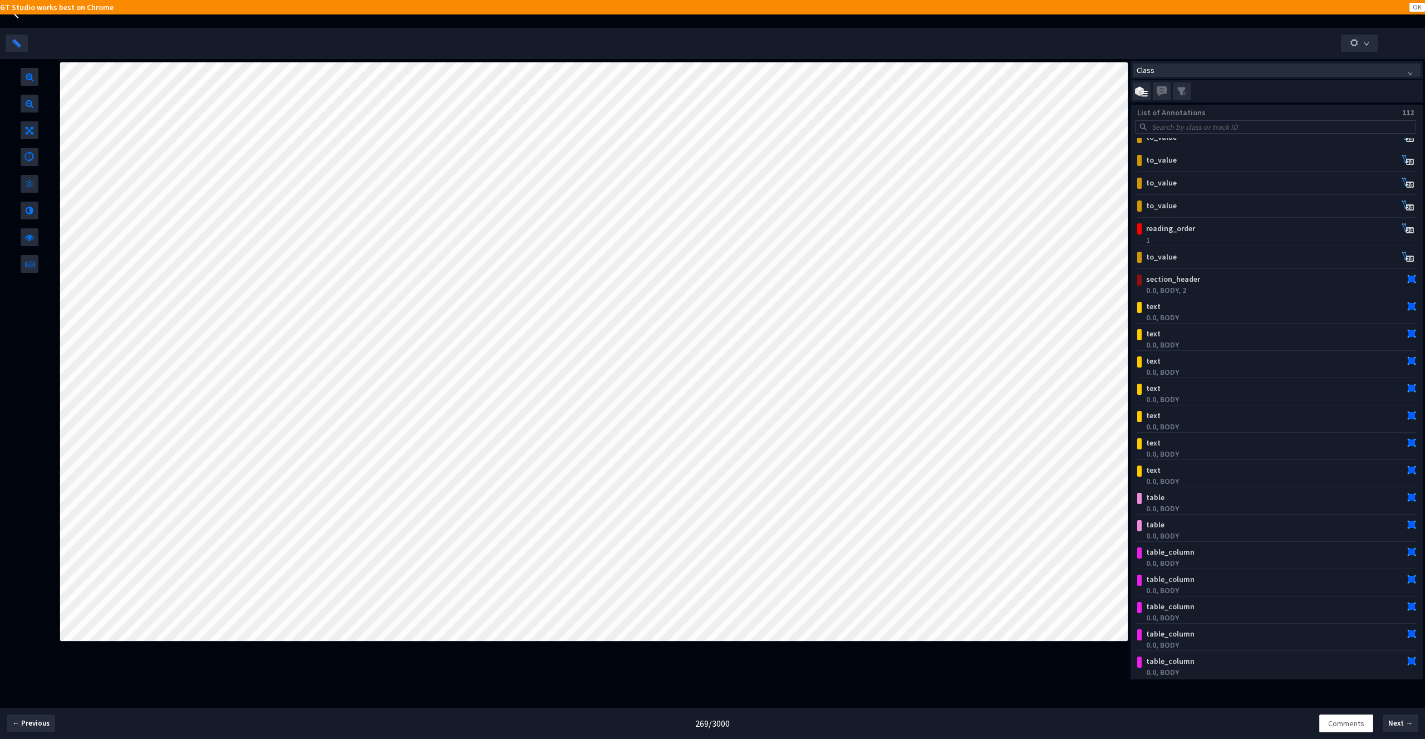
click at [1411, 6] on button "OK" at bounding box center [1418, 7] width 16 height 9
click at [1415, 8] on button "OK" at bounding box center [1418, 7] width 16 height 9
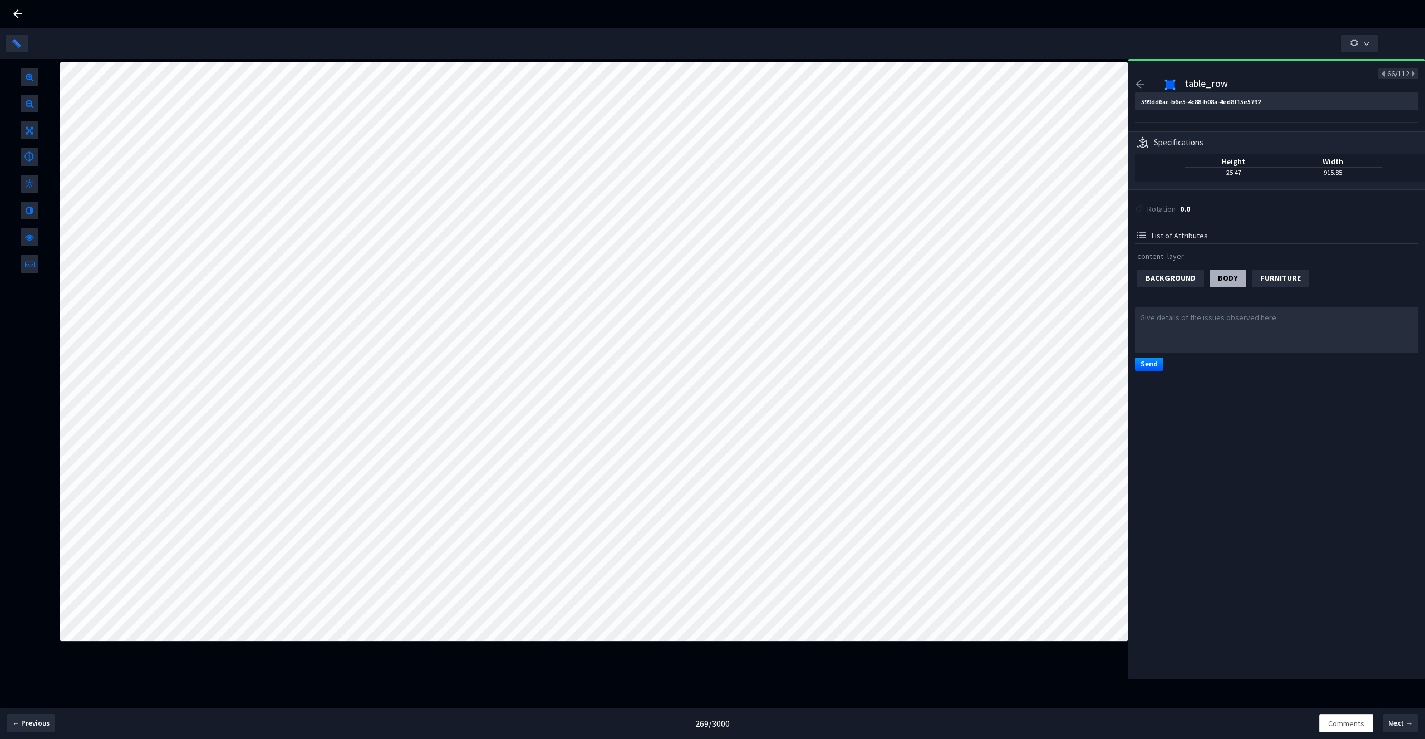
click at [1142, 82] on icon "arrow-left" at bounding box center [1140, 84] width 10 height 10
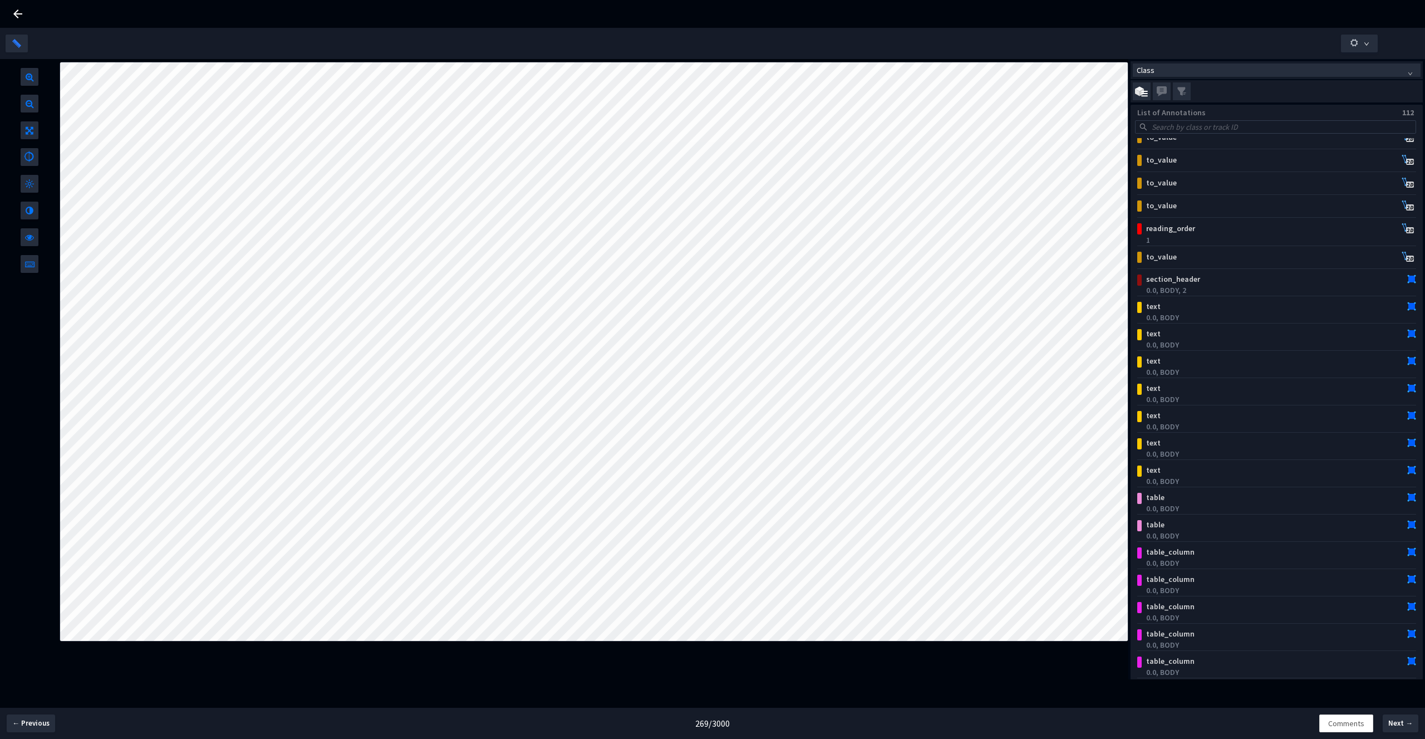
click at [20, 17] on icon at bounding box center [17, 13] width 13 height 13
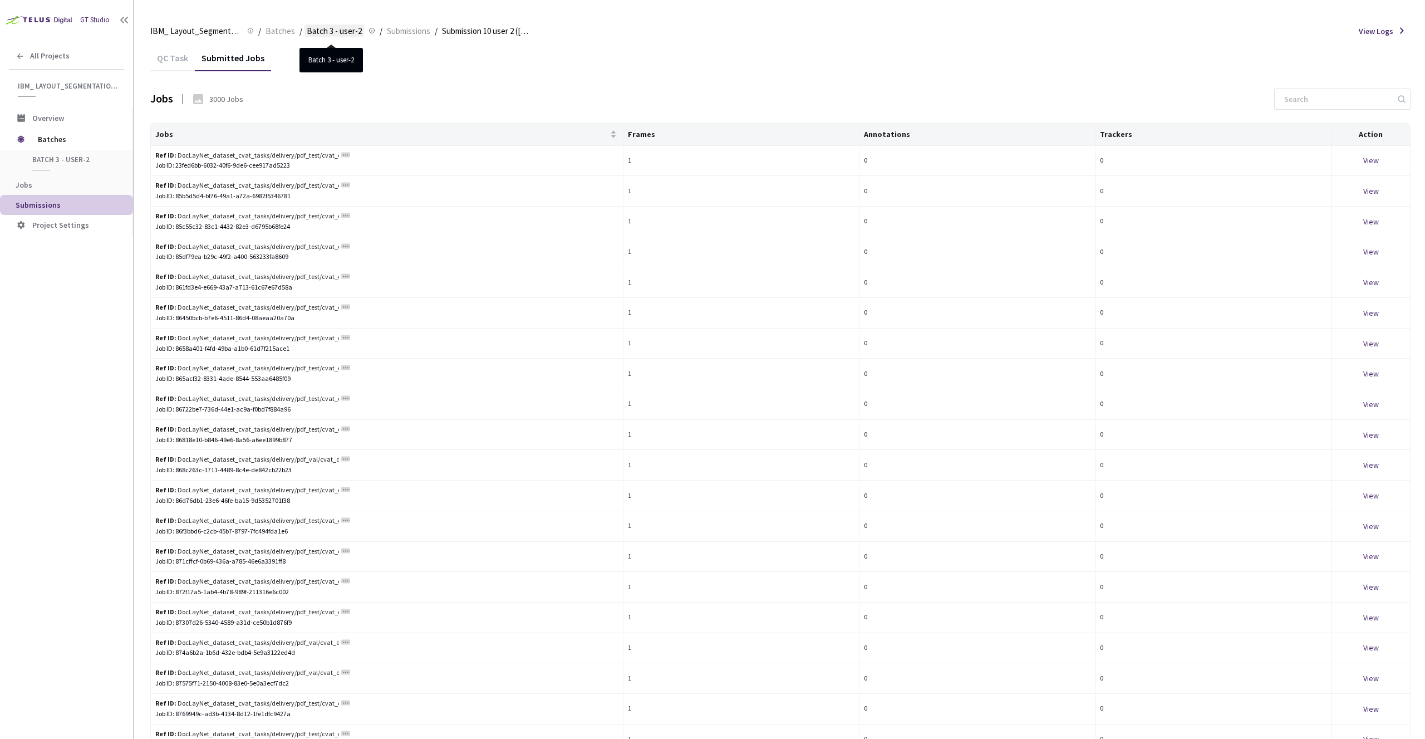
click at [358, 28] on span "Batch 3 - user-2" at bounding box center [334, 30] width 55 height 13
click at [269, 32] on span "Batches" at bounding box center [281, 30] width 30 height 13
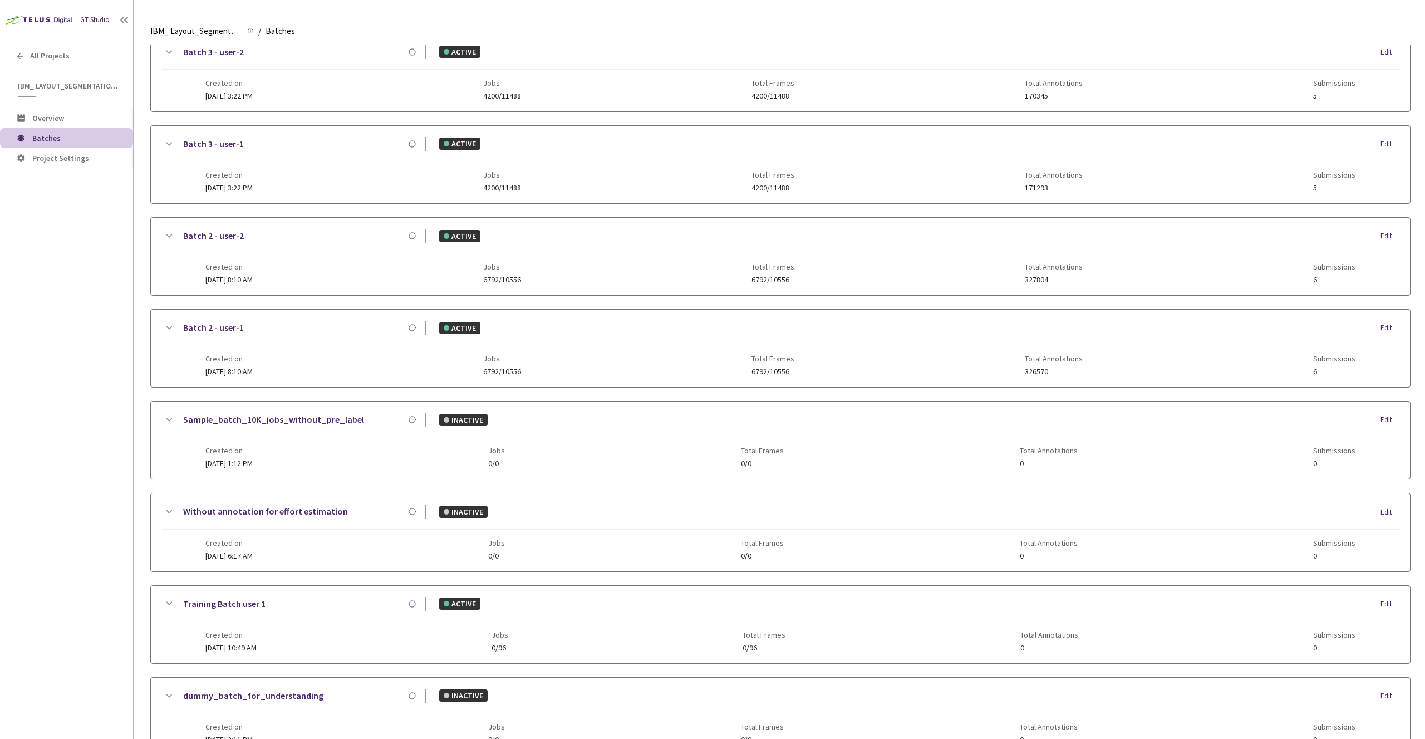
scroll to position [591, 0]
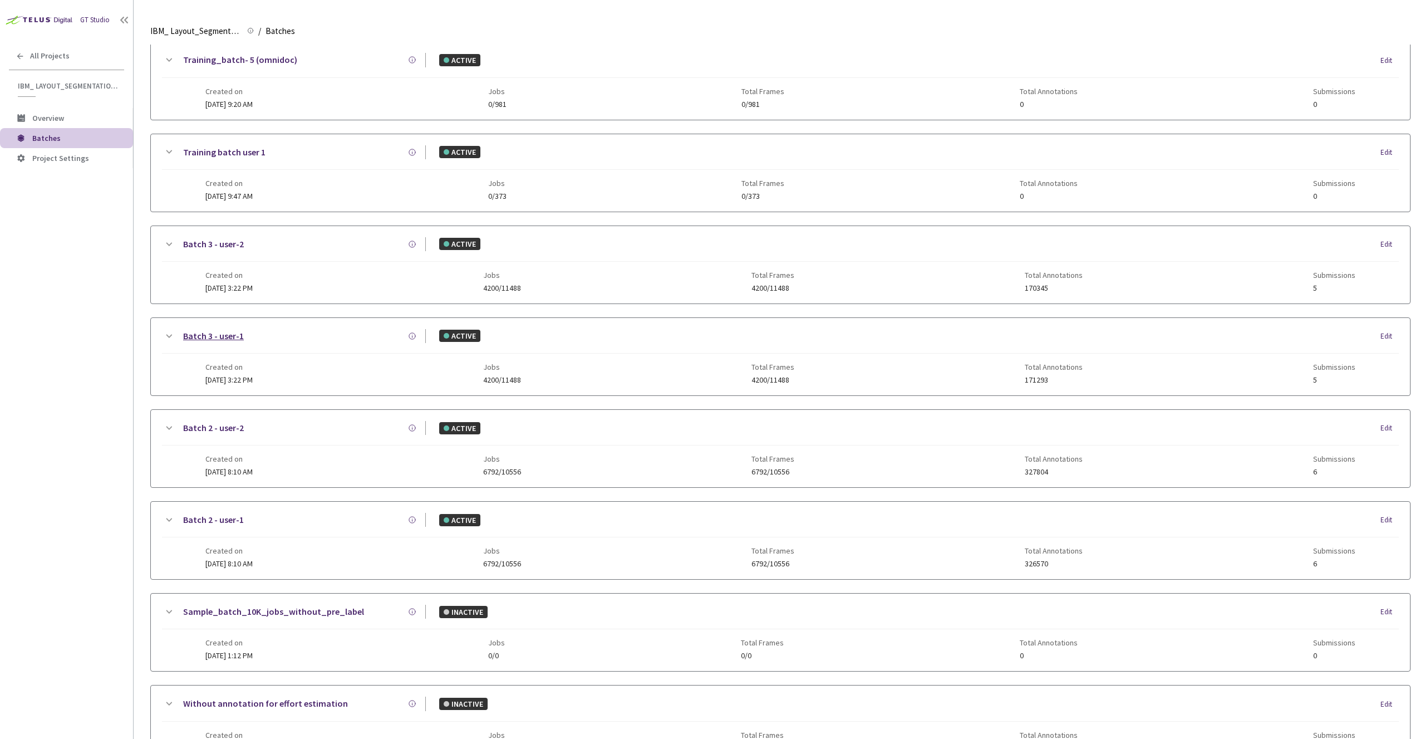
click at [210, 333] on link "Batch 3 - user-1" at bounding box center [213, 336] width 61 height 14
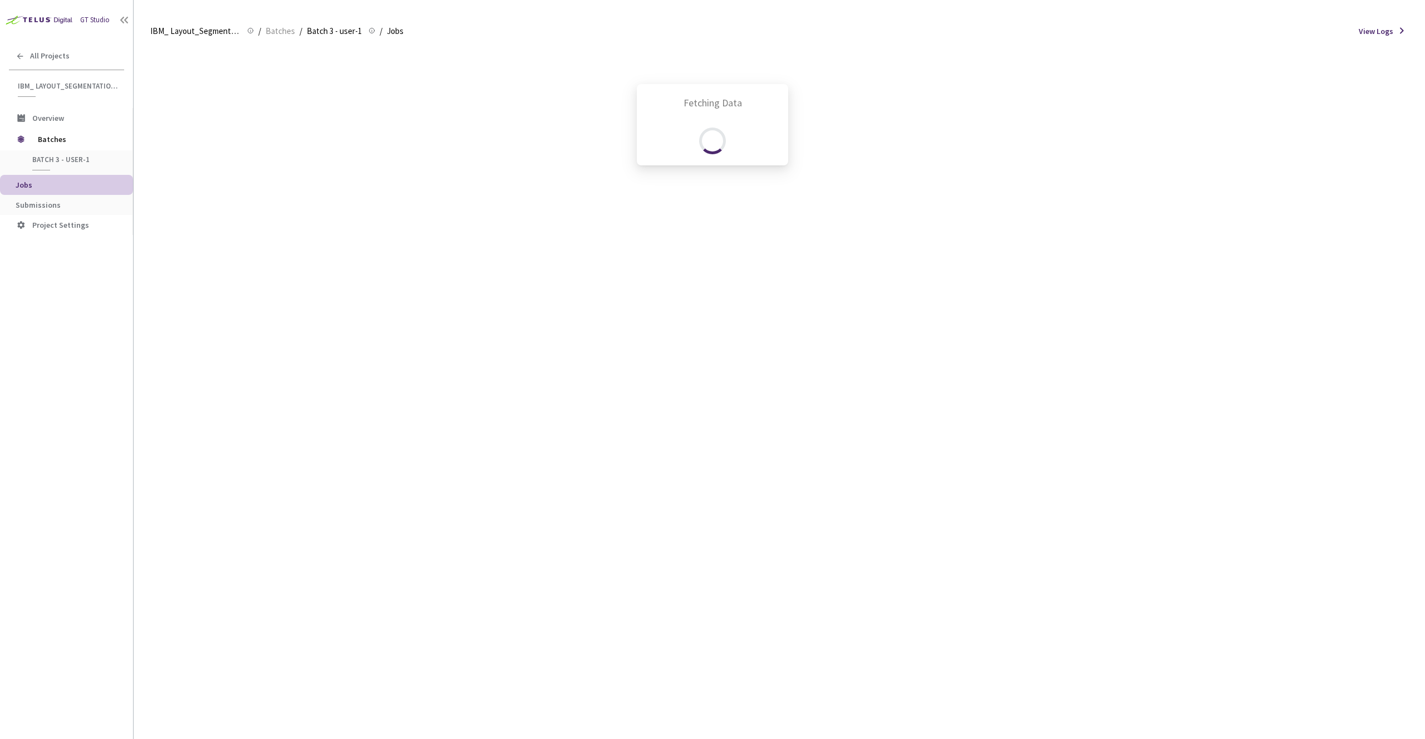
click at [288, 30] on div "Fetching Data" at bounding box center [712, 369] width 1425 height 739
drag, startPoint x: 557, startPoint y: 52, endPoint x: 625, endPoint y: 76, distance: 71.3
click at [624, 75] on div "Fetching Data" at bounding box center [712, 369] width 1425 height 739
drag, startPoint x: 714, startPoint y: 111, endPoint x: 824, endPoint y: 121, distance: 110.6
click at [822, 124] on div "Fetching Data" at bounding box center [712, 369] width 1425 height 739
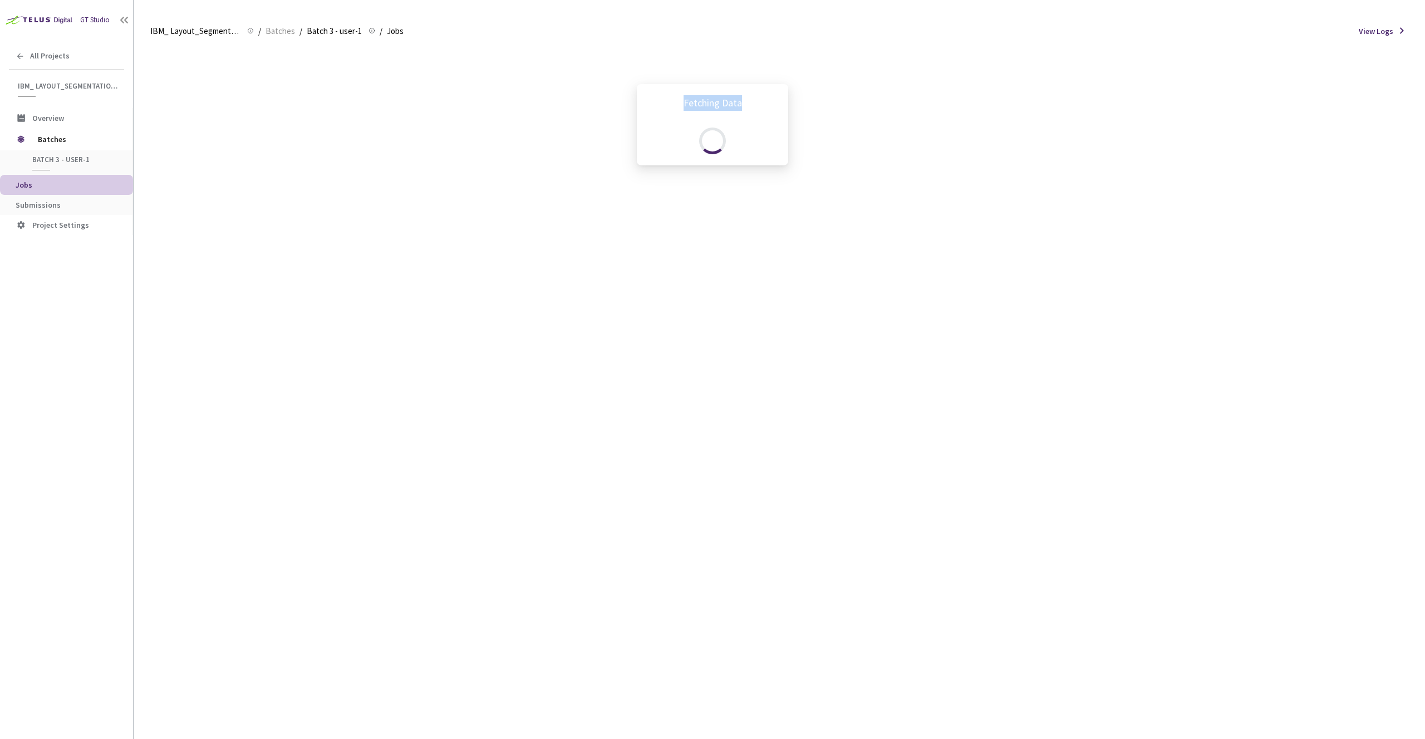
drag, startPoint x: 711, startPoint y: 119, endPoint x: 638, endPoint y: 178, distance: 93.5
click at [597, 213] on div "Fetching Data" at bounding box center [712, 369] width 1425 height 739
drag, startPoint x: 788, startPoint y: 116, endPoint x: 797, endPoint y: 131, distance: 18.2
click at [797, 126] on div "Fetching Data" at bounding box center [712, 369] width 1425 height 739
drag, startPoint x: 797, startPoint y: 131, endPoint x: 874, endPoint y: 286, distance: 172.3
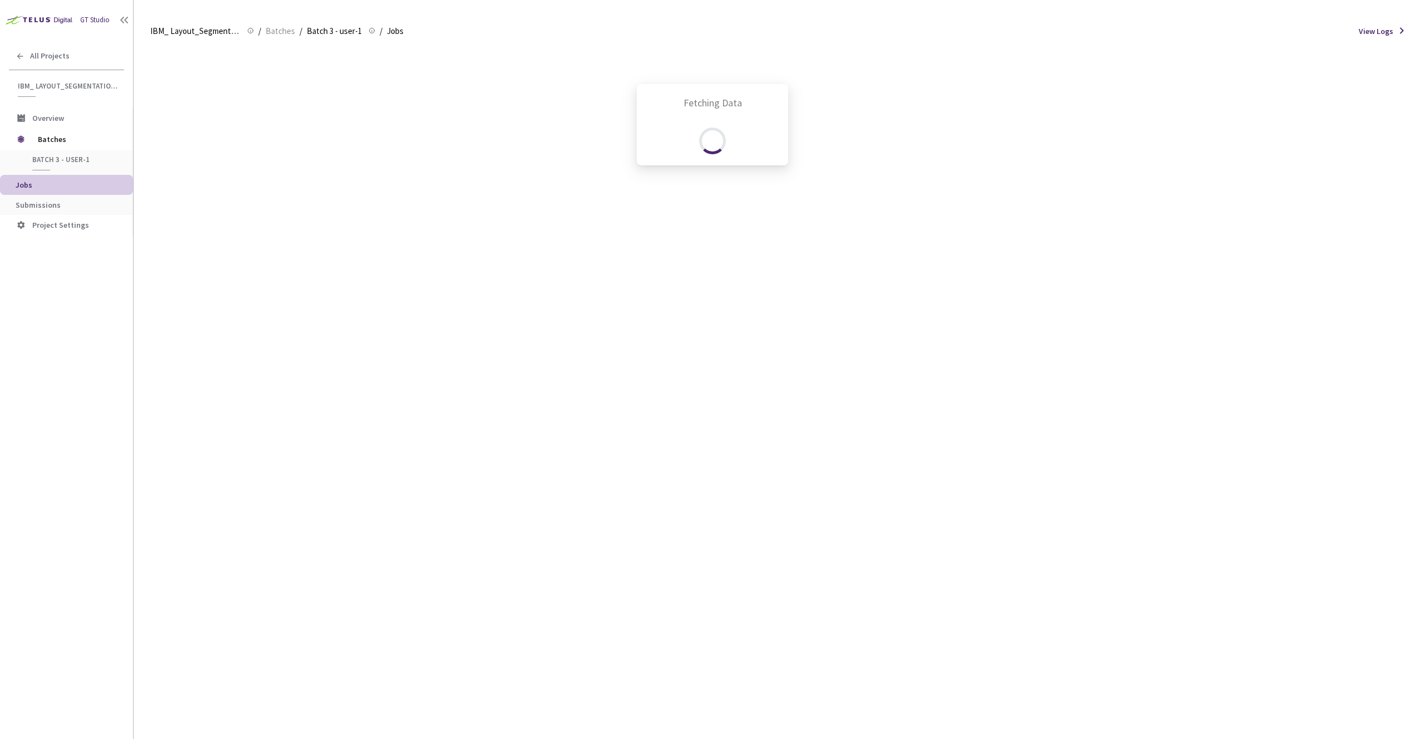
click at [833, 209] on div "Fetching Data" at bounding box center [712, 369] width 1425 height 739
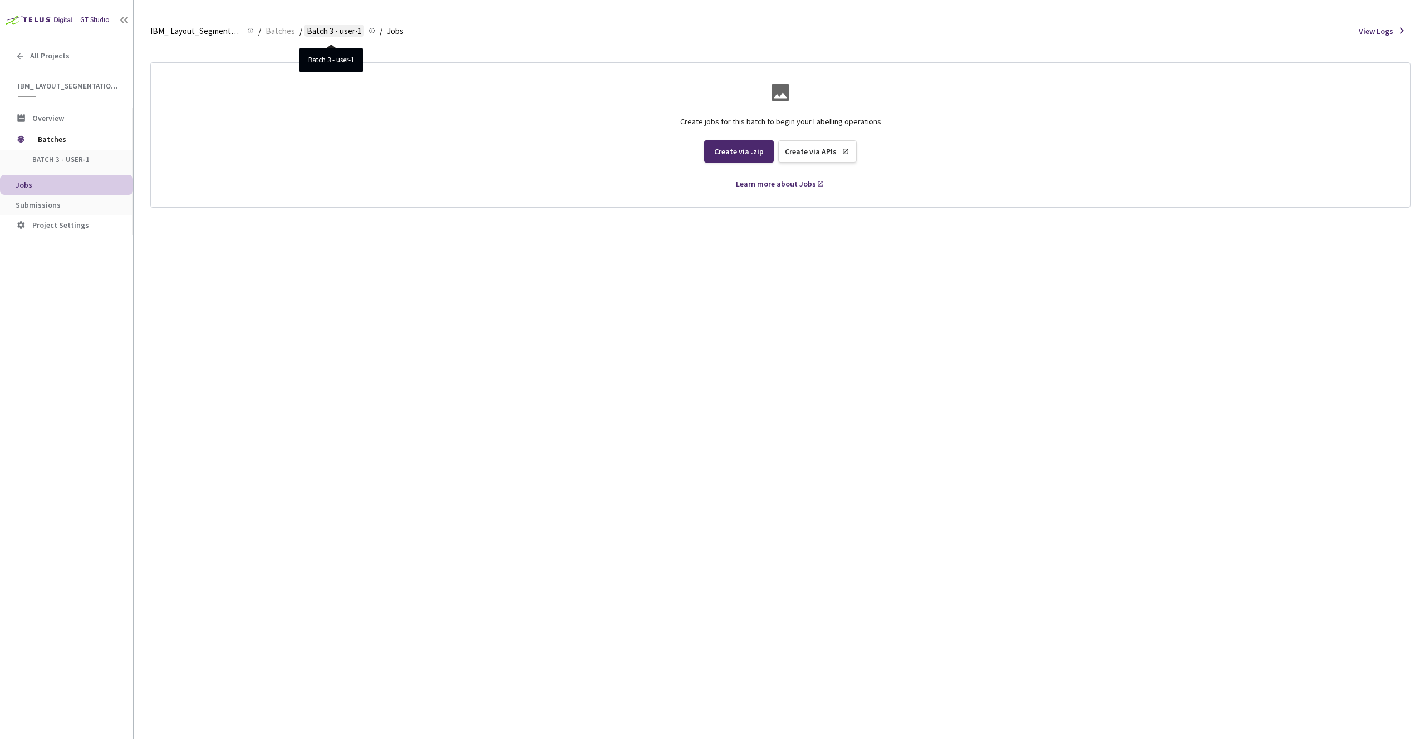
click at [333, 33] on span "Batch 3 - user-1" at bounding box center [334, 30] width 55 height 13
click at [284, 34] on span "Batches" at bounding box center [281, 30] width 30 height 13
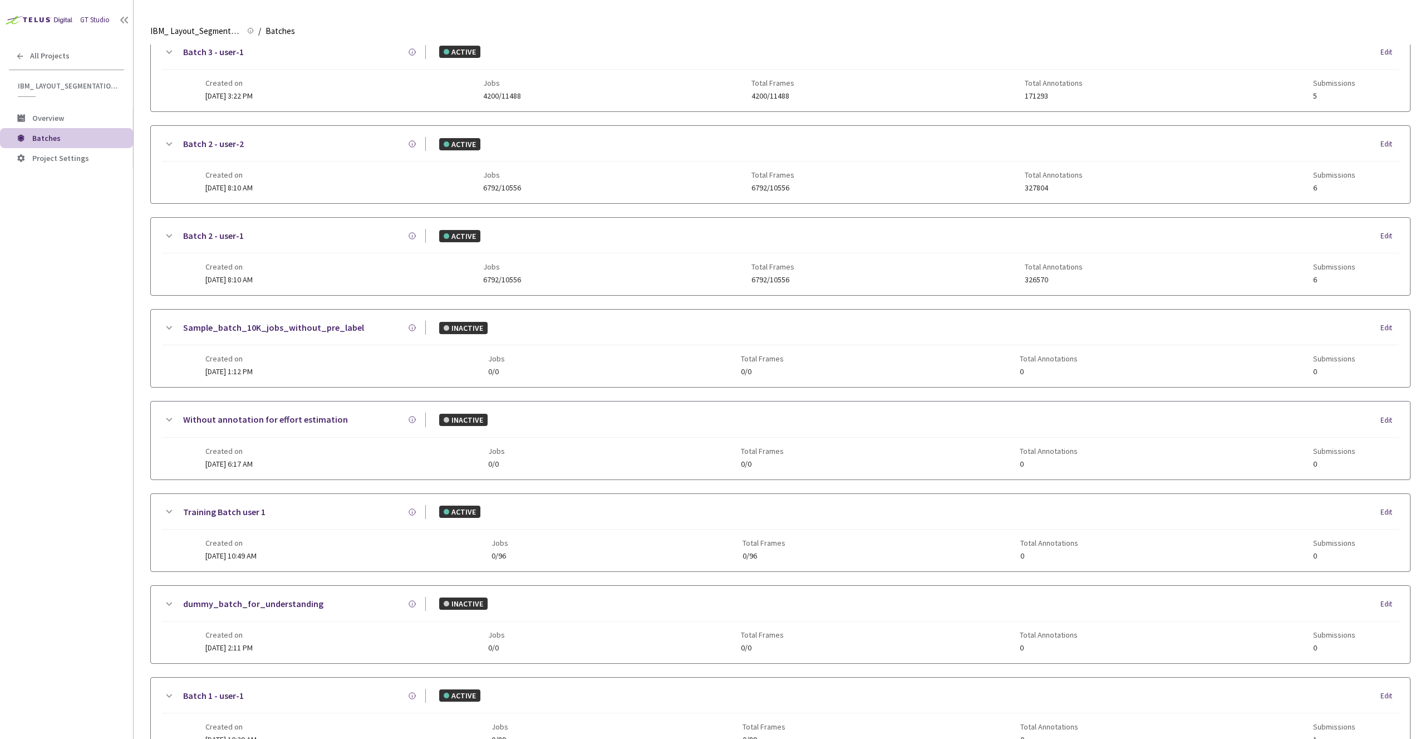
scroll to position [759, 0]
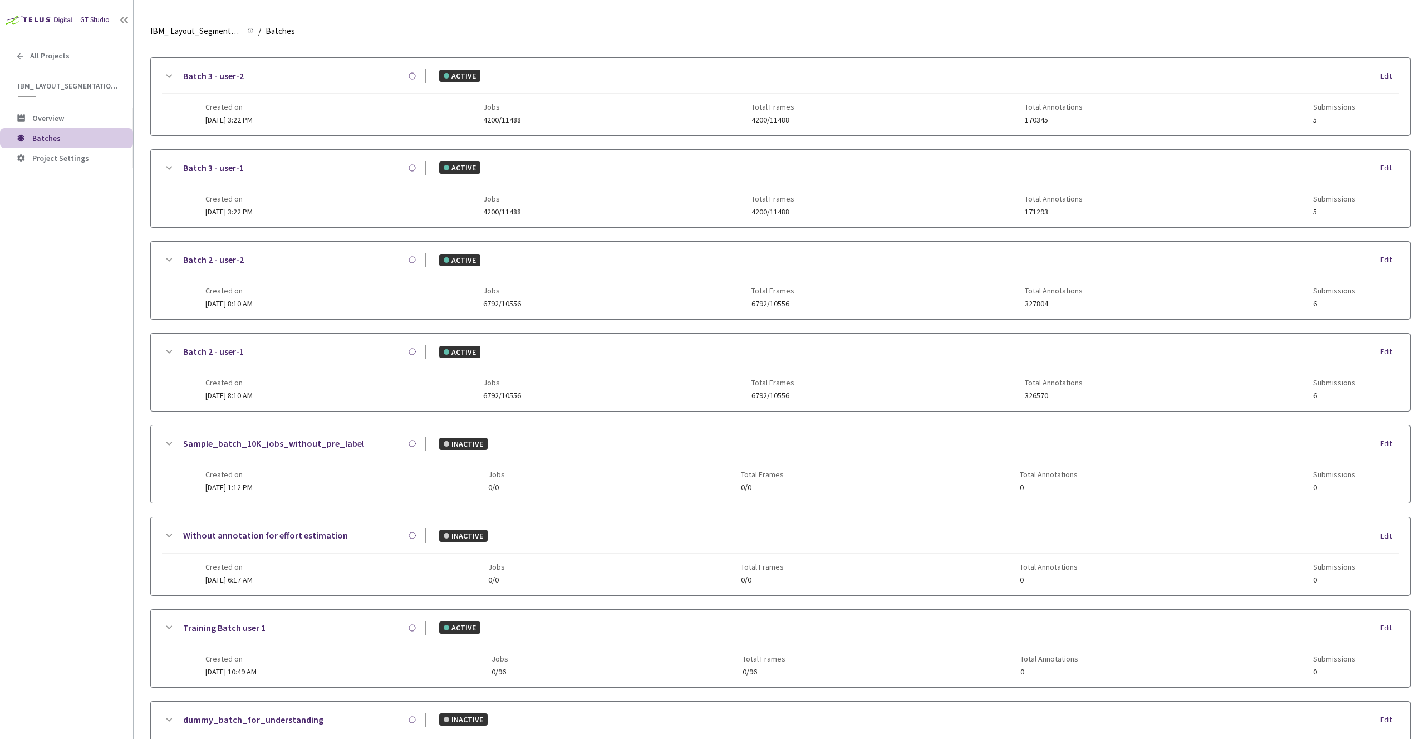
click at [169, 166] on icon at bounding box center [168, 167] width 13 height 13
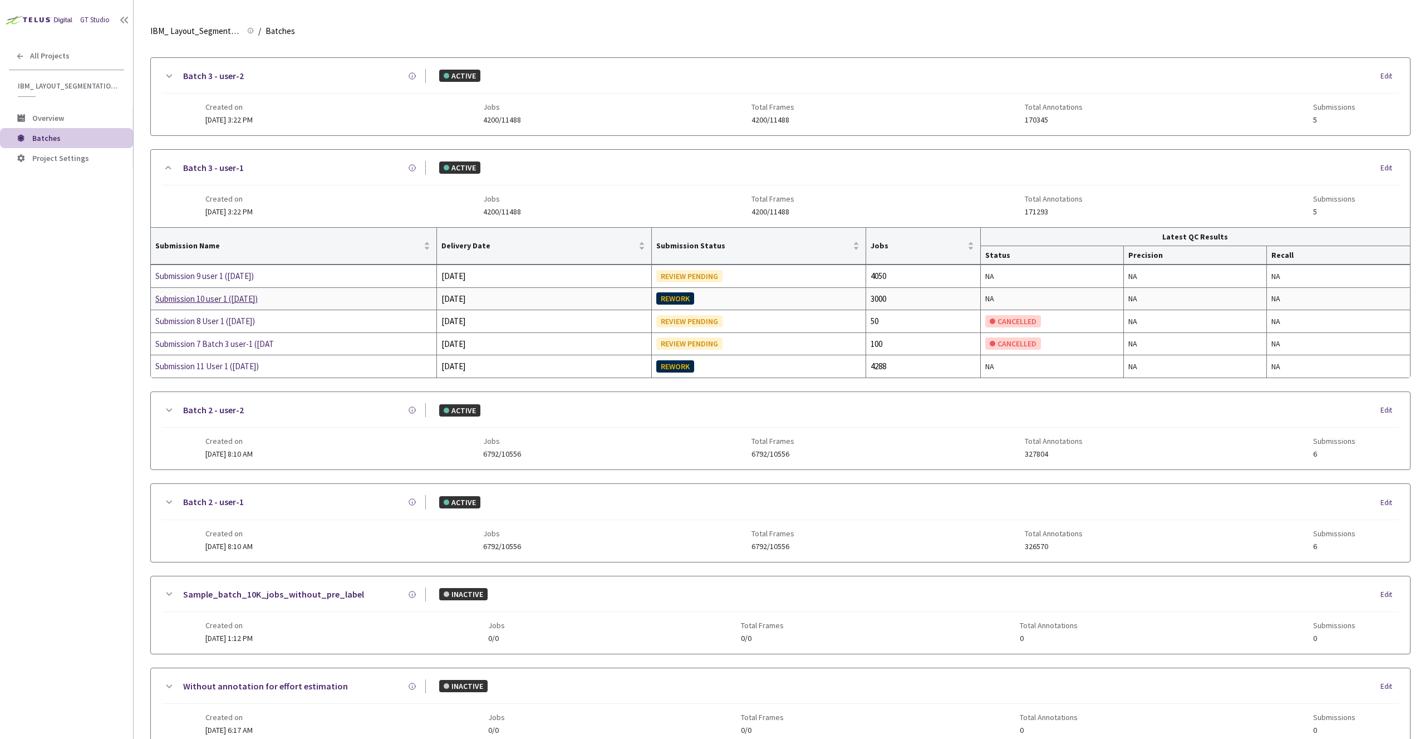
click at [259, 298] on div "Submission 10 user 1 ([DATE])" at bounding box center [214, 298] width 118 height 13
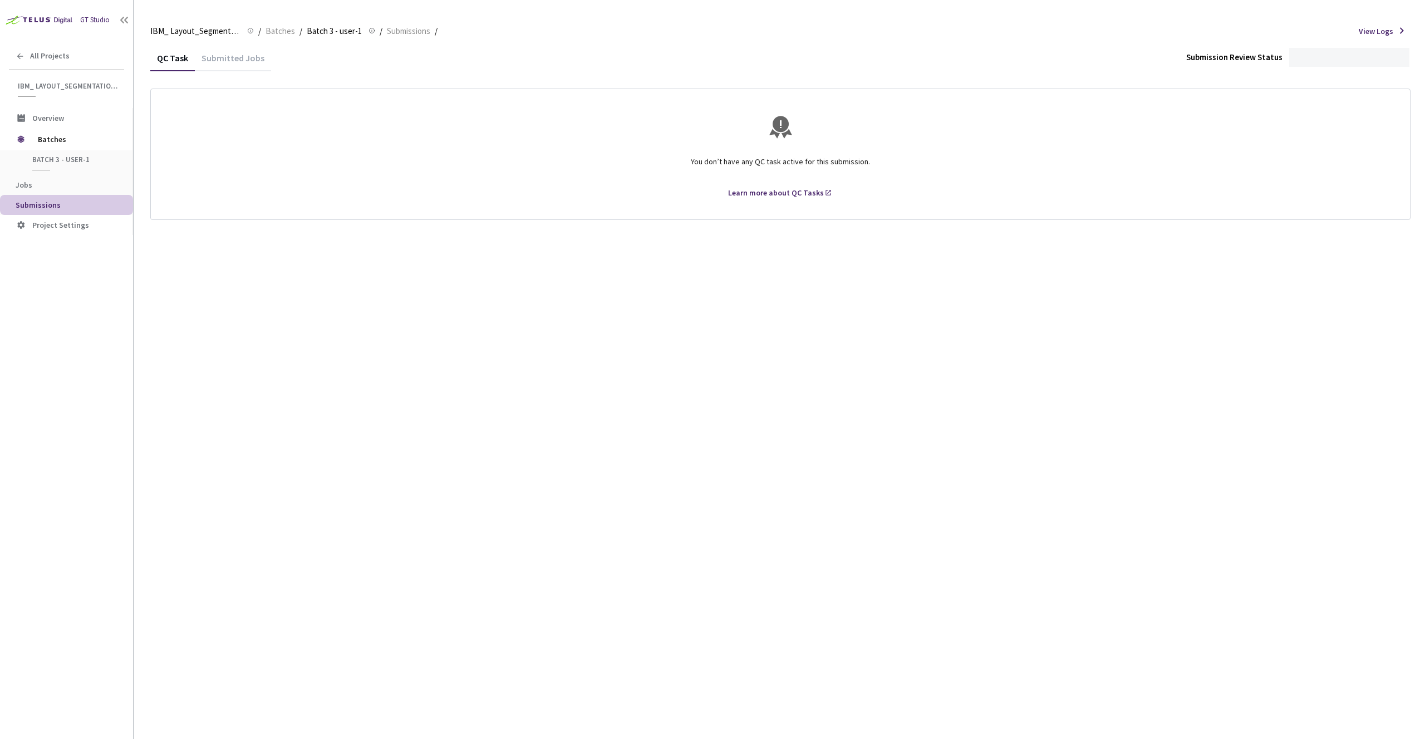
click at [224, 48] on div "Submitted Jobs" at bounding box center [233, 57] width 76 height 24
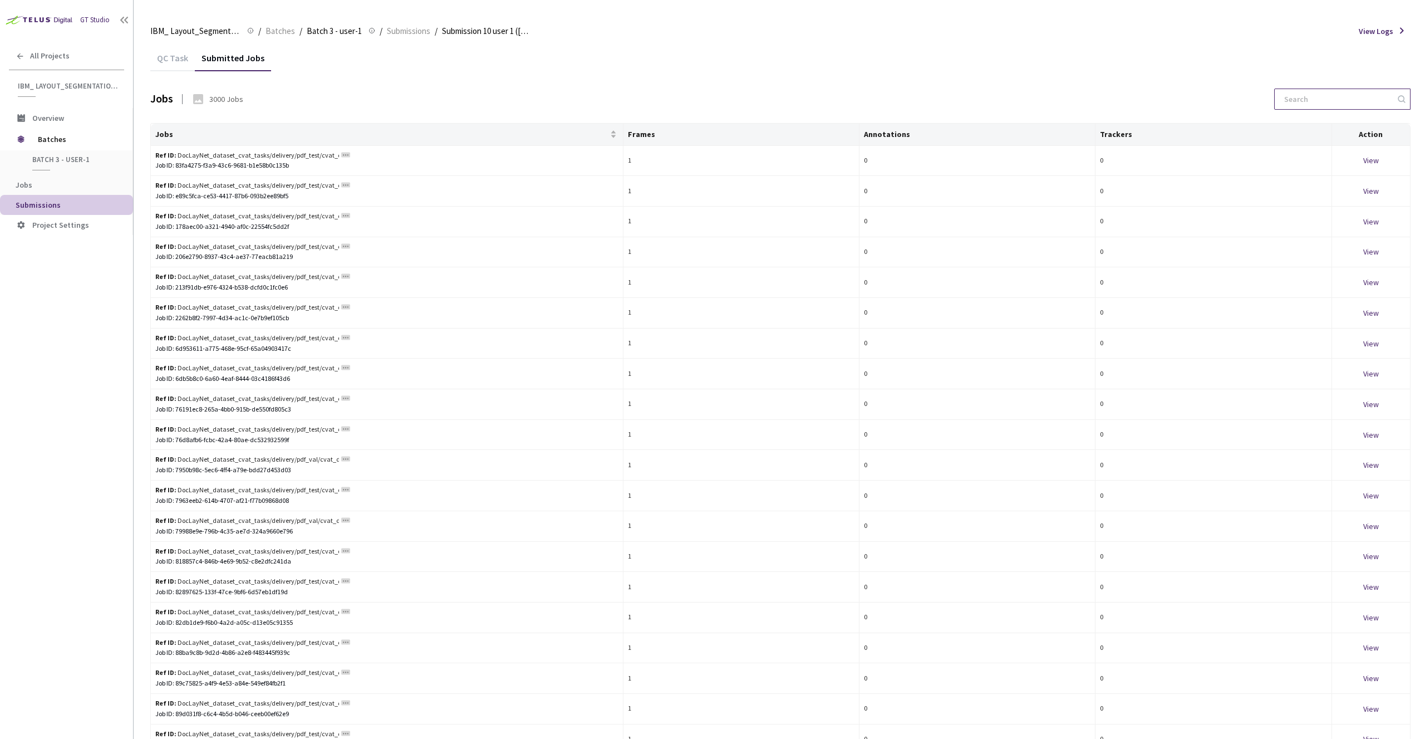
click at [1293, 95] on input at bounding box center [1337, 99] width 119 height 20
paste input "doc_f78ffd6f9c6637e6685bb2be4523162ecc4f7b54d97b65c73279b269297dcf8c_page_00000…"
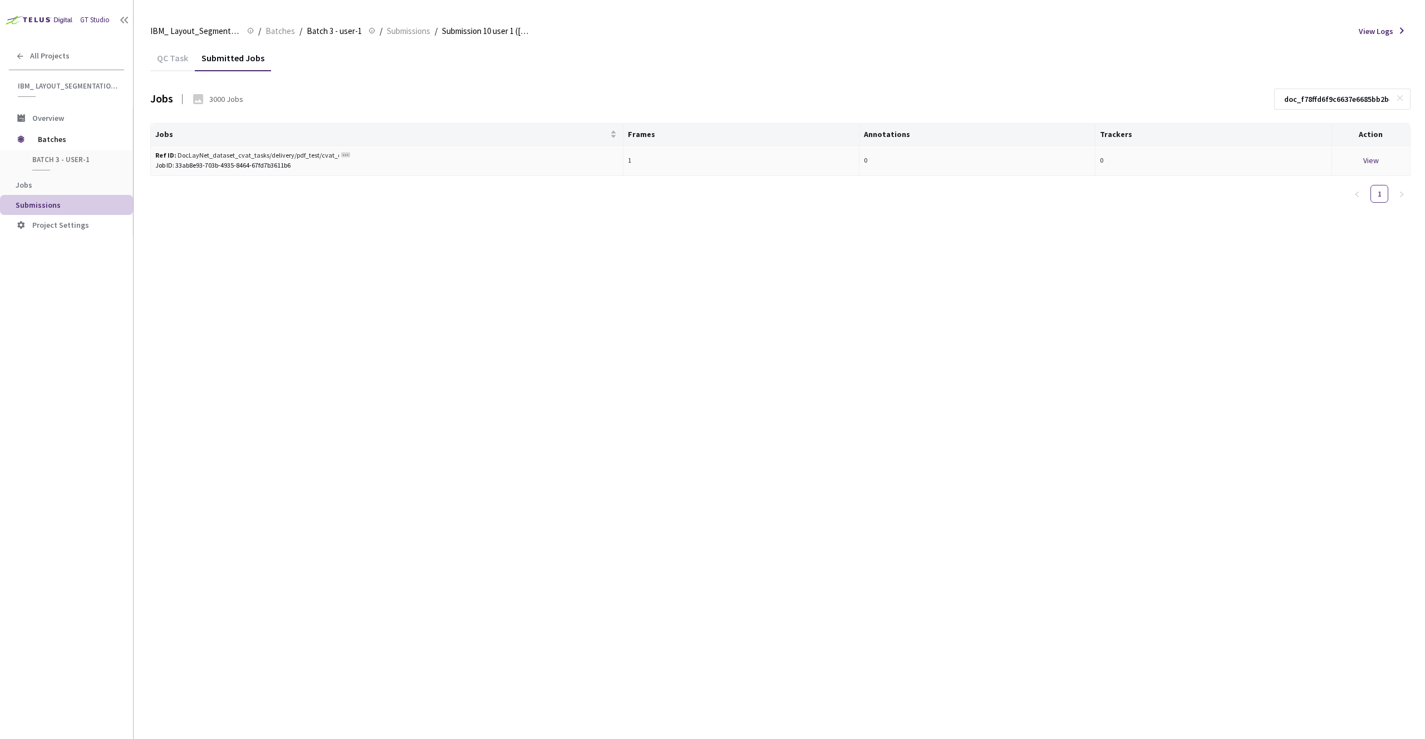
type input "doc_f78ffd6f9c6637e6685bb2be4523162ecc4f7b54d97b65c73279b269297dcf8c_page_00000…"
click at [250, 160] on div "Job ID: 33ab8e93-703b-4935-8464-67fd7b3611b6" at bounding box center [386, 165] width 463 height 11
click at [1369, 161] on div "View" at bounding box center [1371, 160] width 69 height 12
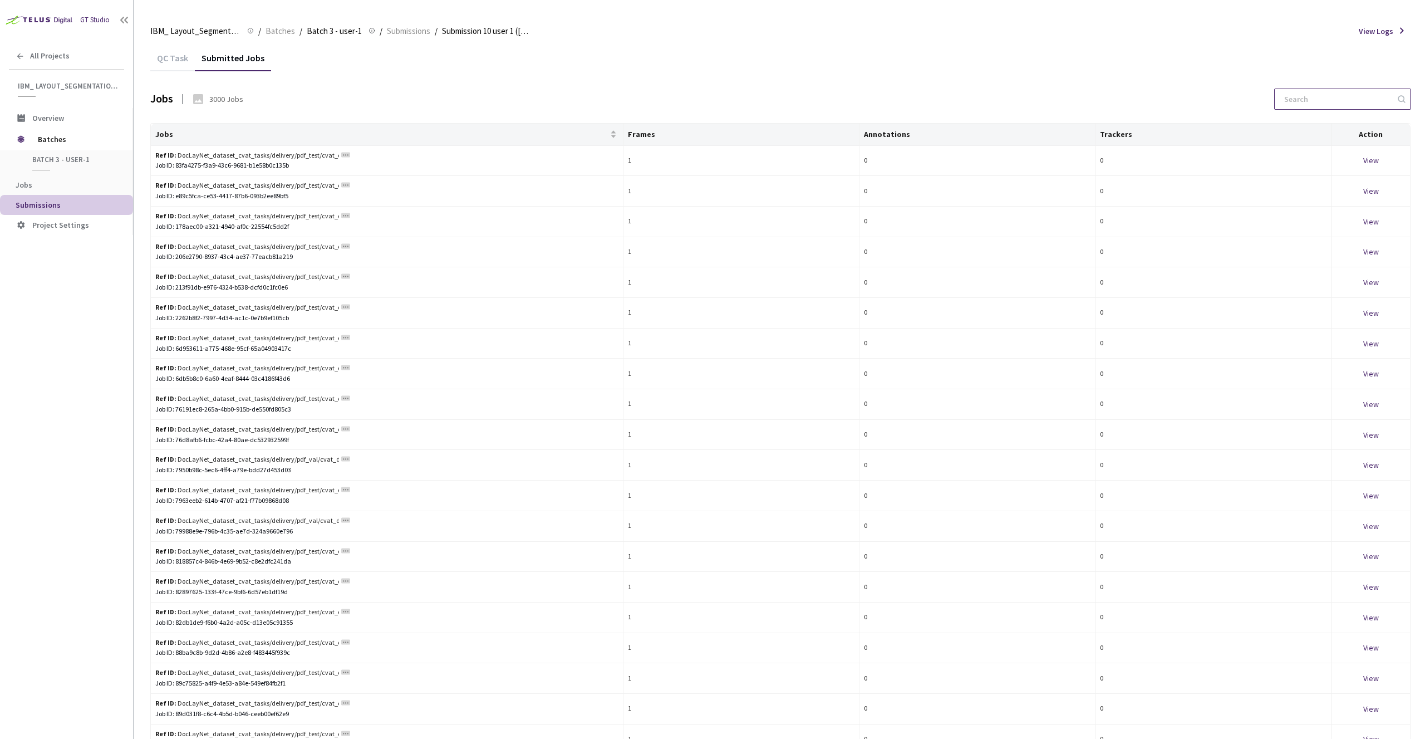
click at [1327, 96] on input at bounding box center [1337, 99] width 119 height 20
paste input "doc_38cc8db97e0f3201a9a2fce6b91707dd5d24b3f8e16d46cdf6bed761d06a74dd_page_00000…"
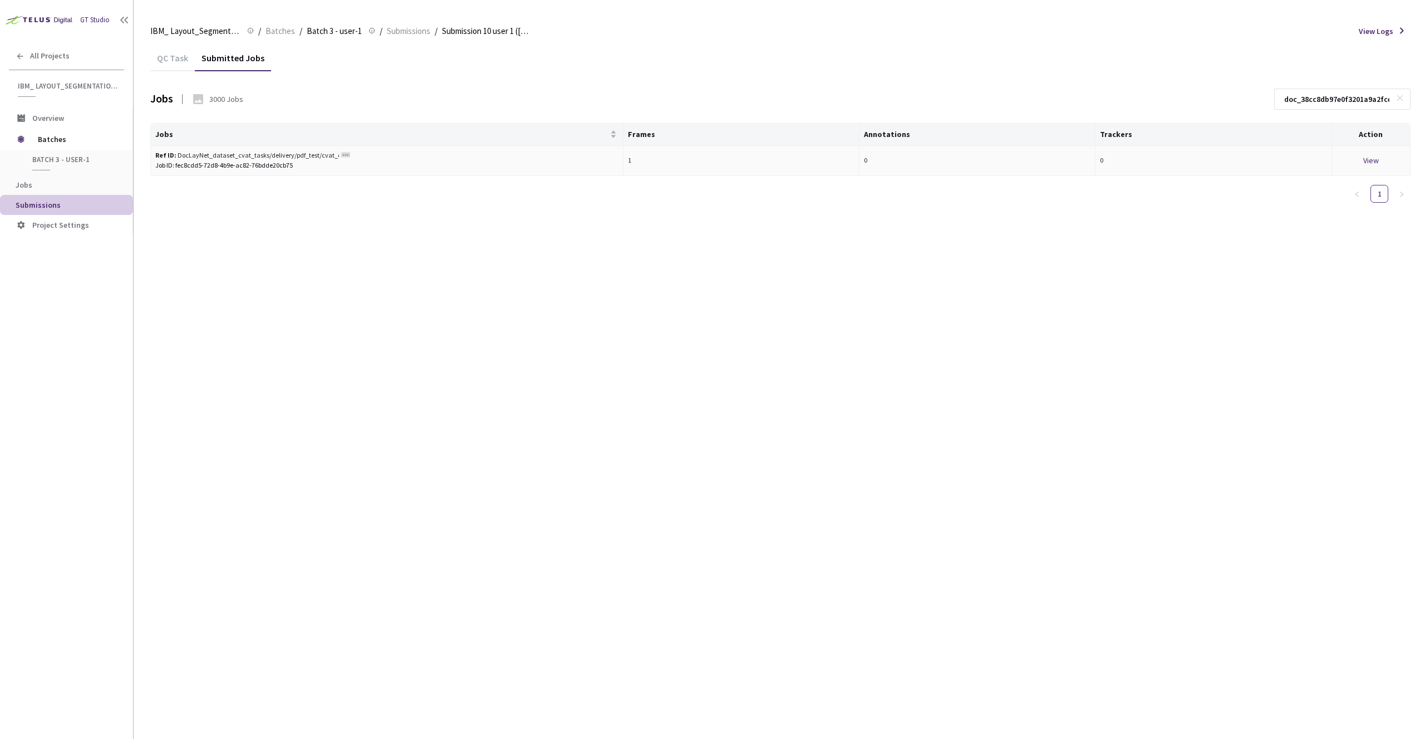
type input "doc_38cc8db97e0f3201a9a2fce6b91707dd5d24b3f8e16d46cdf6bed761d06a74dd_page_00000…"
click at [1370, 158] on div "View" at bounding box center [1371, 160] width 69 height 12
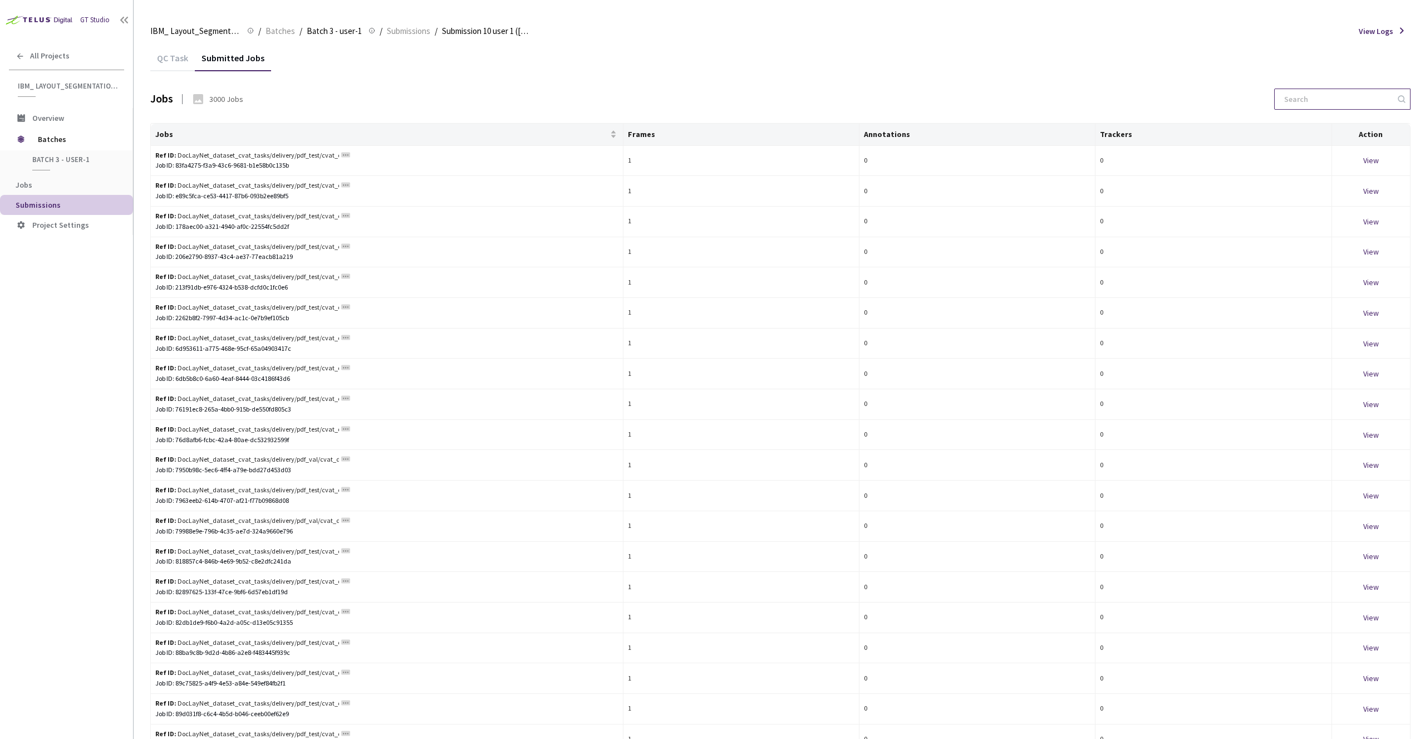
click at [1343, 106] on input at bounding box center [1337, 99] width 119 height 20
paste input "doc_e625a138fe9bbd41b34f509ead5af5c92b1245bb8451cccfb9db3c2837e2c825_page_00000…"
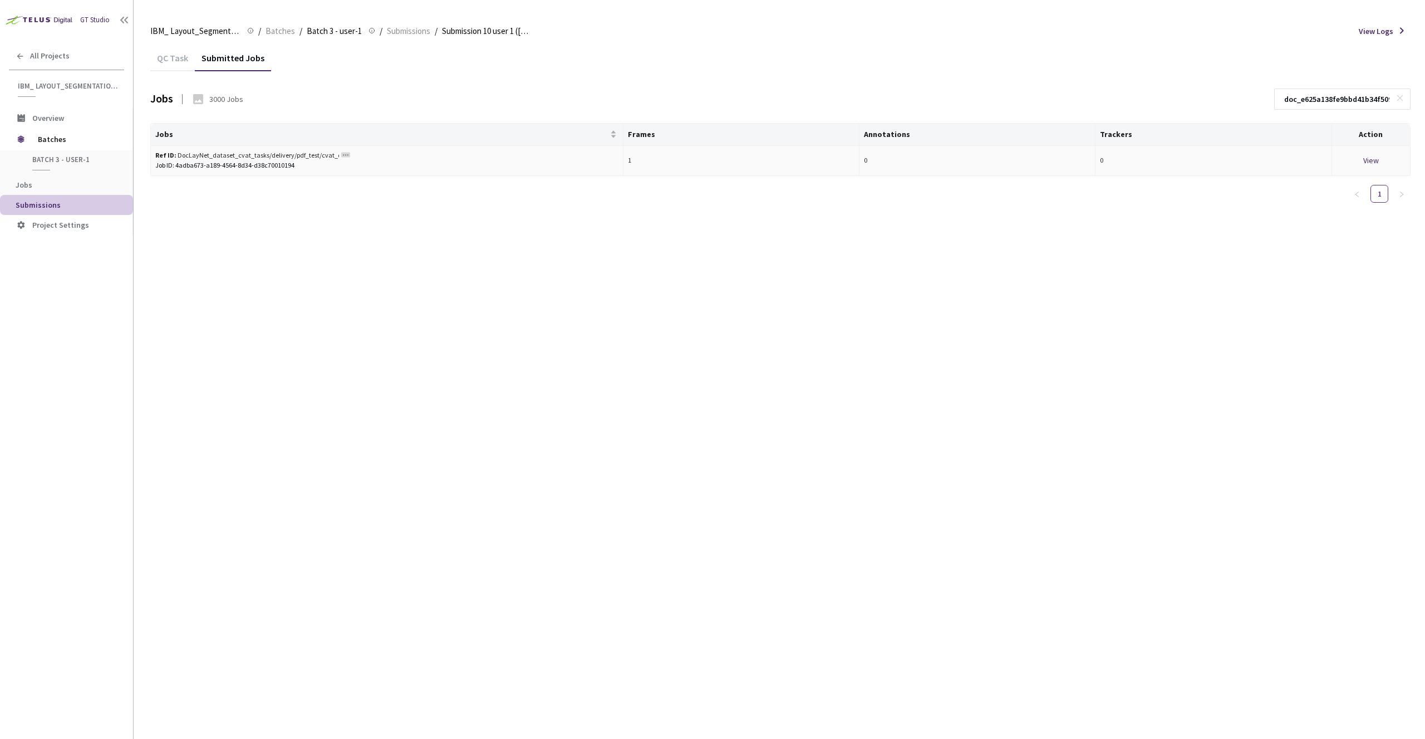
type input "doc_e625a138fe9bbd41b34f509ead5af5c92b1245bb8451cccfb9db3c2837e2c825_page_00000…"
click at [1377, 156] on div "View" at bounding box center [1371, 160] width 69 height 12
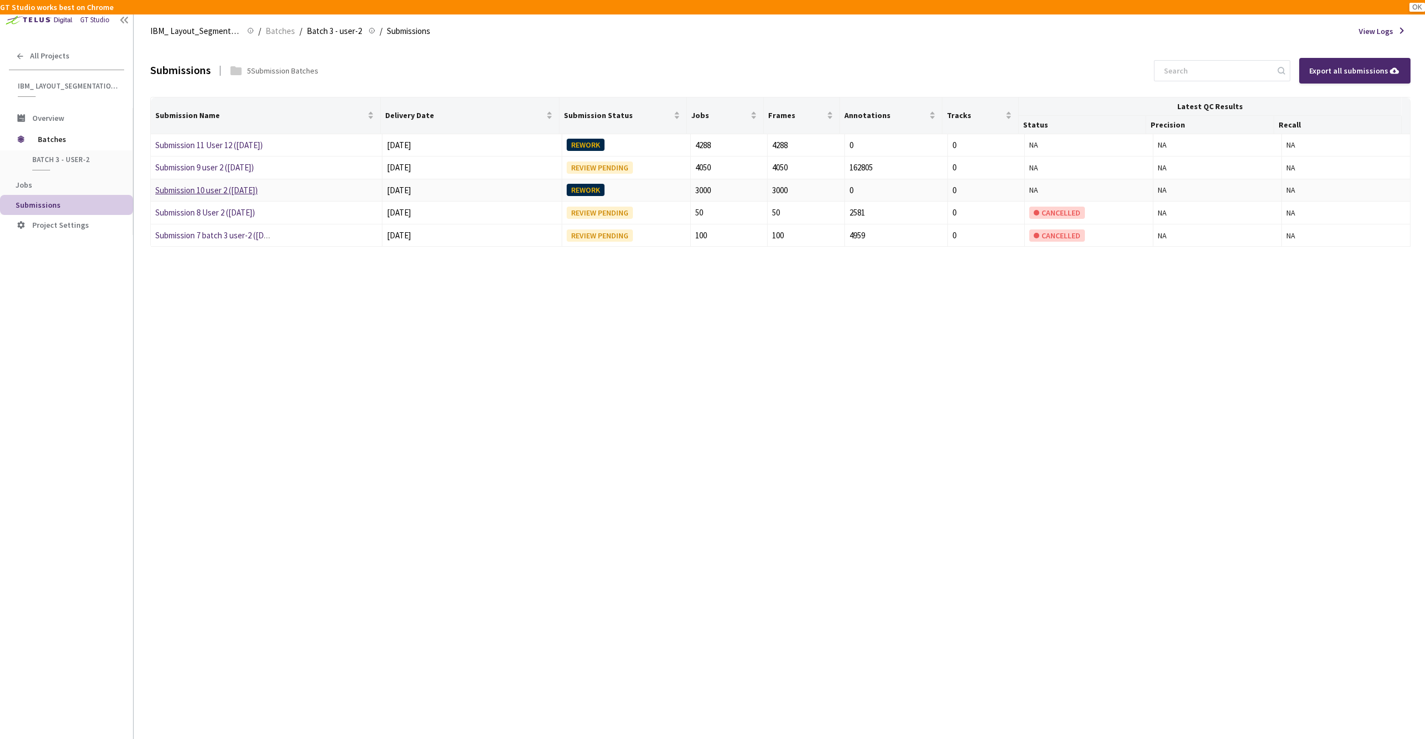
click at [256, 186] on link "Submission 10 user 2 (15-9-25)" at bounding box center [206, 190] width 102 height 11
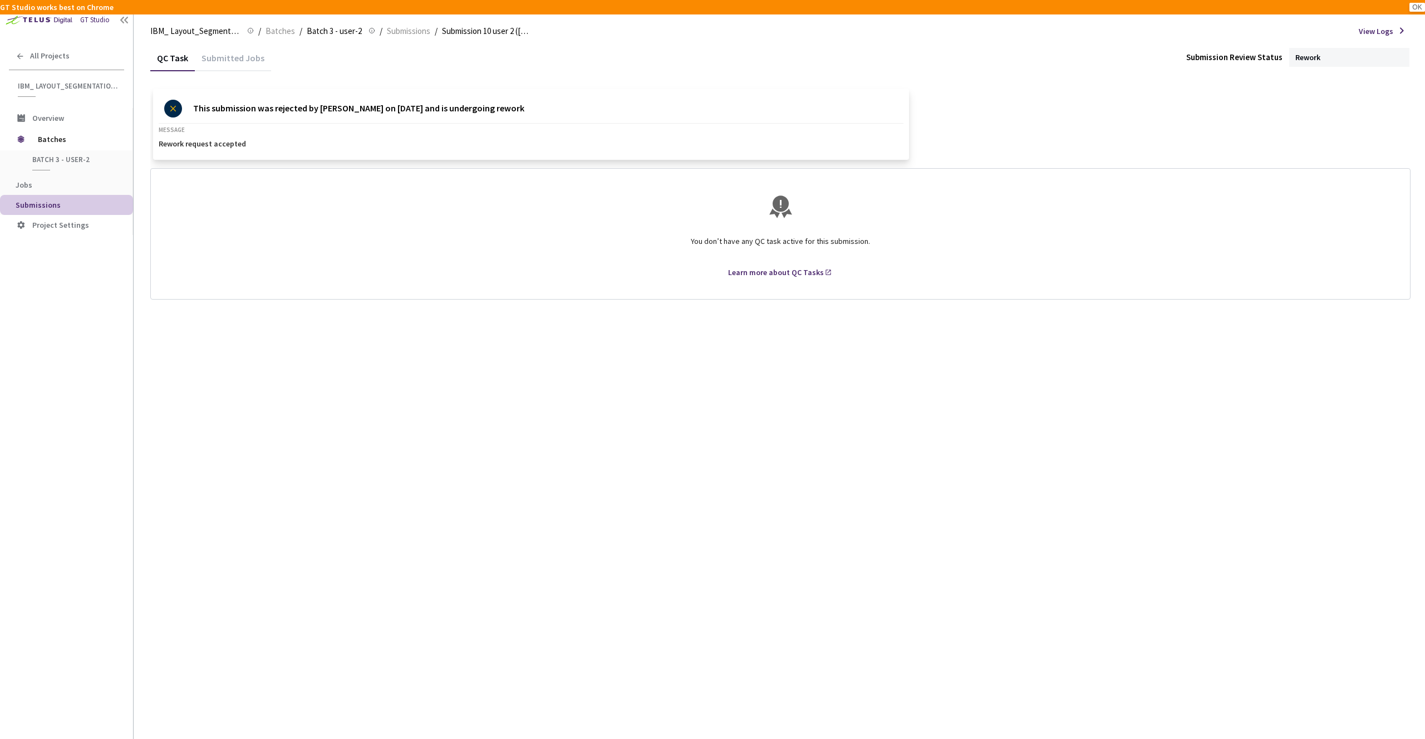
click at [224, 60] on div "Submitted Jobs" at bounding box center [233, 61] width 76 height 19
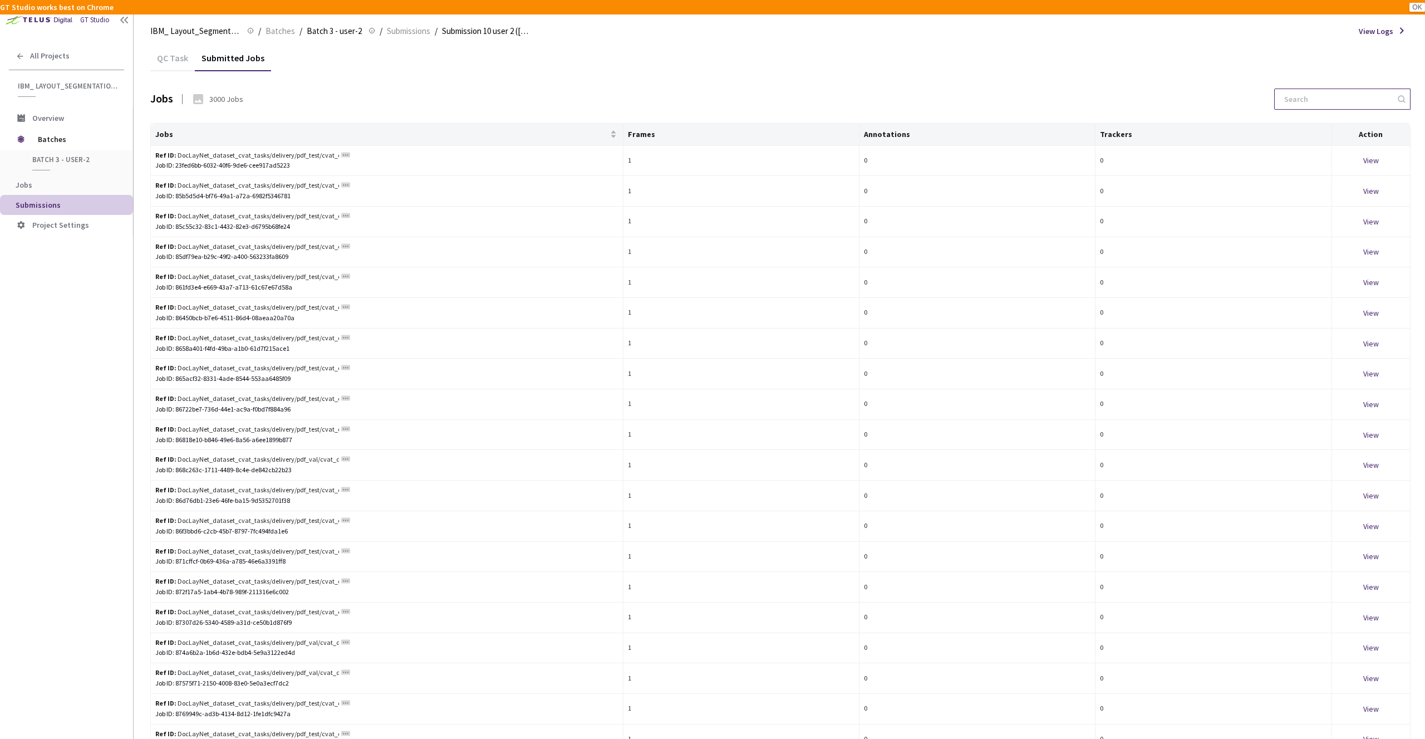
click at [1346, 92] on input at bounding box center [1337, 99] width 119 height 20
paste input "doc_f78ffd6f9c6637e6685bb2be4523162ecc4f7b54d97b65c73279b269297dcf8c_page_00000…"
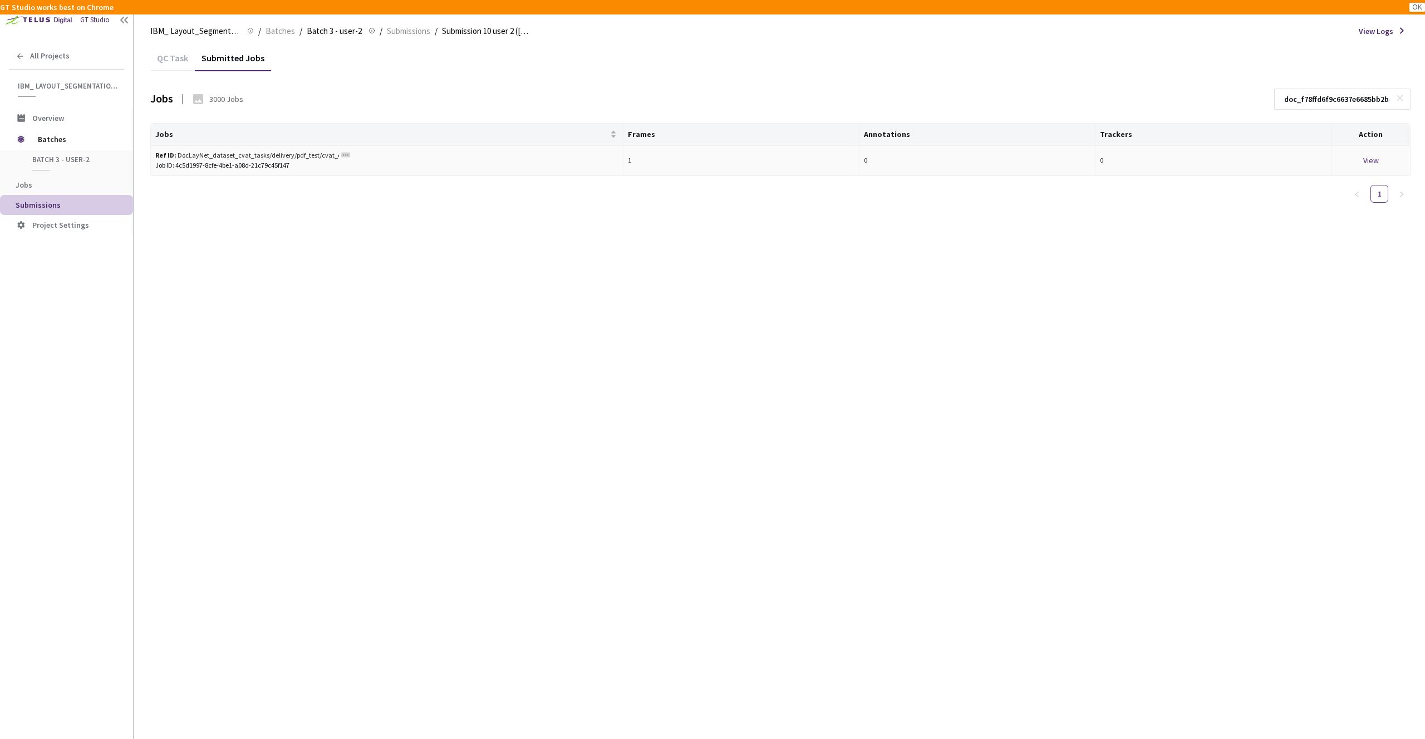
type input "doc_f78ffd6f9c6637e6685bb2be4523162ecc4f7b54d97b65c73279b269297dcf8c_page_00000…"
click at [1370, 159] on div "View" at bounding box center [1371, 160] width 69 height 12
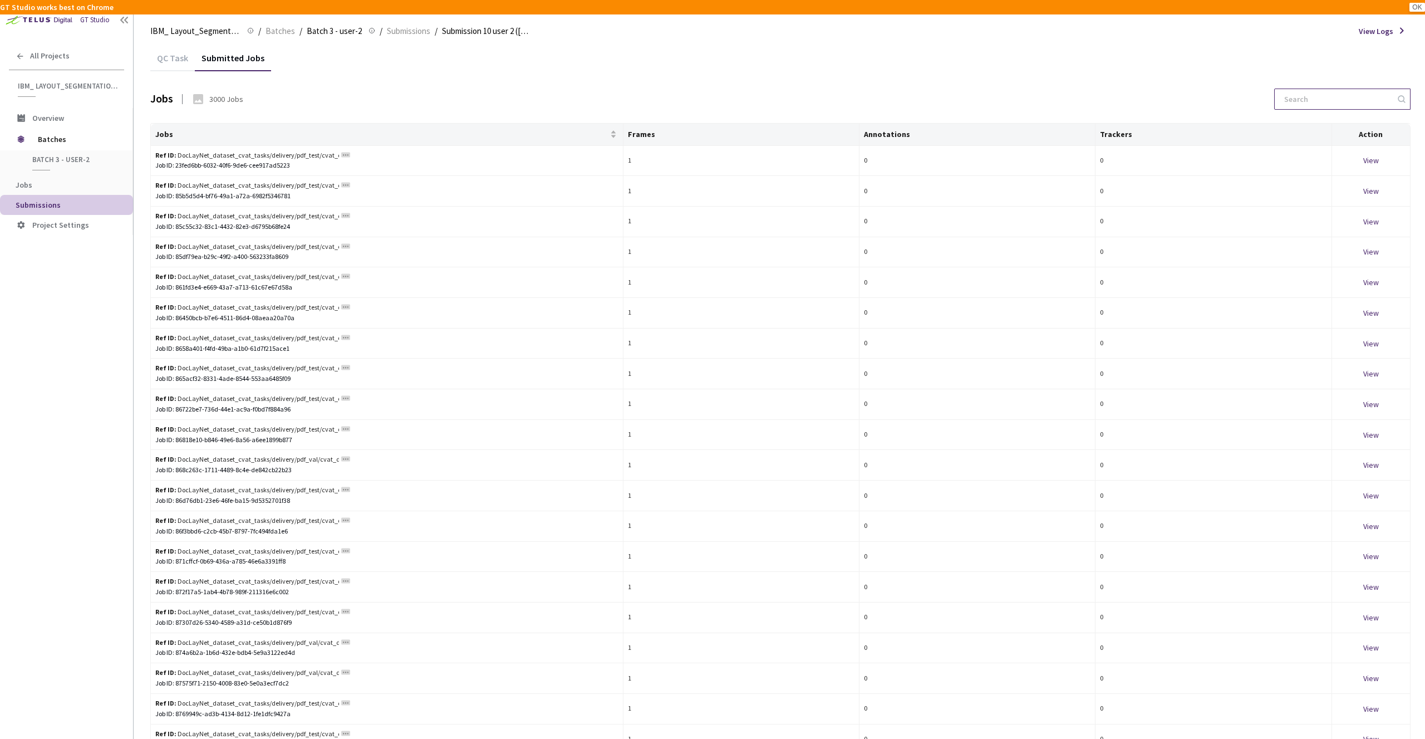
click at [1367, 96] on input at bounding box center [1337, 99] width 119 height 20
paste input "doc_38cc8db97e0f3201a9a2fce6b91707dd5d24b3f8e16d46cdf6bed761d06a74dd_page_00000…"
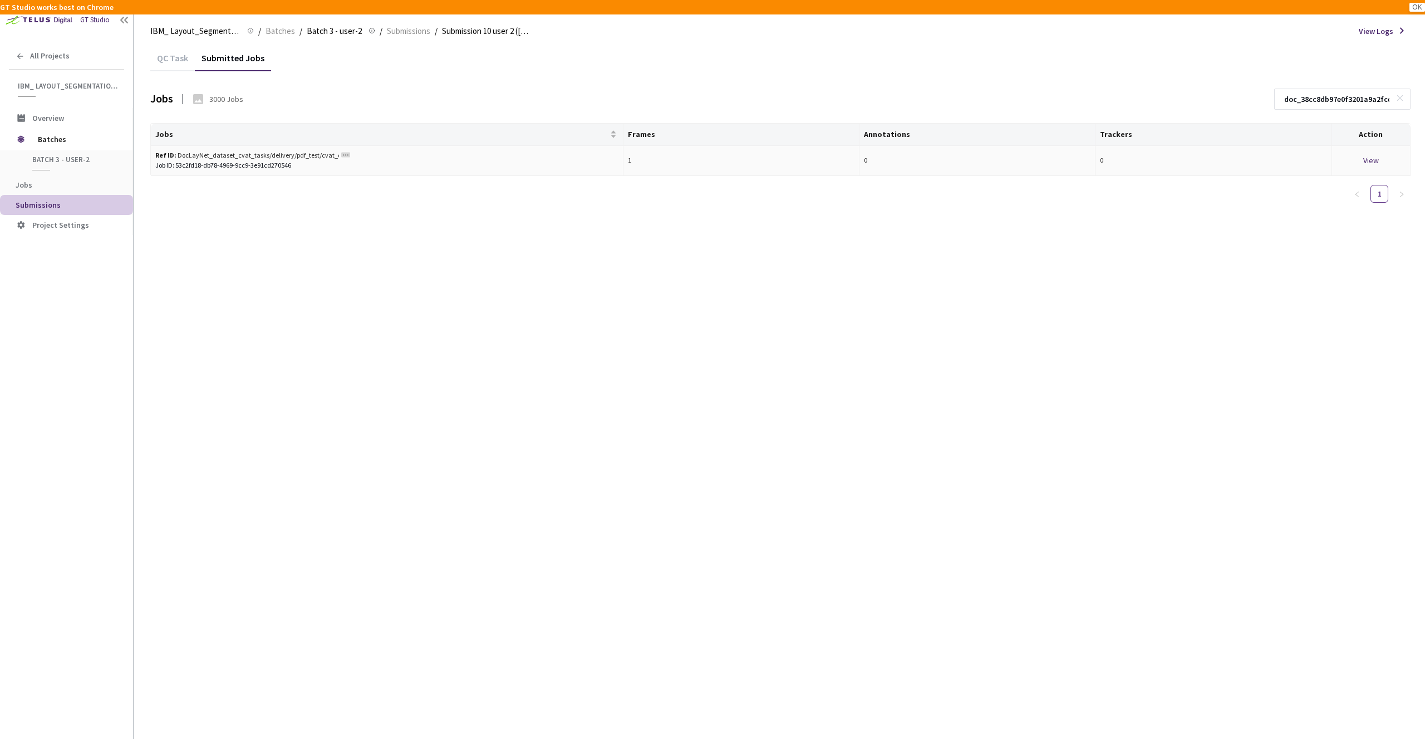
type input "doc_38cc8db97e0f3201a9a2fce6b91707dd5d24b3f8e16d46cdf6bed761d06a74dd_page_00000…"
click at [1376, 158] on div "View" at bounding box center [1371, 160] width 69 height 12
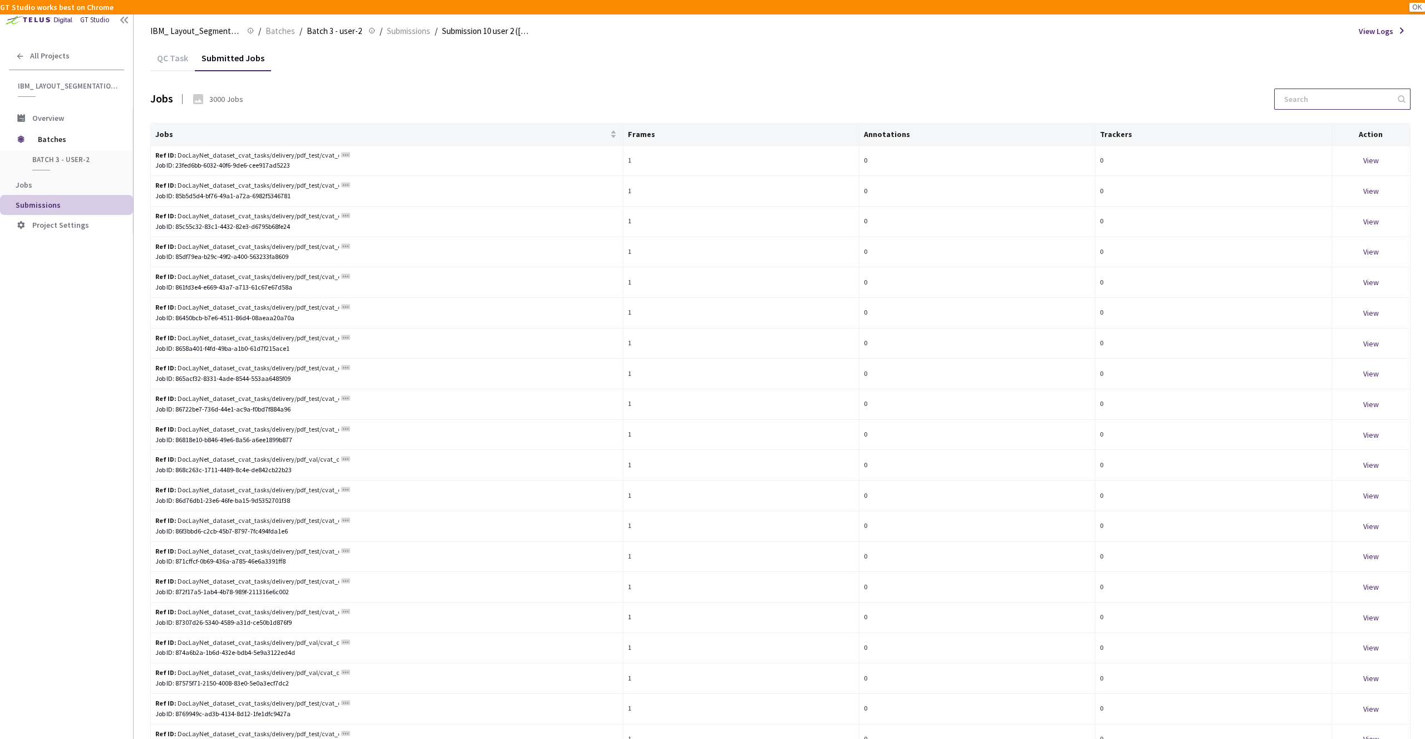
click at [1343, 105] on input at bounding box center [1337, 99] width 119 height 20
paste input "doc_e625a138fe9bbd41b34f509ead5af5c92b1245bb8451cccfb9db3c2837e2c825_page_00000…"
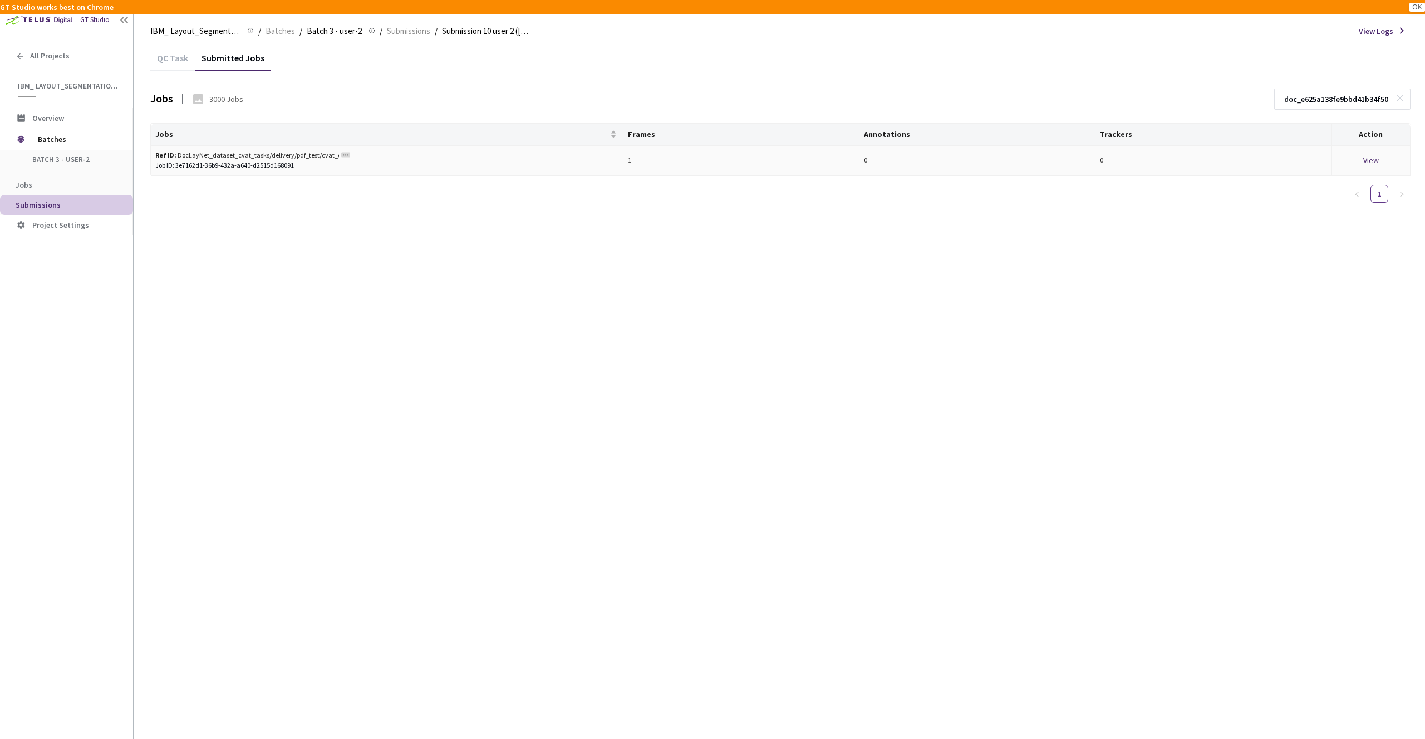
type input "doc_e625a138fe9bbd41b34f509ead5af5c92b1245bb8451cccfb9db3c2837e2c825_page_00000…"
click at [1379, 161] on div "View" at bounding box center [1371, 160] width 69 height 12
